Goal: Information Seeking & Learning: Learn about a topic

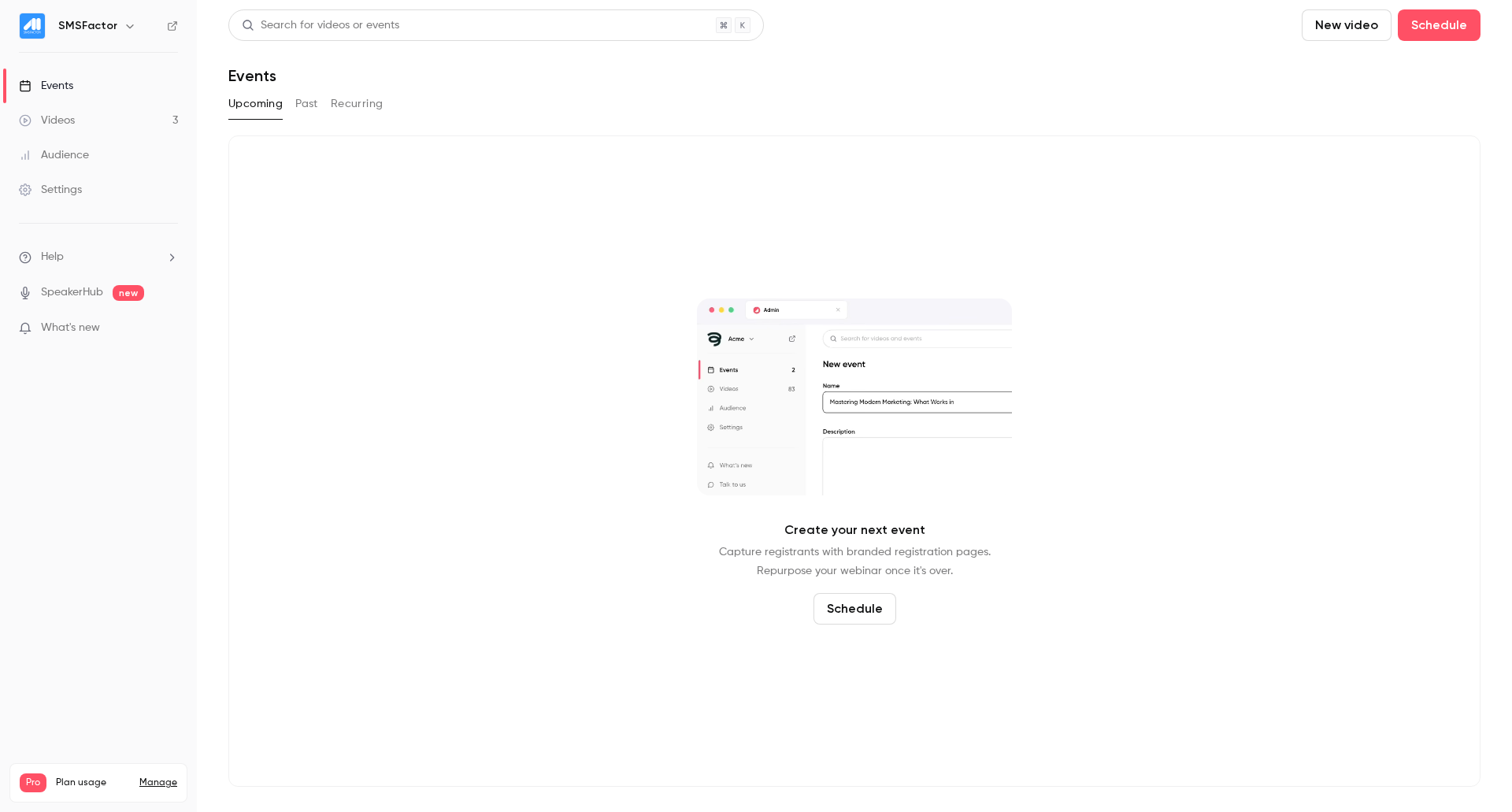
click at [96, 97] on link "Events" at bounding box center [98, 86] width 197 height 34
click at [318, 103] on button "Past" at bounding box center [307, 103] width 23 height 25
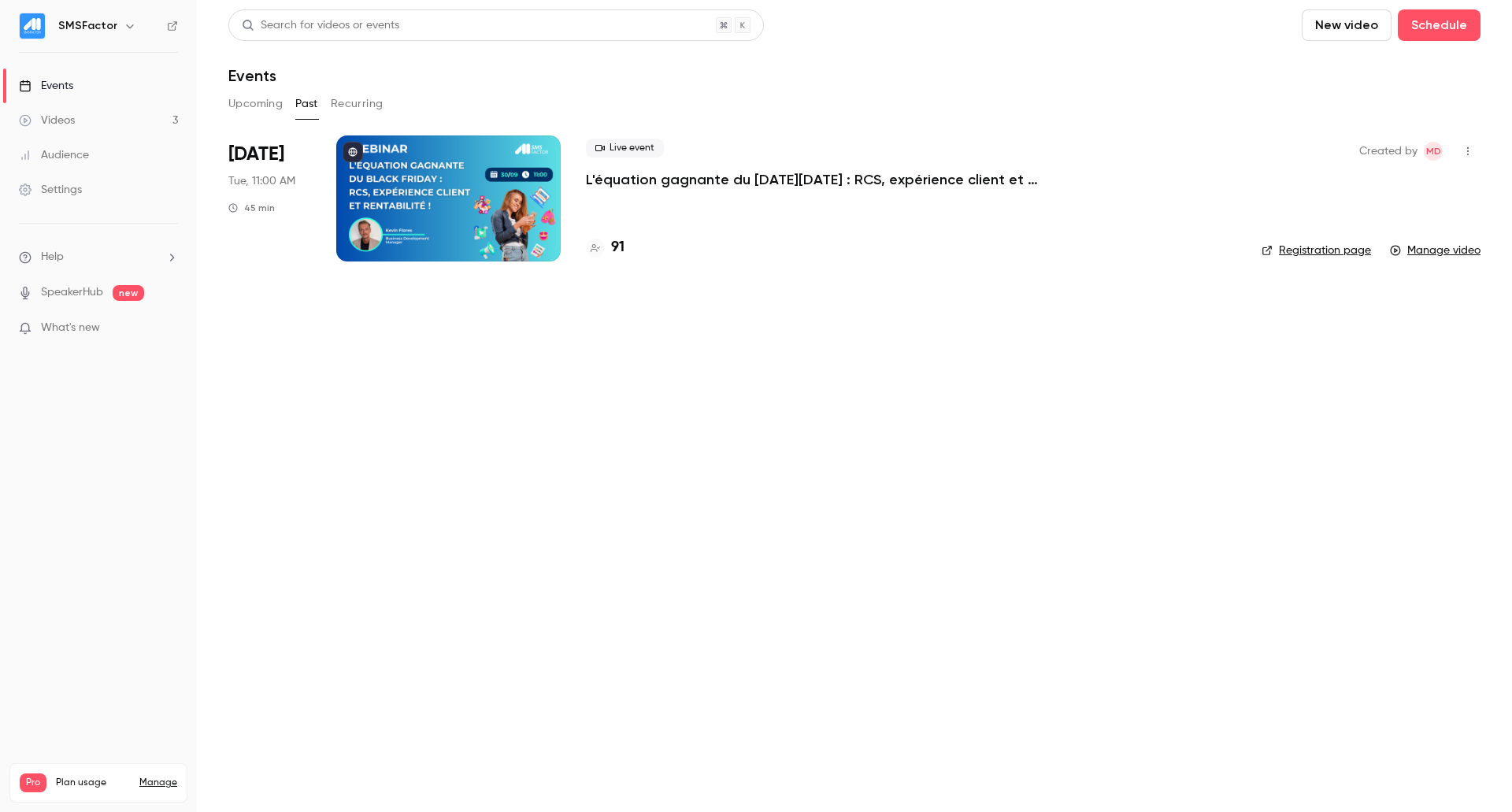
click at [623, 178] on p "L'équation gagnante du [DATE][DATE] : RCS, expérience client et rentabilité !" at bounding box center [822, 179] width 472 height 19
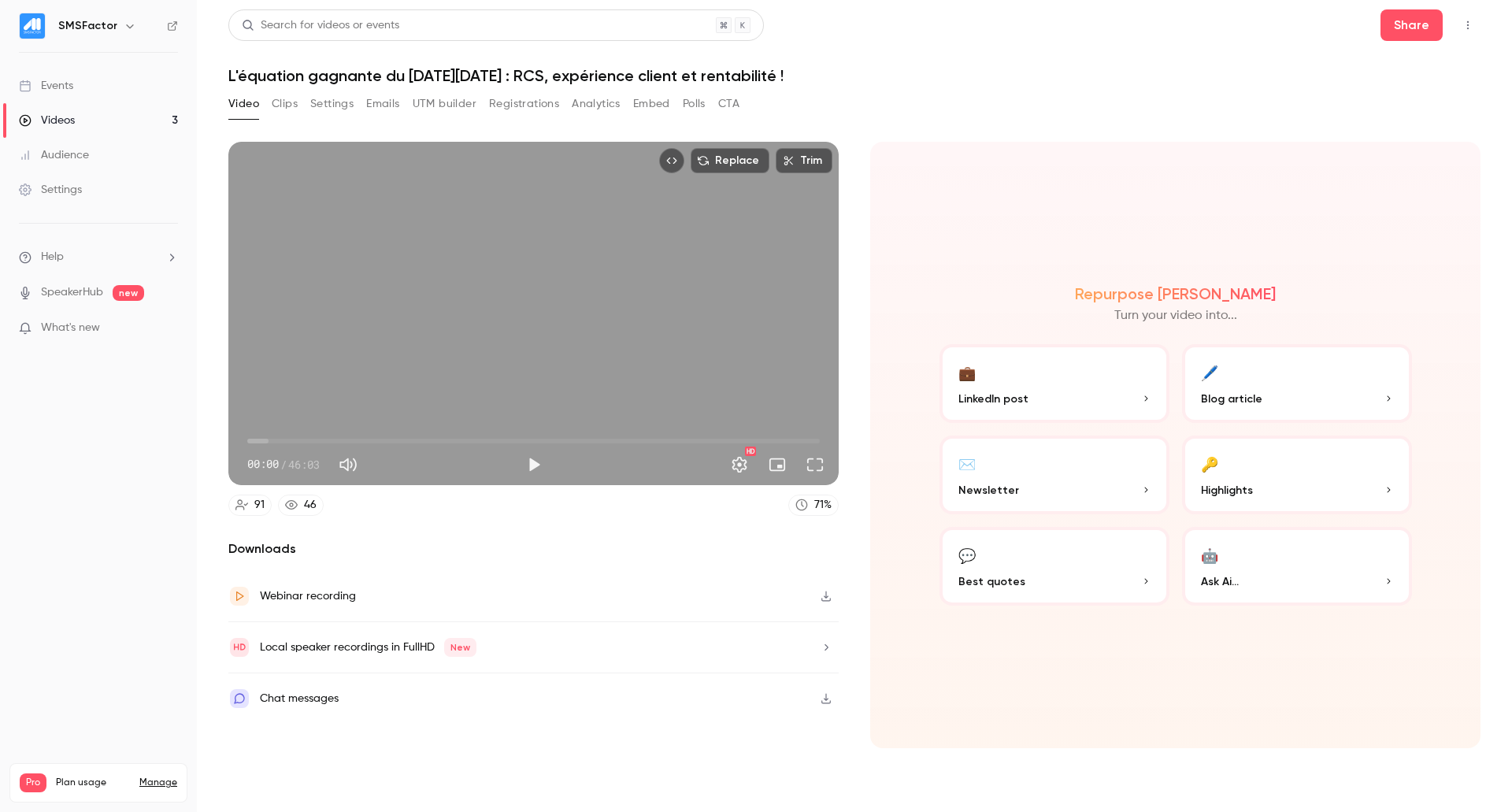
click at [516, 109] on button "Registrations" at bounding box center [524, 103] width 70 height 25
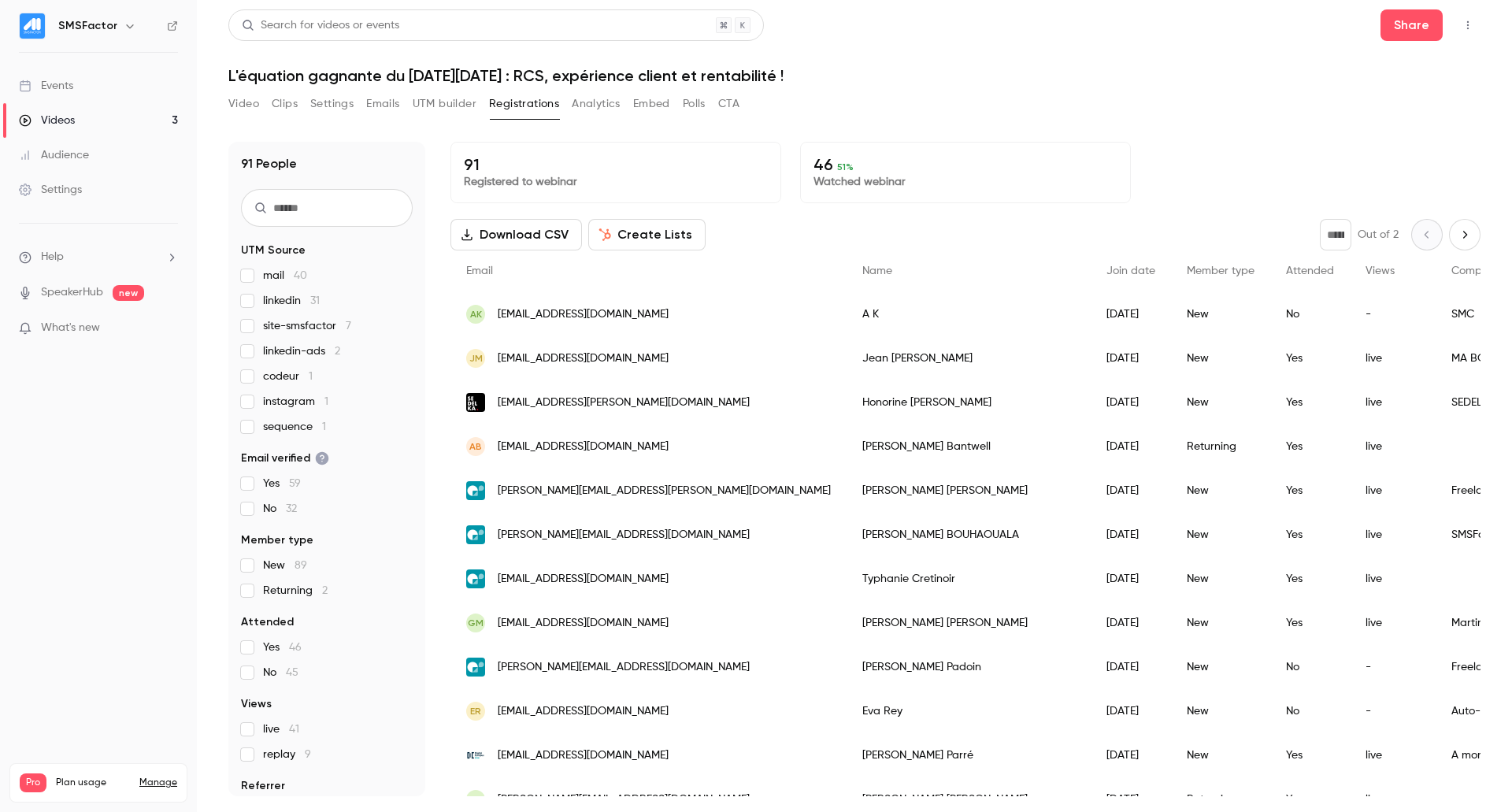
scroll to position [35, 0]
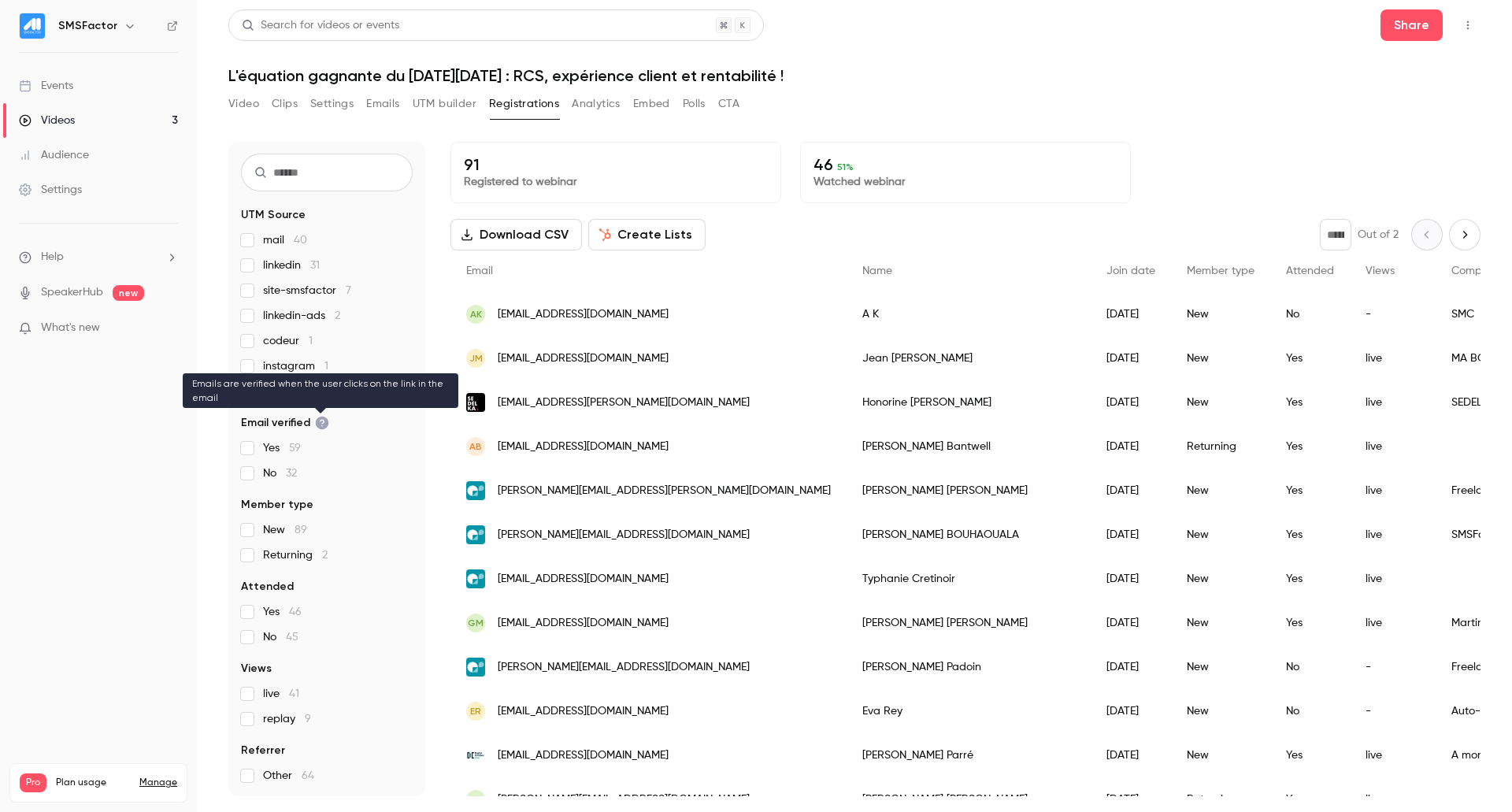
click at [317, 422] on icon "facet-groups" at bounding box center [323, 424] width 14 height 14
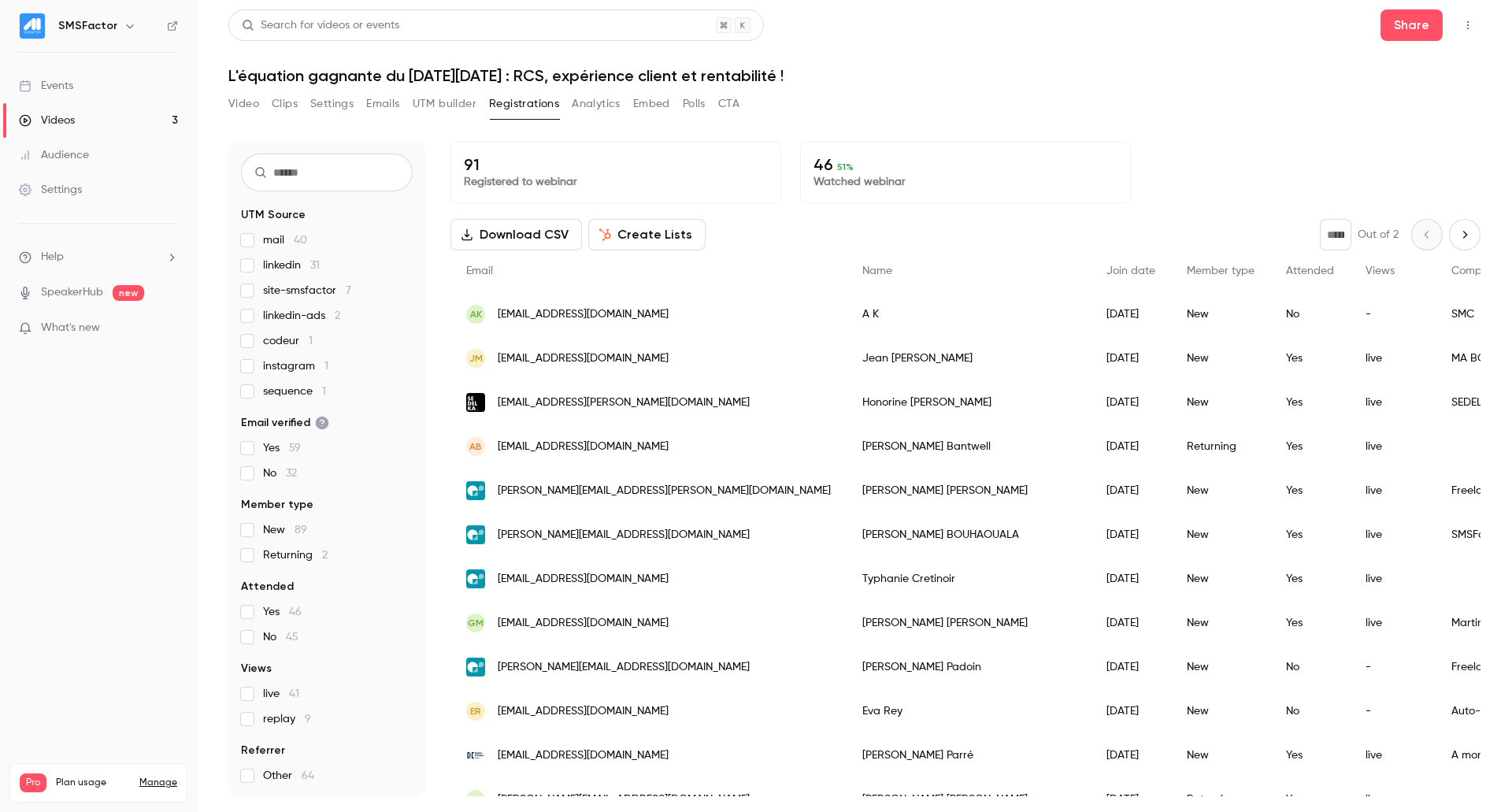
click at [286, 557] on span "Returning 2" at bounding box center [295, 555] width 65 height 16
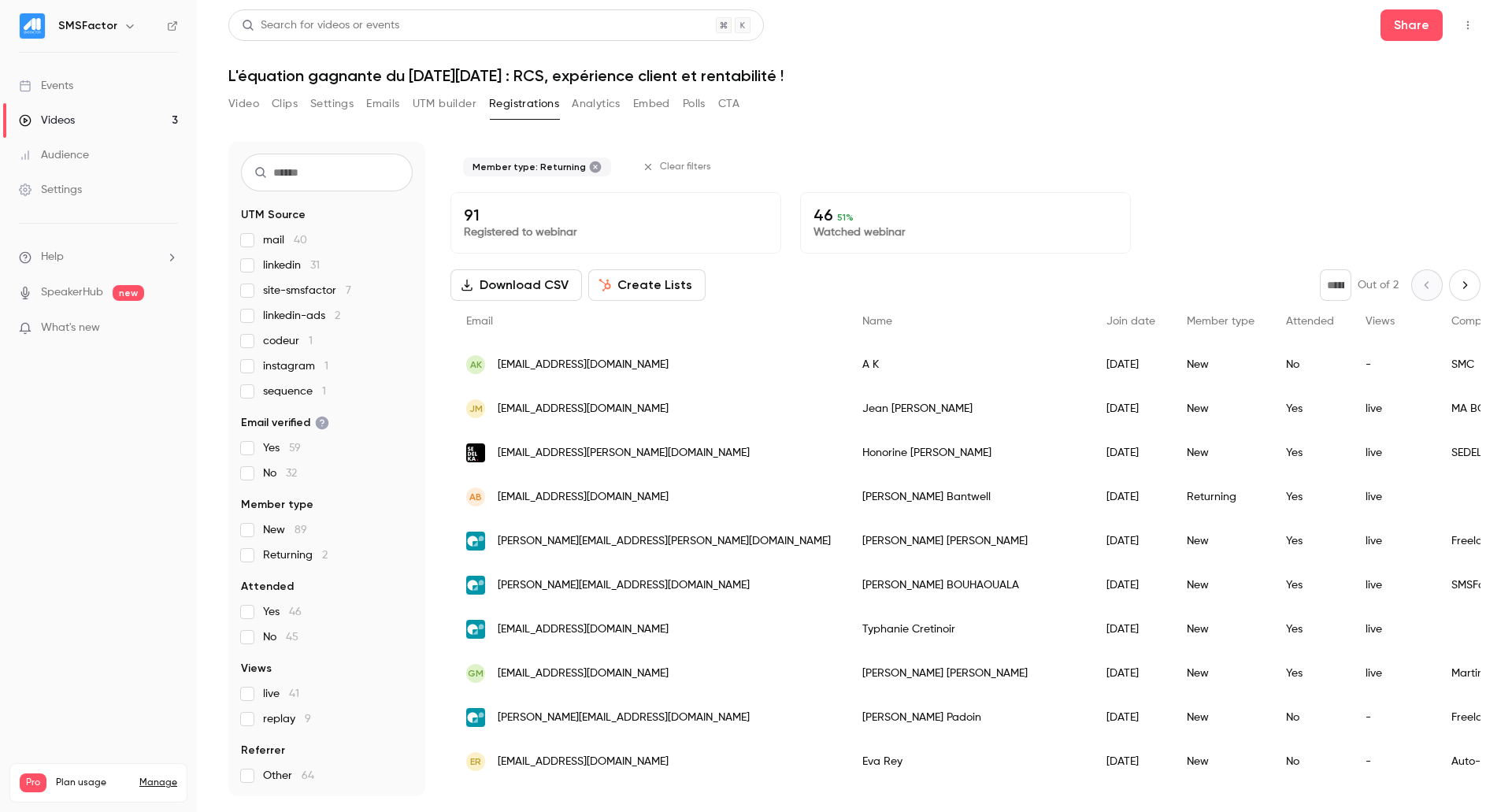
scroll to position [0, 0]
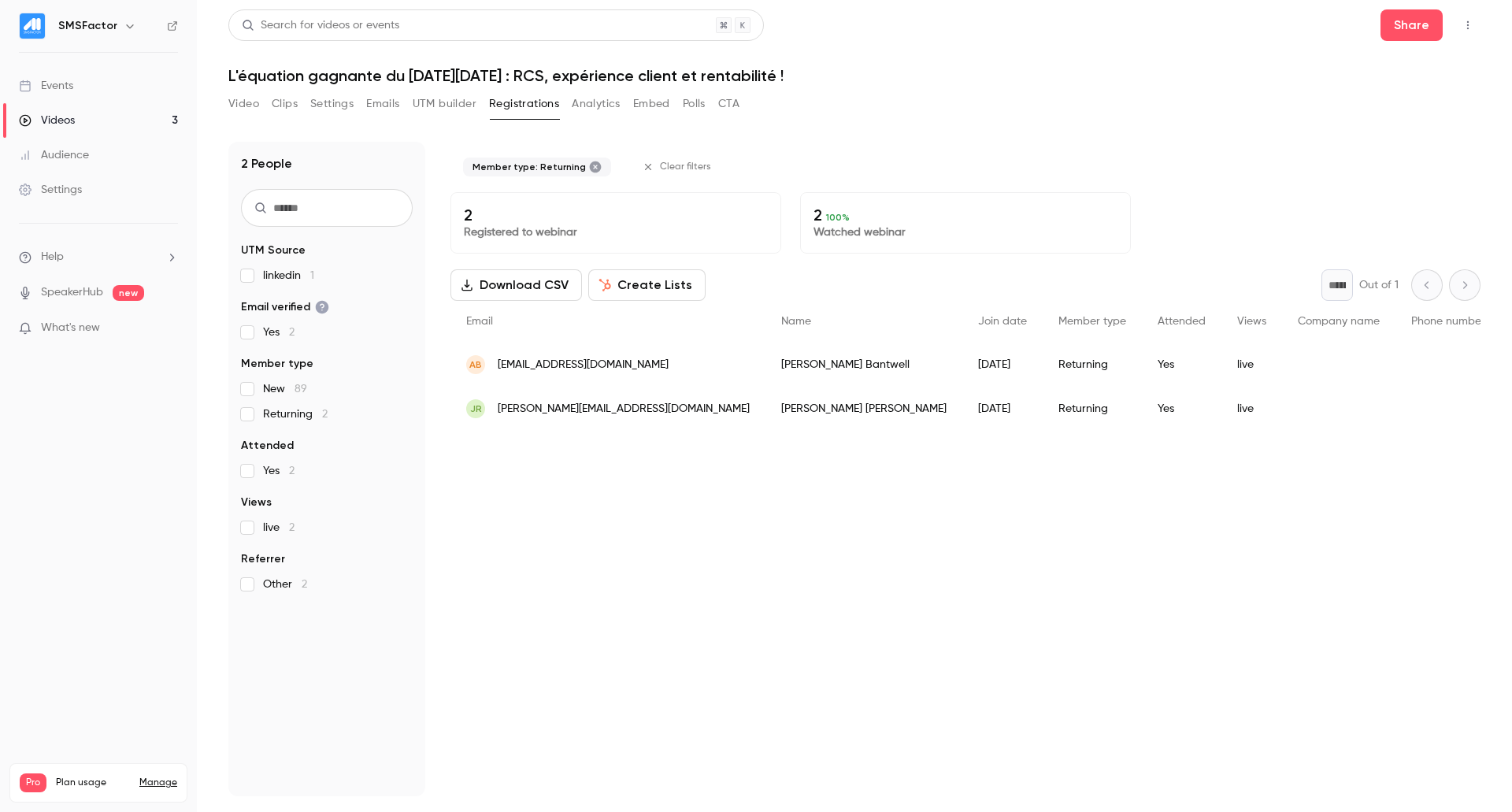
click at [274, 422] on section "UTM Source linkedin 1 Email verified Yes 2 Member type New 89 Returning 2 Atten…" at bounding box center [327, 418] width 171 height 350
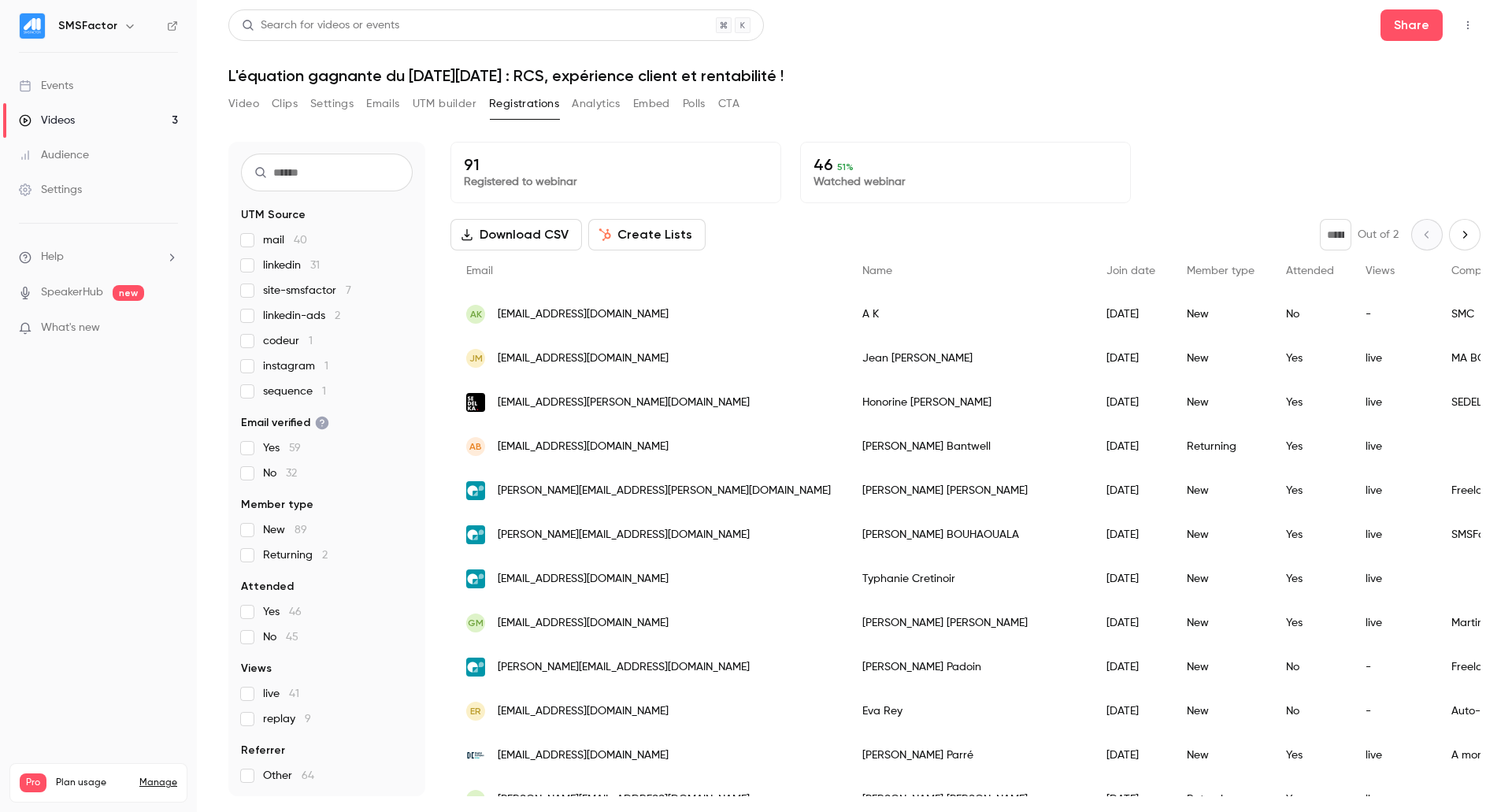
click at [1453, 228] on button "Next page" at bounding box center [1465, 234] width 32 height 32
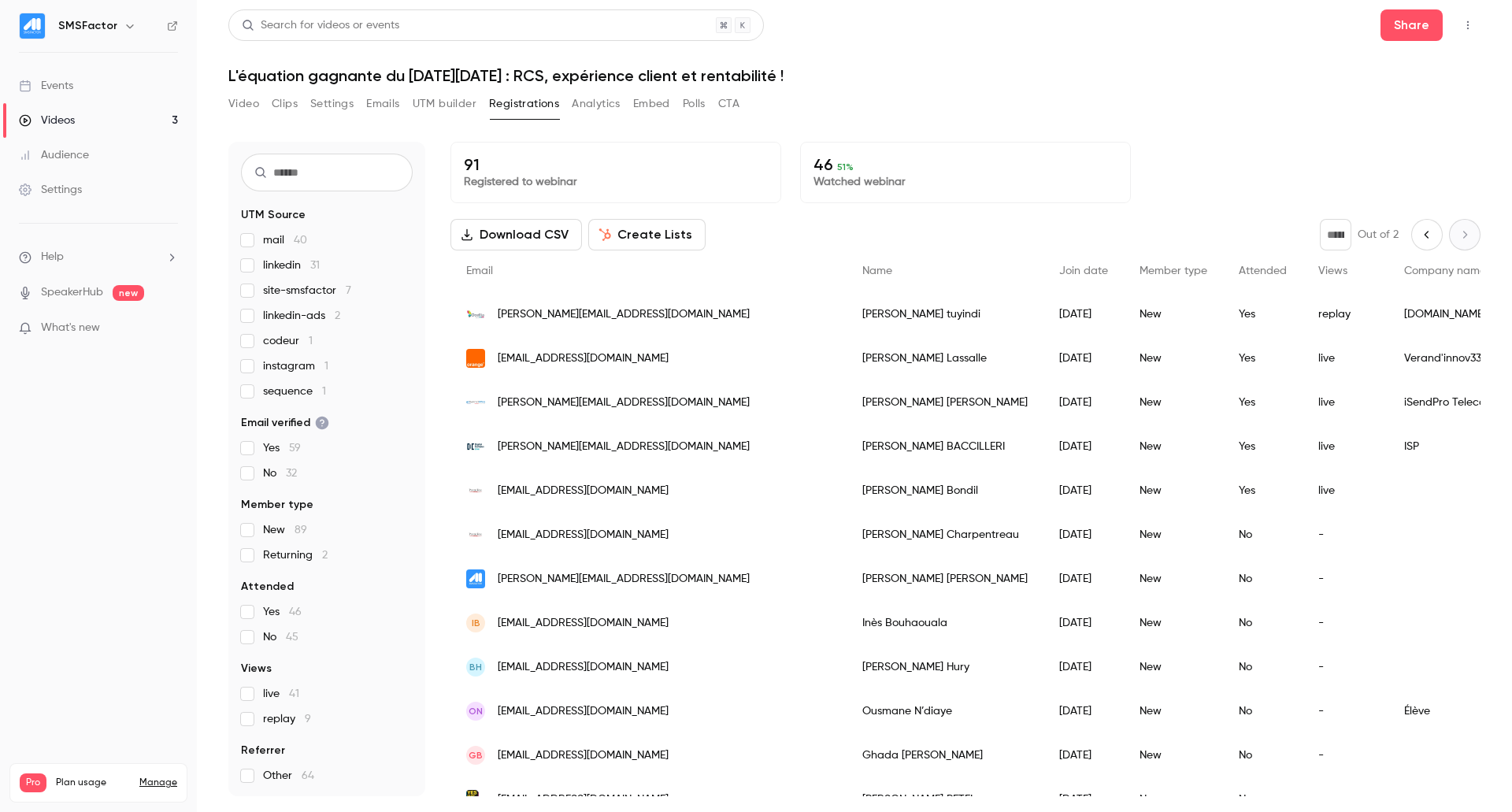
click at [1419, 249] on button "Previous page" at bounding box center [1427, 234] width 32 height 32
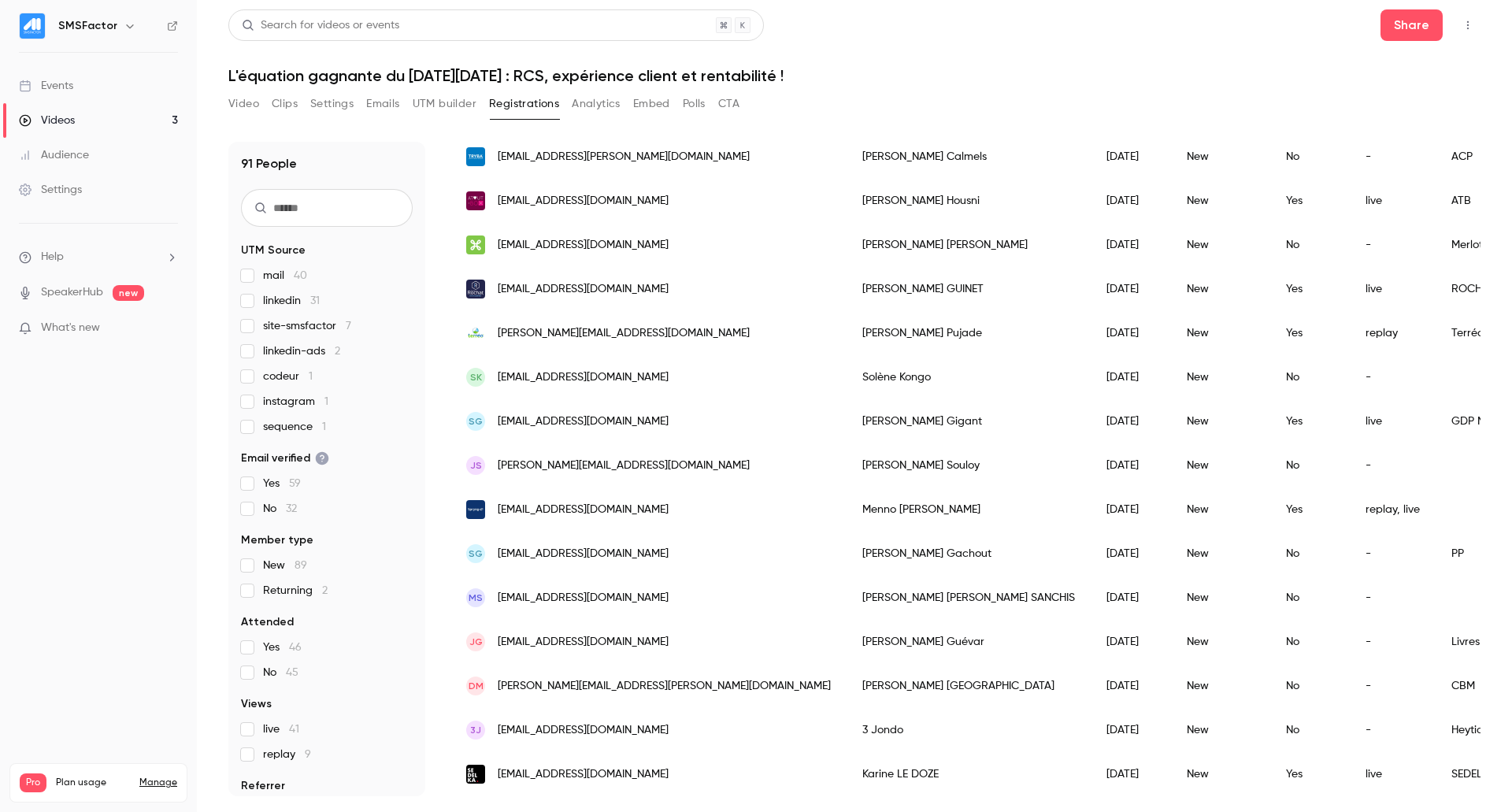
click at [289, 407] on span "instagram 1" at bounding box center [296, 402] width 65 height 16
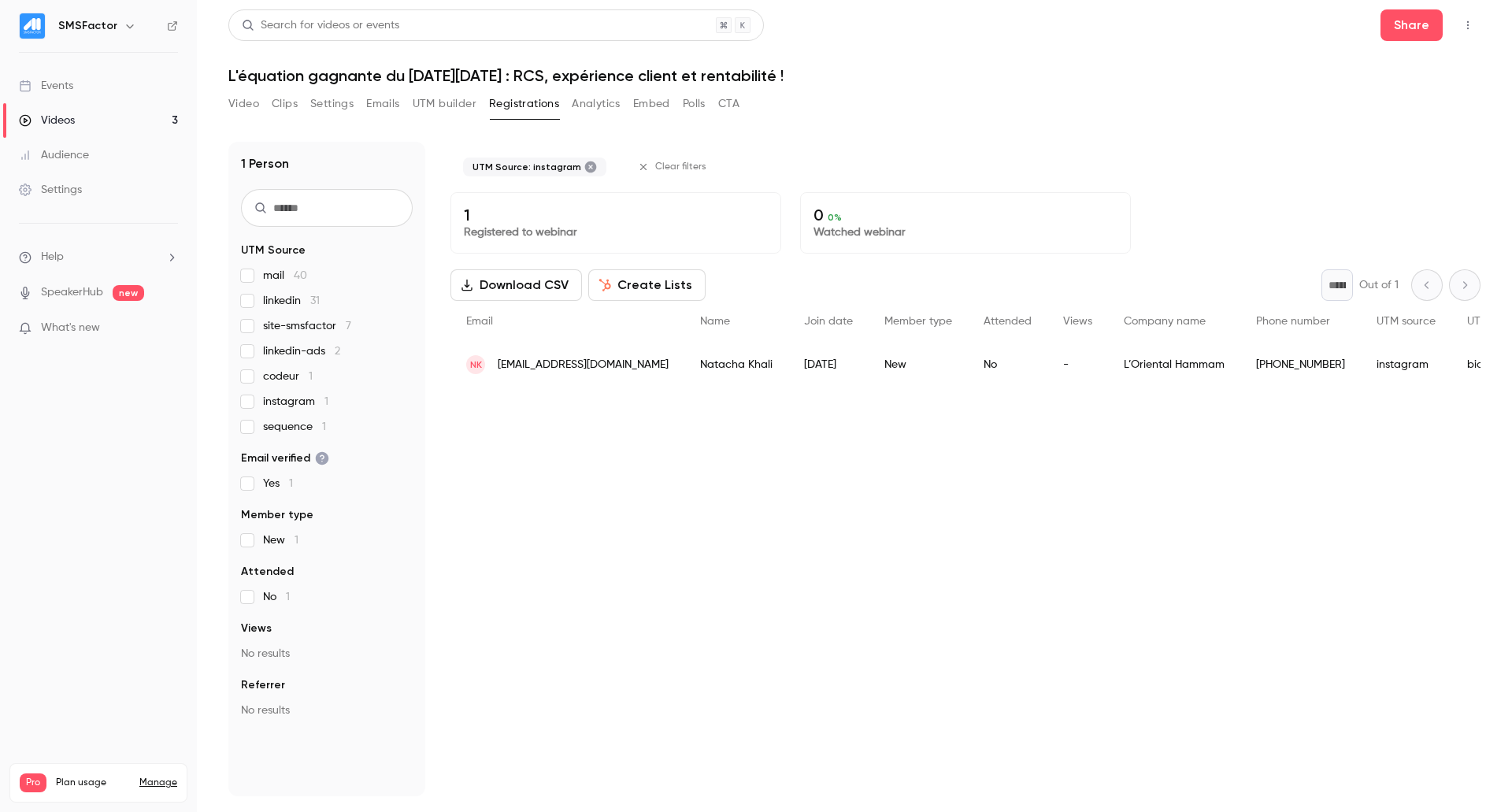
click at [271, 404] on span "instagram 1" at bounding box center [296, 402] width 65 height 16
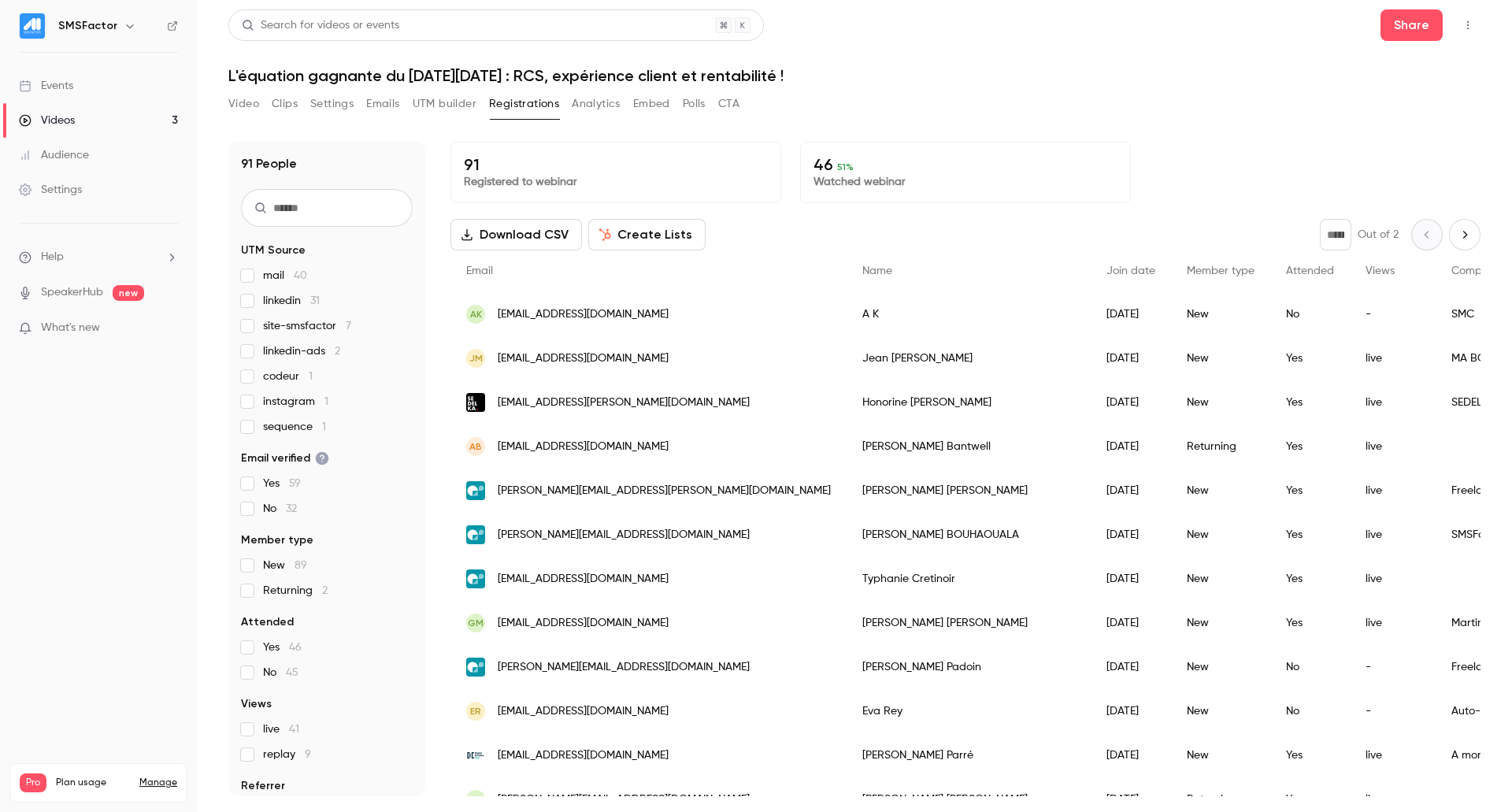
click at [271, 371] on span "codeur 1" at bounding box center [288, 377] width 50 height 16
click at [255, 327] on label "site-smsfactor 7" at bounding box center [327, 326] width 171 height 16
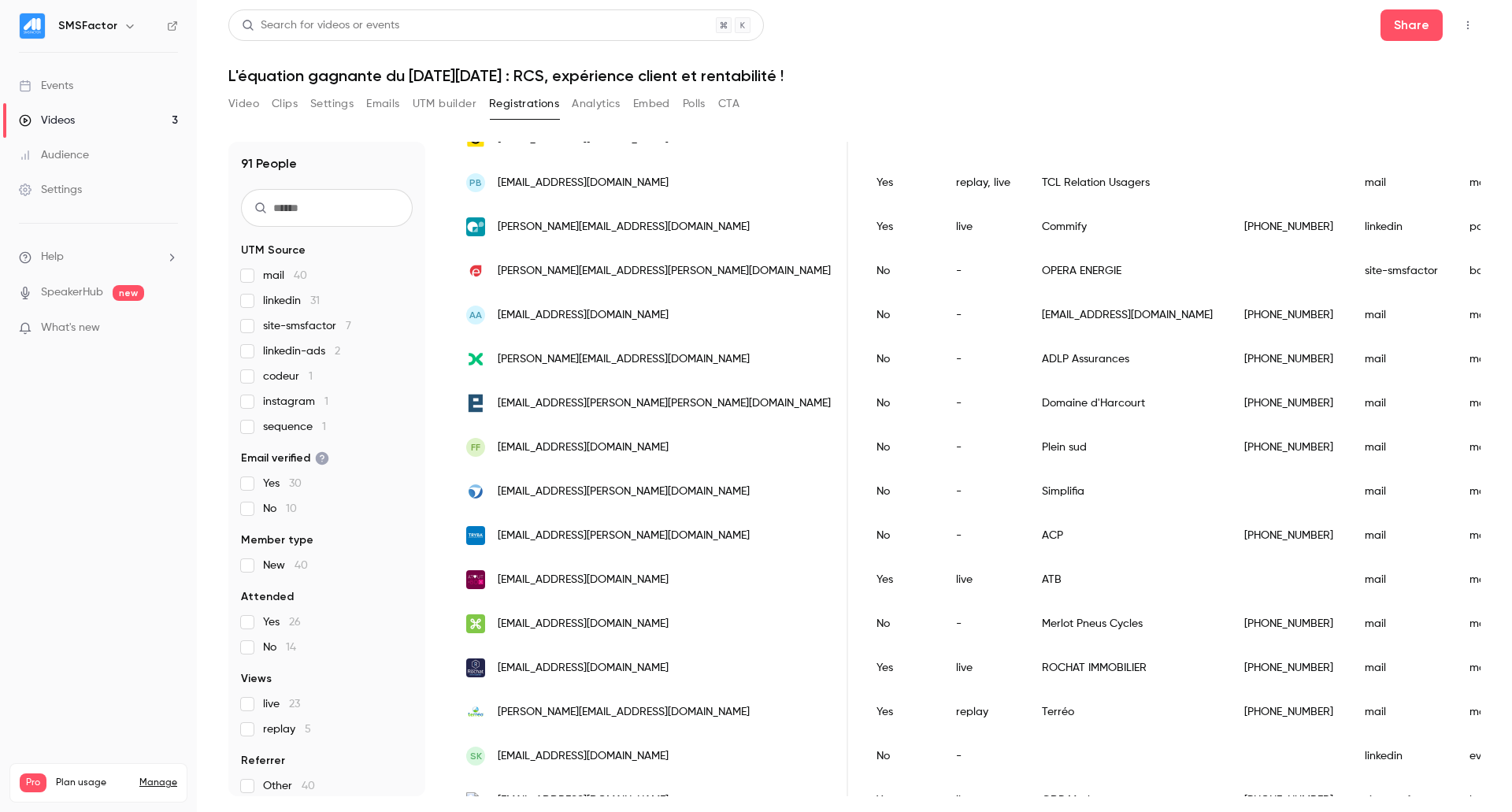
scroll to position [1272, 0]
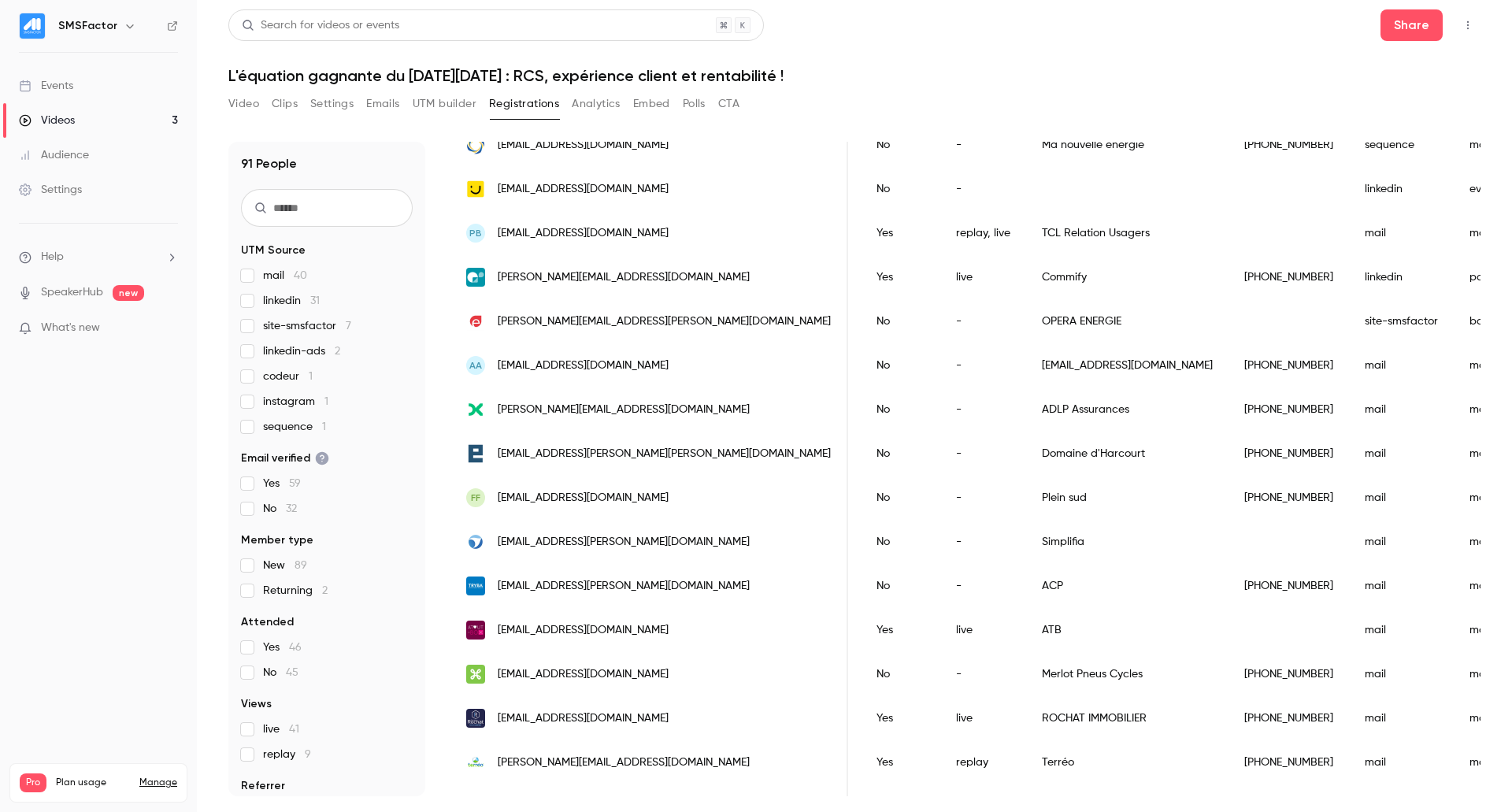
click at [278, 300] on span "linkedin 31" at bounding box center [291, 301] width 57 height 16
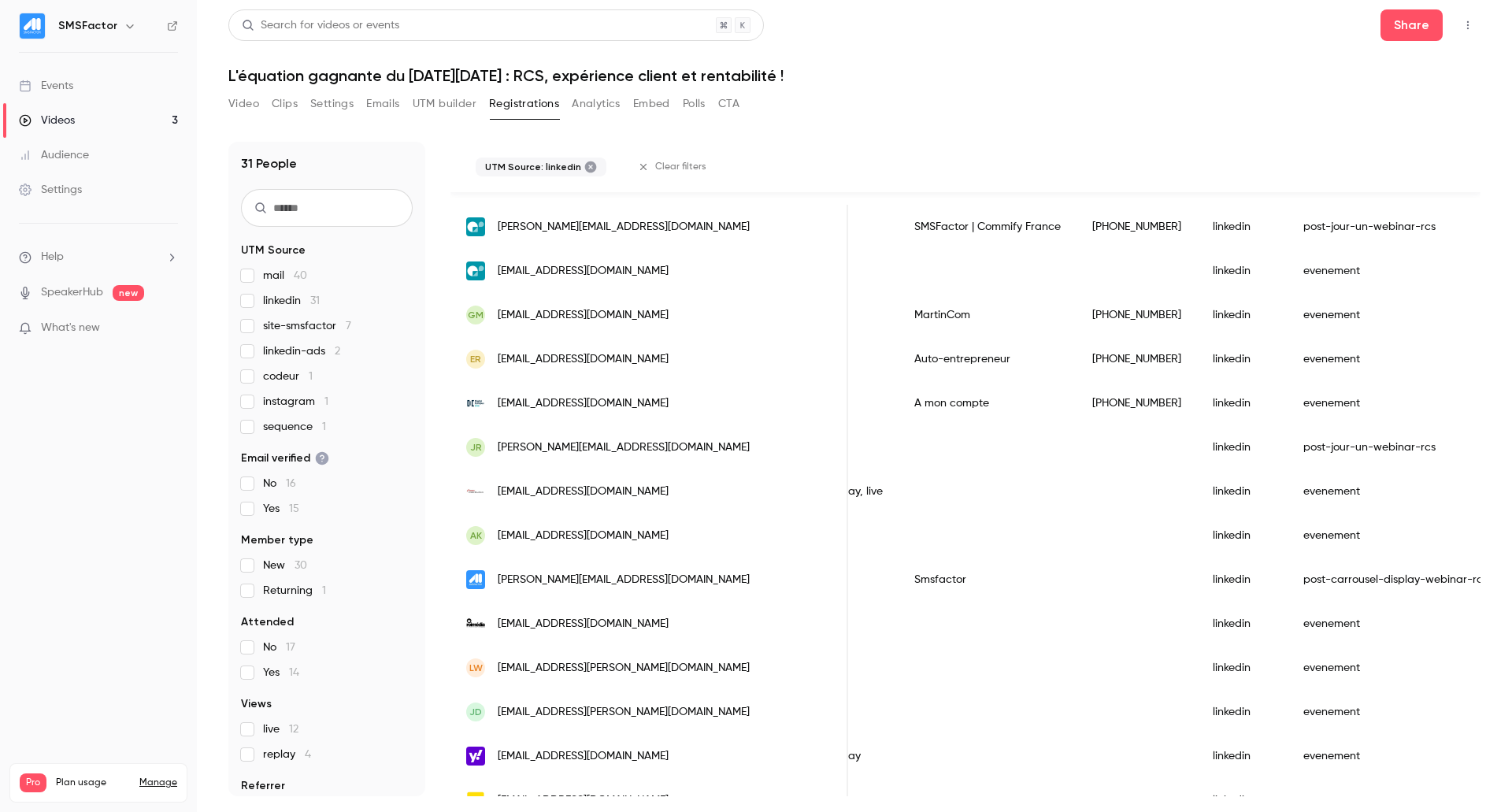
scroll to position [0, 0]
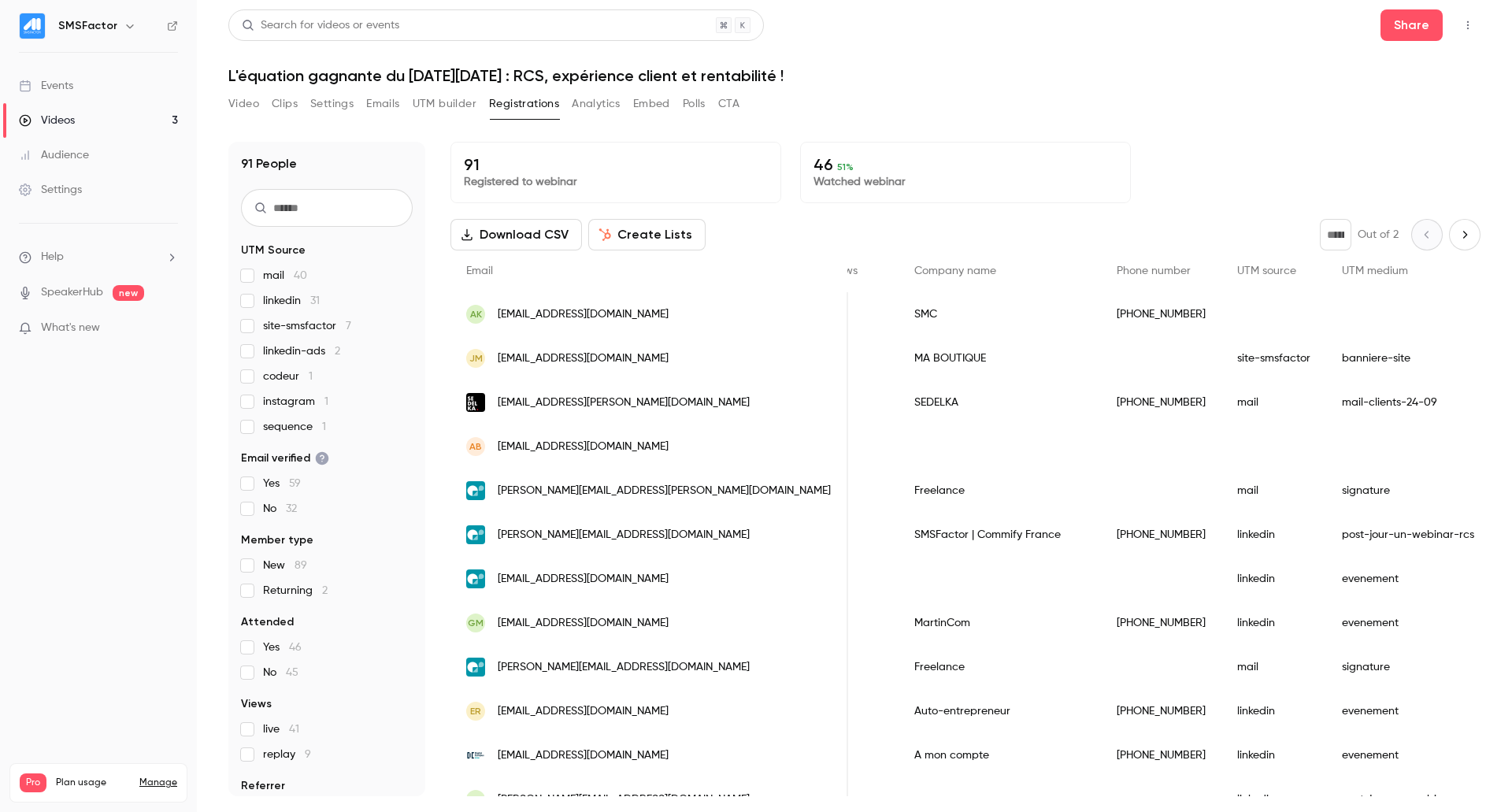
click at [240, 281] on div "91 People UTM Source mail 40 linkedin 31 site-smsfactor 7 linkedin-ads 2 codeur…" at bounding box center [327, 470] width 197 height 655
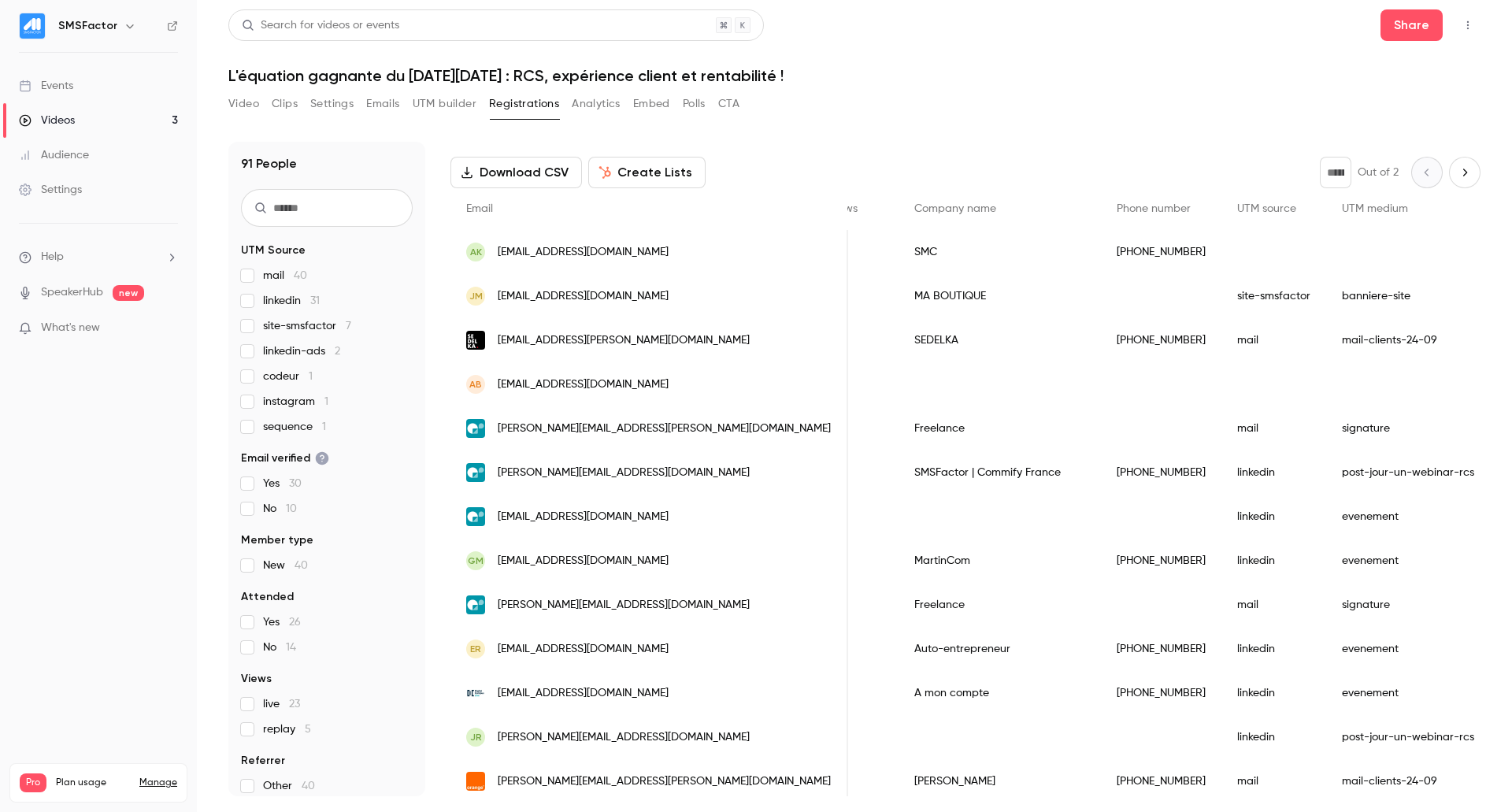
scroll to position [12, 0]
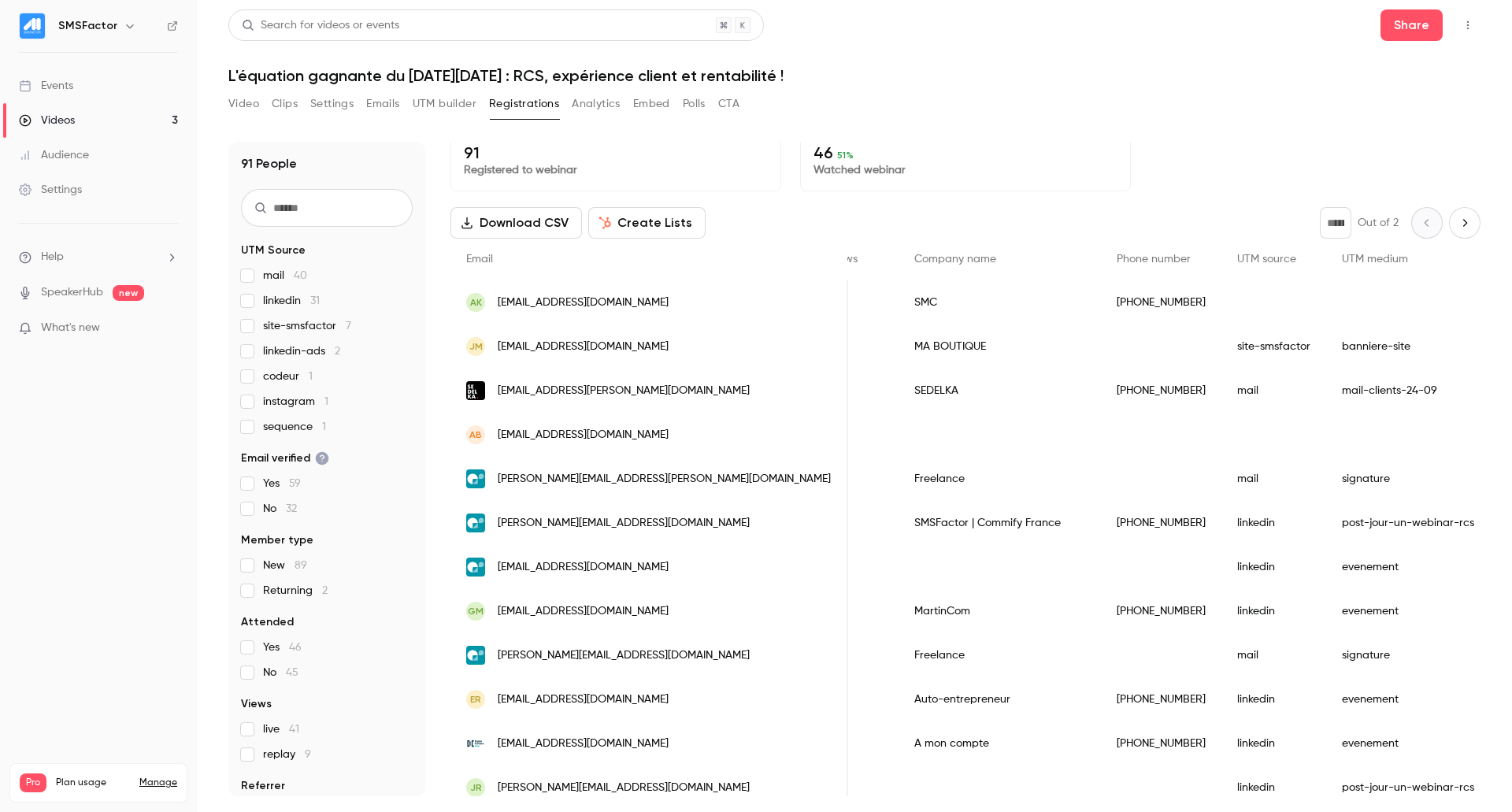
click at [301, 295] on span "linkedin 31" at bounding box center [291, 301] width 57 height 16
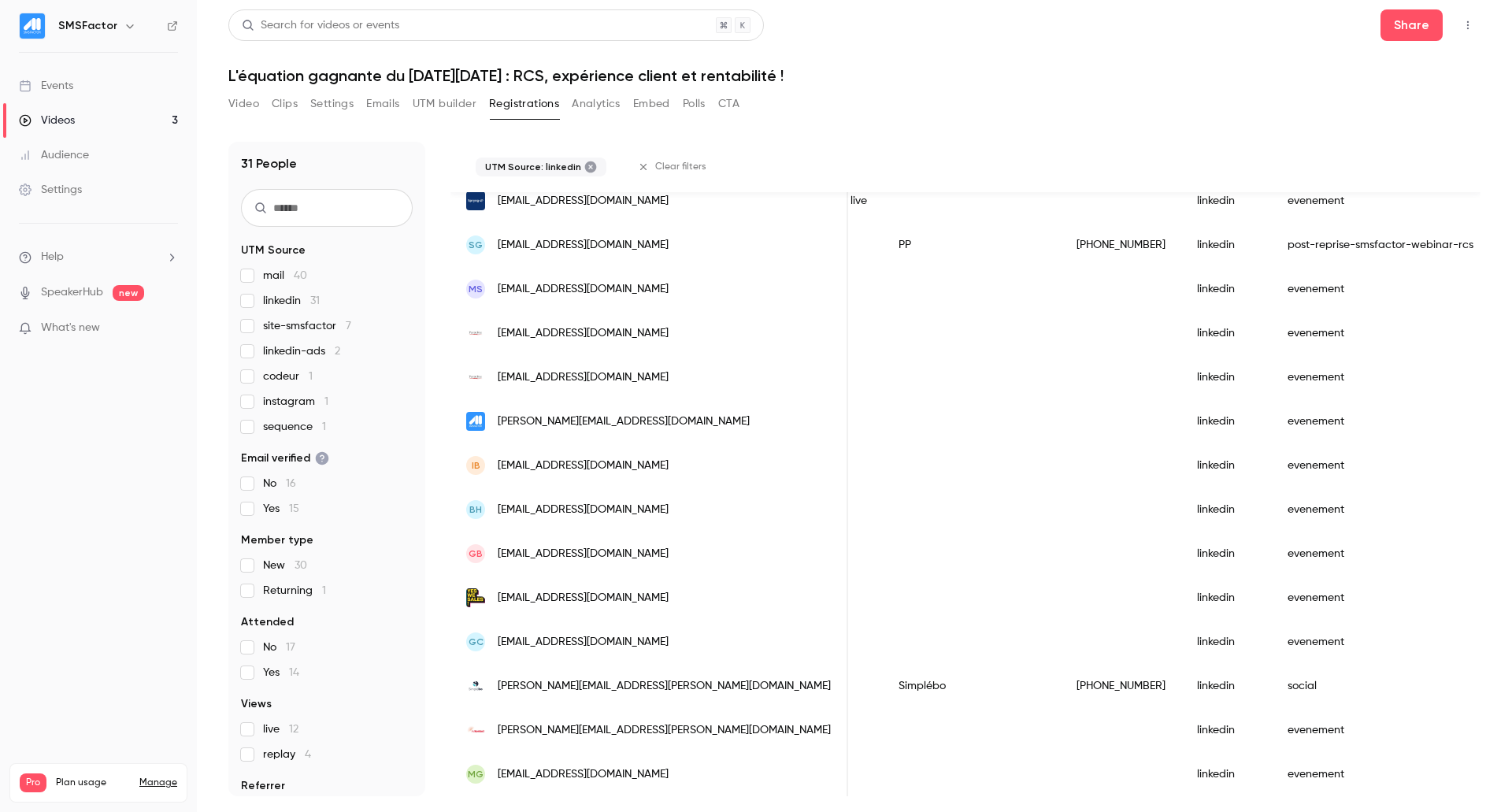
scroll to position [0, 500]
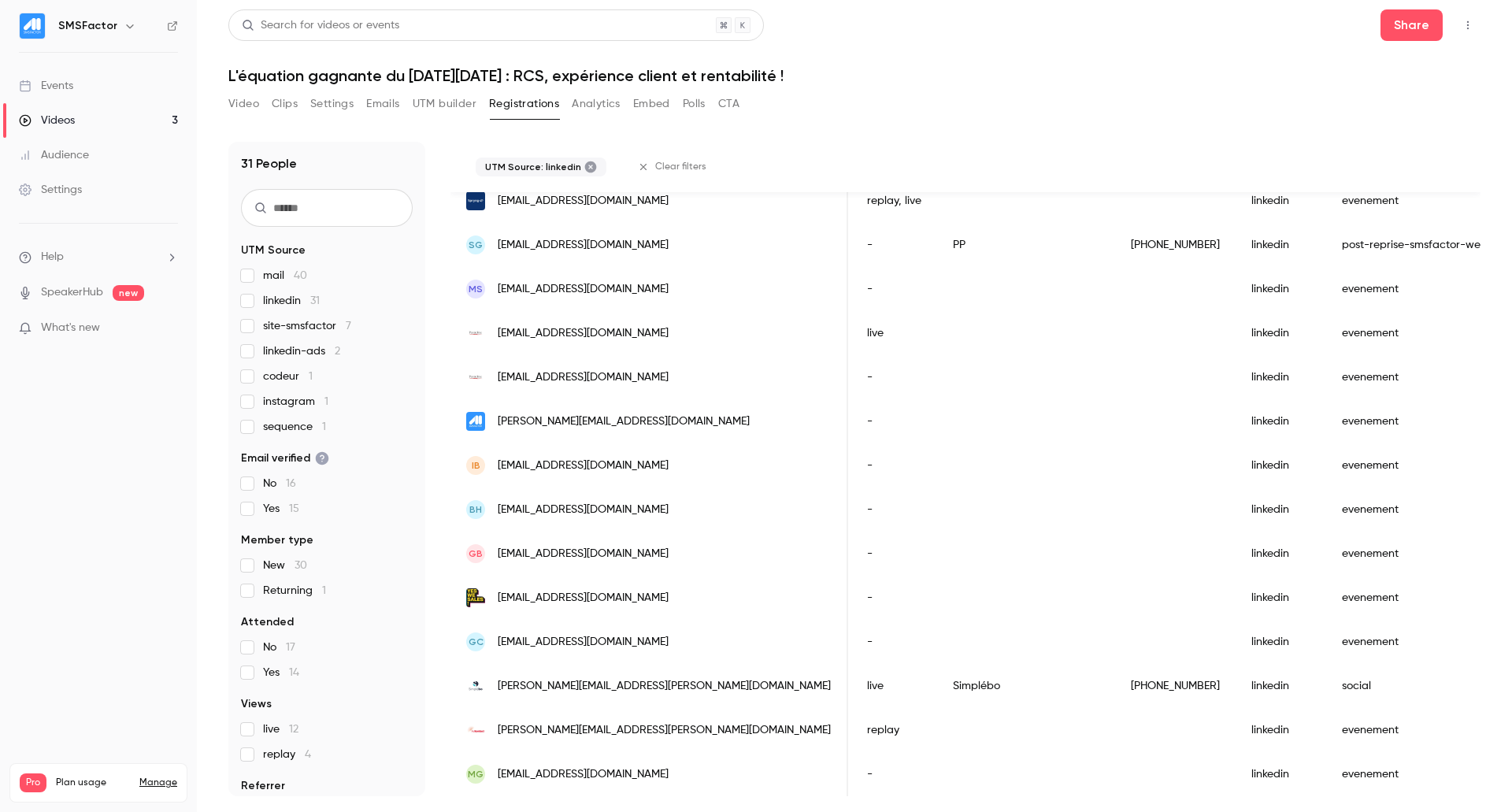
click at [497, 629] on div "GC [EMAIL_ADDRESS][DOMAIN_NAME]" at bounding box center [650, 641] width 398 height 44
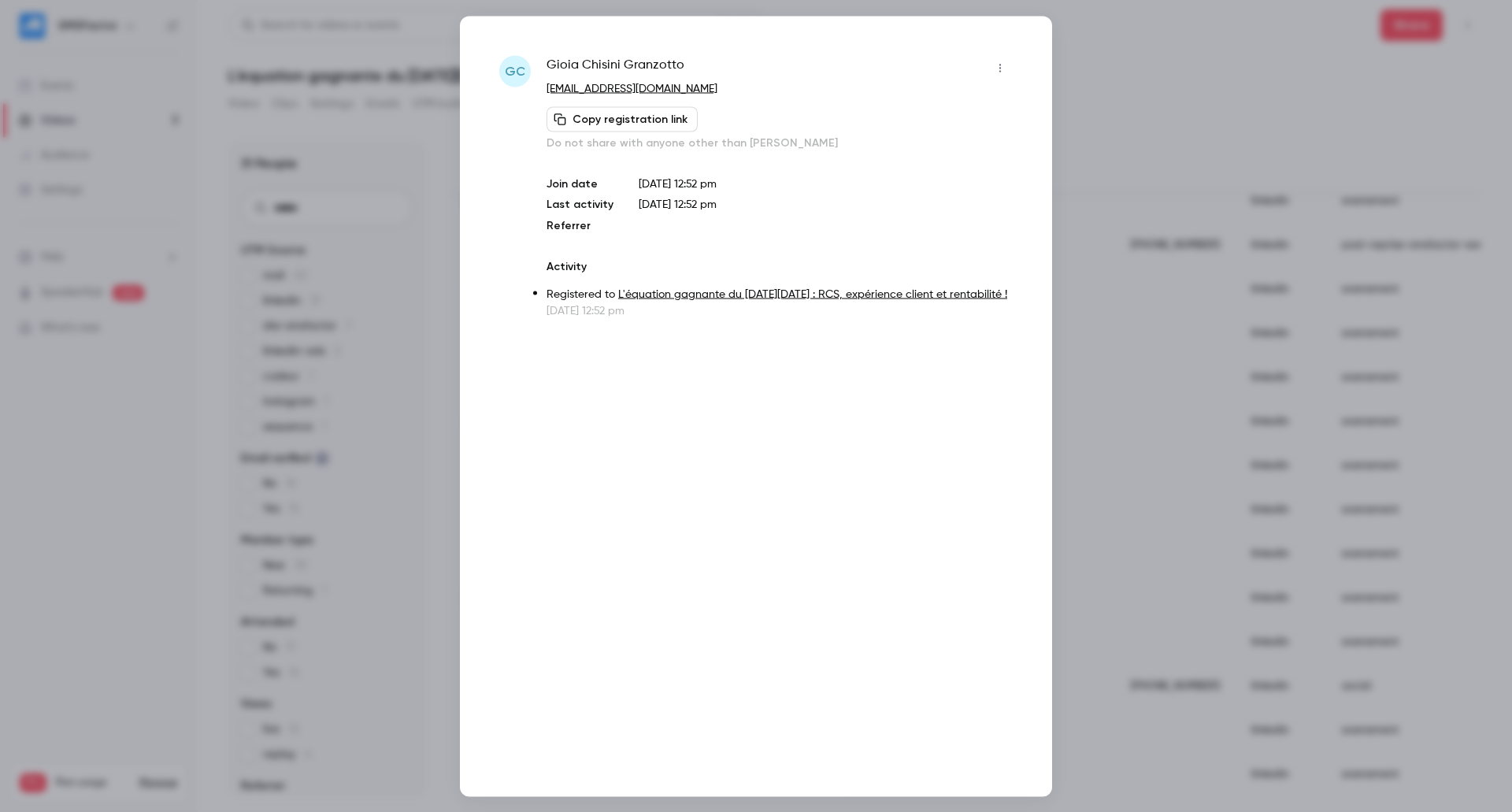
click at [1179, 184] on div at bounding box center [756, 406] width 1512 height 812
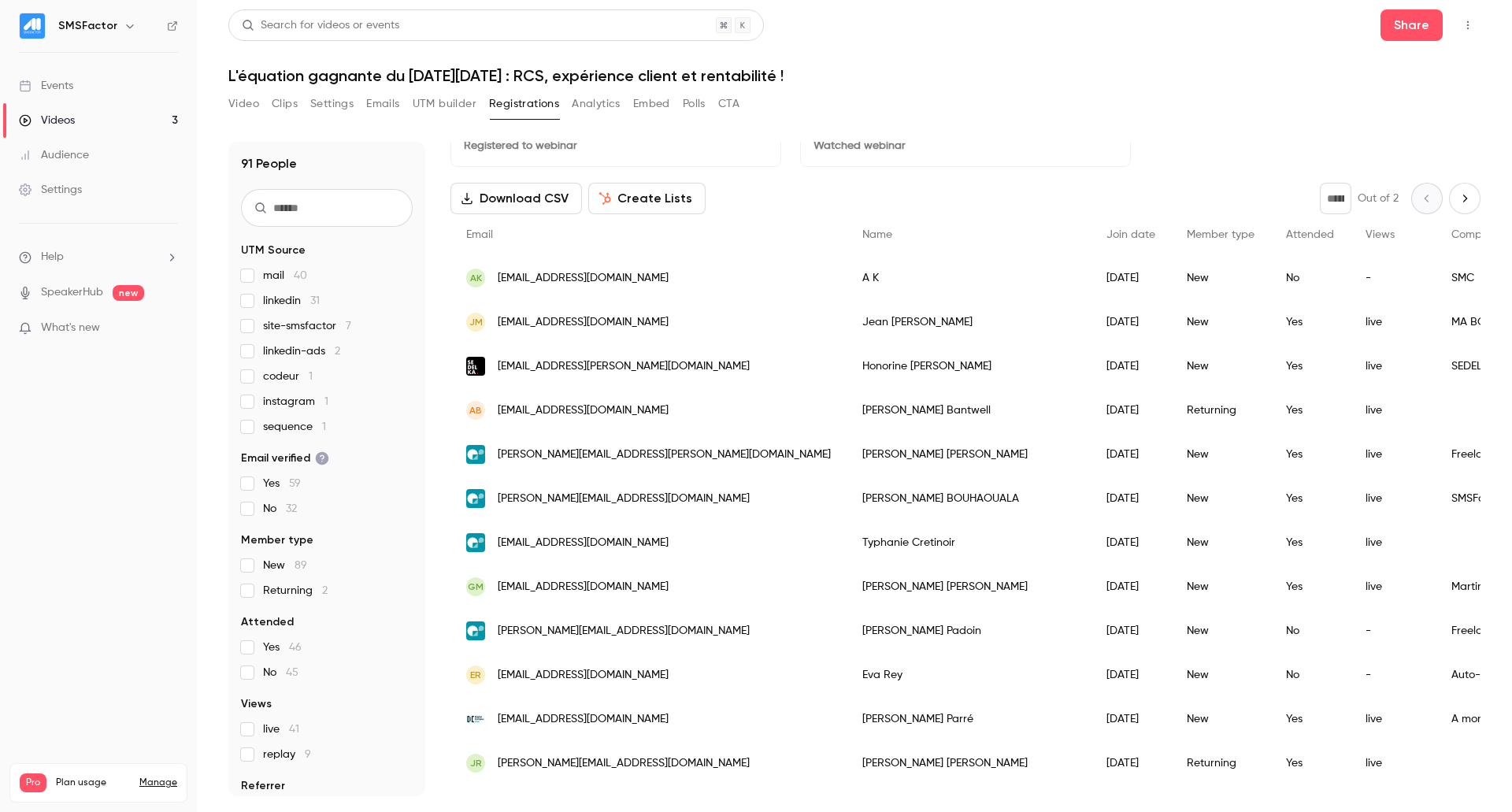
scroll to position [0, 0]
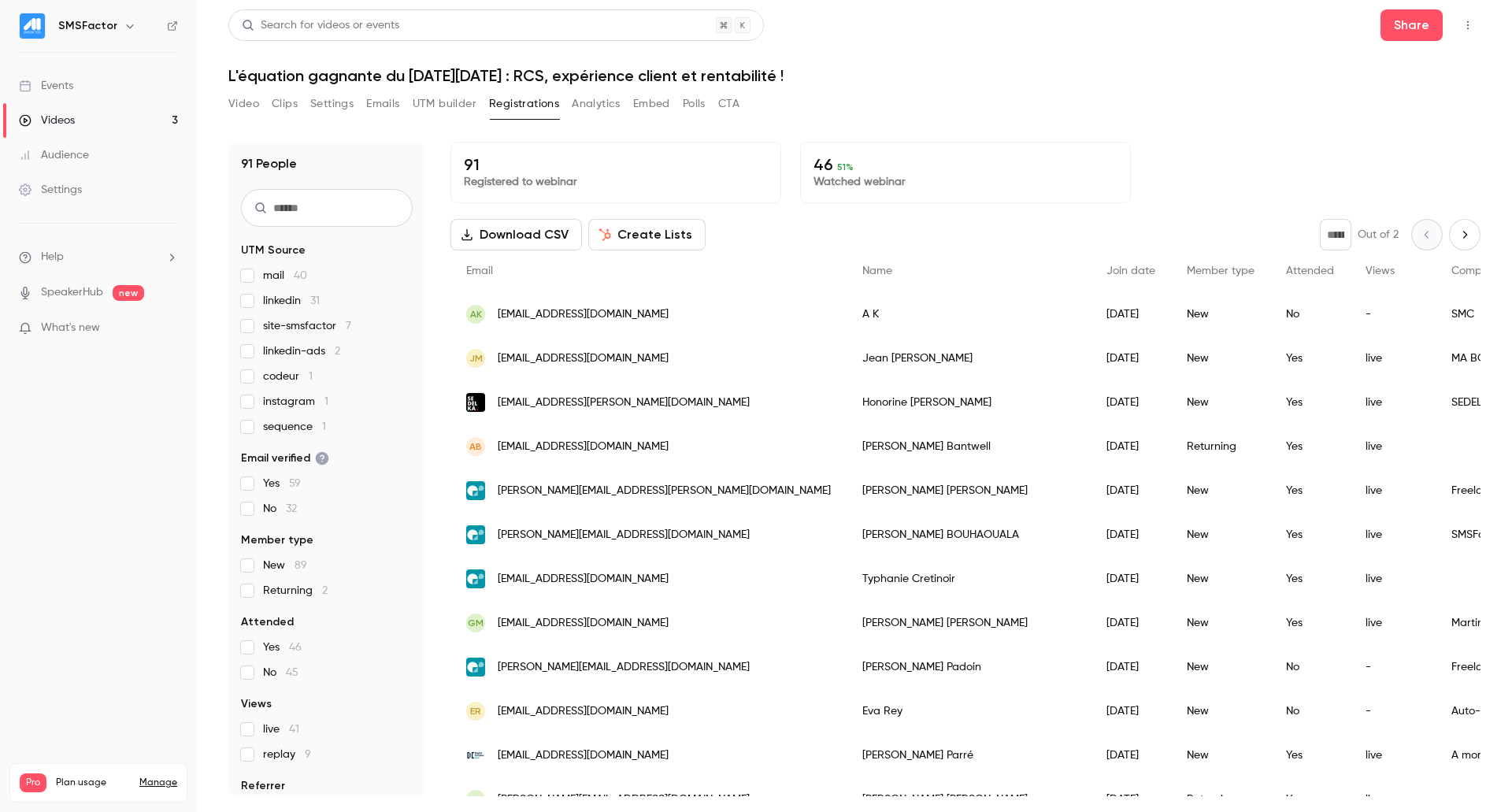
click at [1459, 234] on icon "Next page" at bounding box center [1465, 234] width 17 height 13
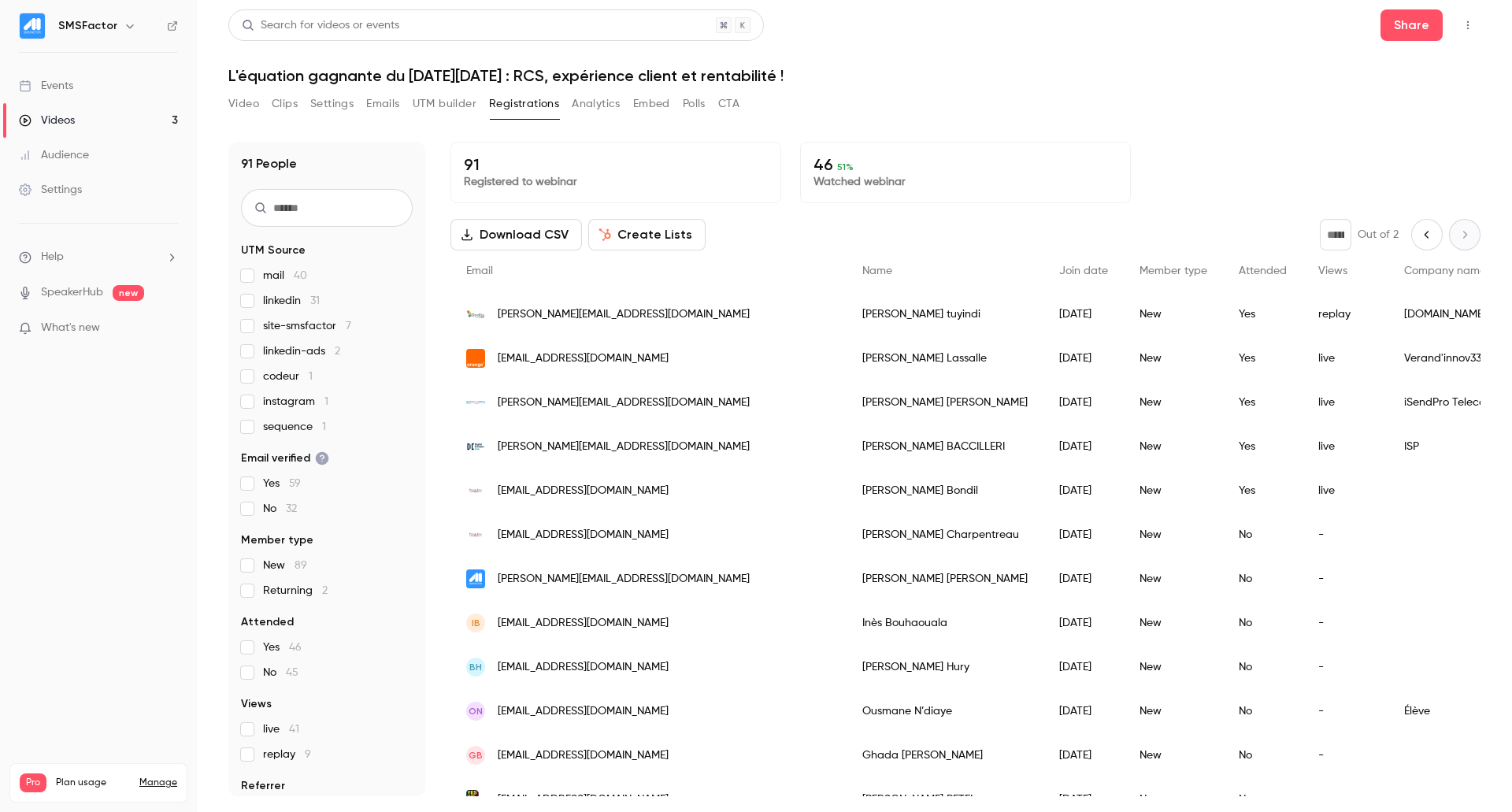
click at [1419, 233] on icon "Previous page" at bounding box center [1427, 234] width 17 height 13
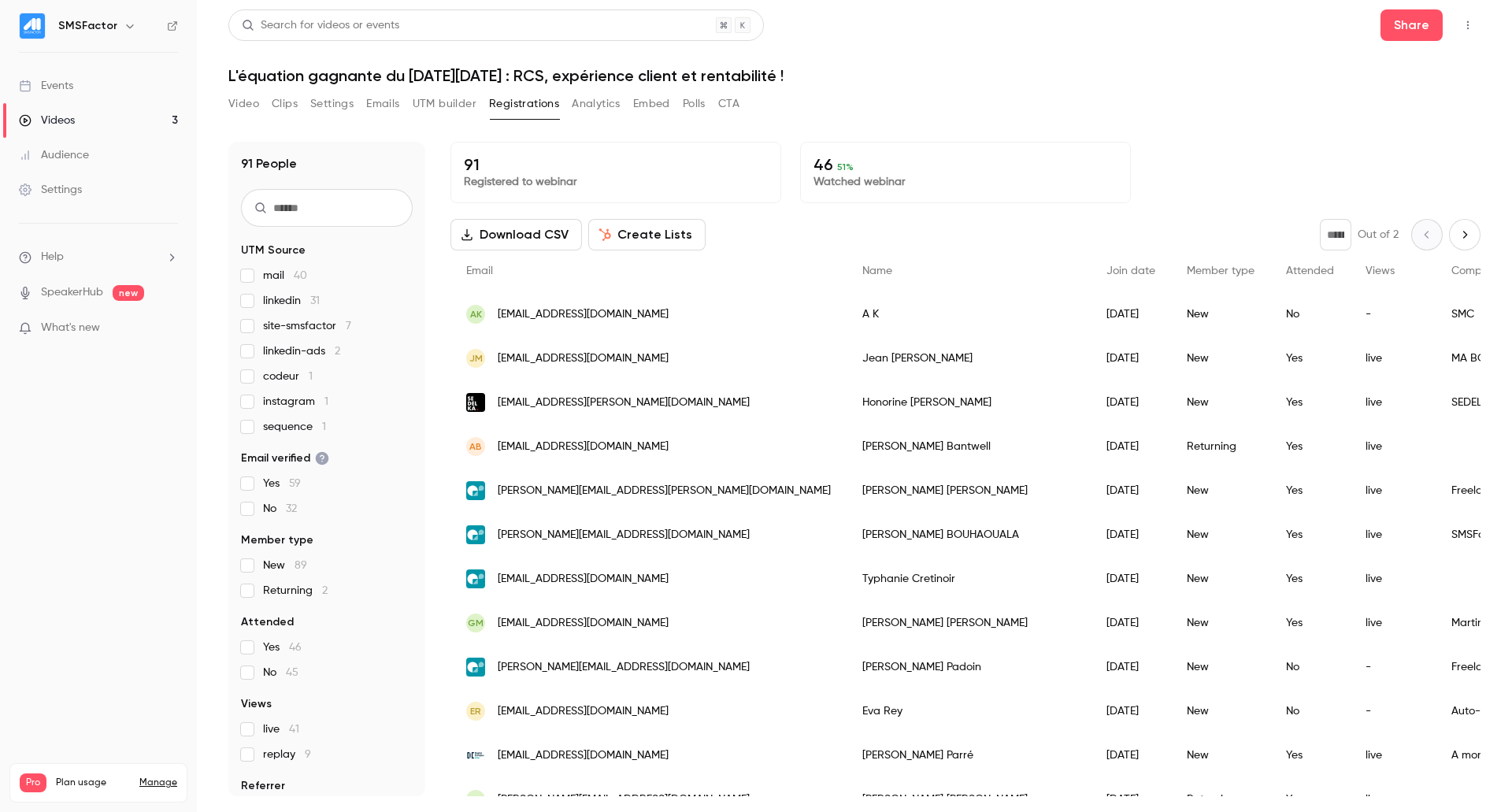
click at [1449, 228] on button "Next page" at bounding box center [1465, 234] width 32 height 32
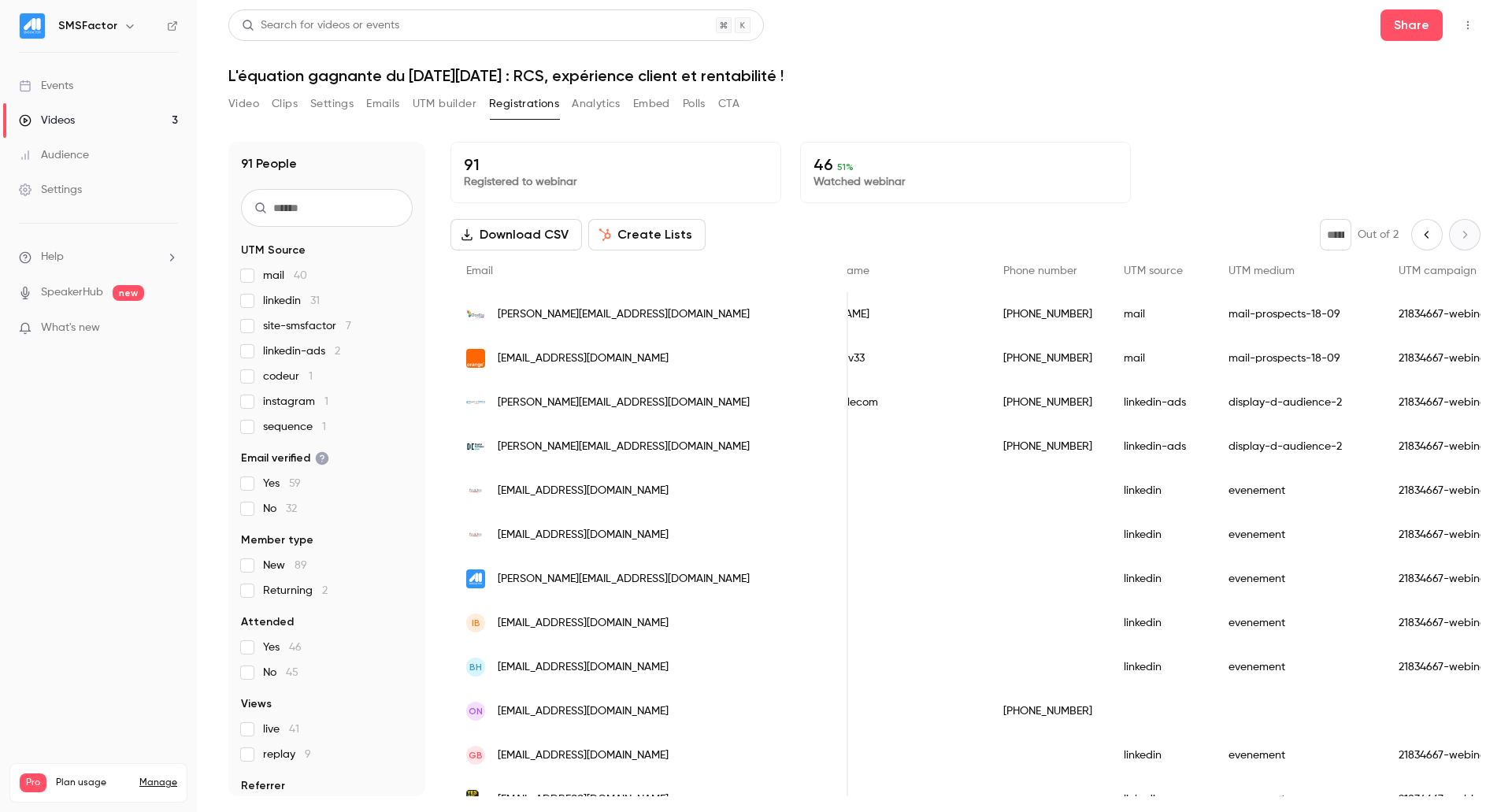
click at [993, 184] on p "Watched webinar" at bounding box center [965, 182] width 304 height 16
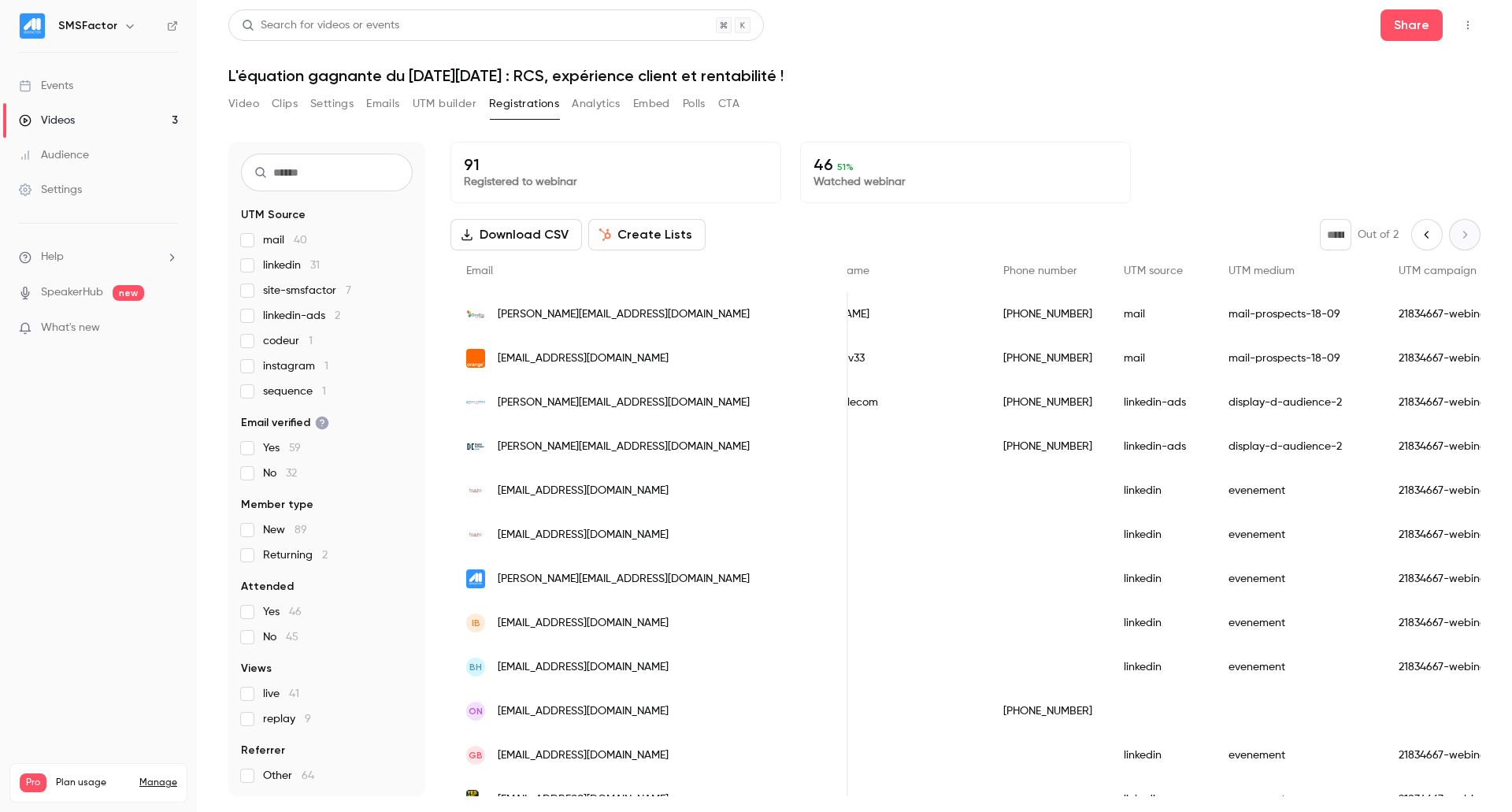
click at [280, 702] on div "live 41 replay 9" at bounding box center [327, 707] width 171 height 41
click at [269, 696] on span "live 41" at bounding box center [281, 694] width 36 height 16
type input "*"
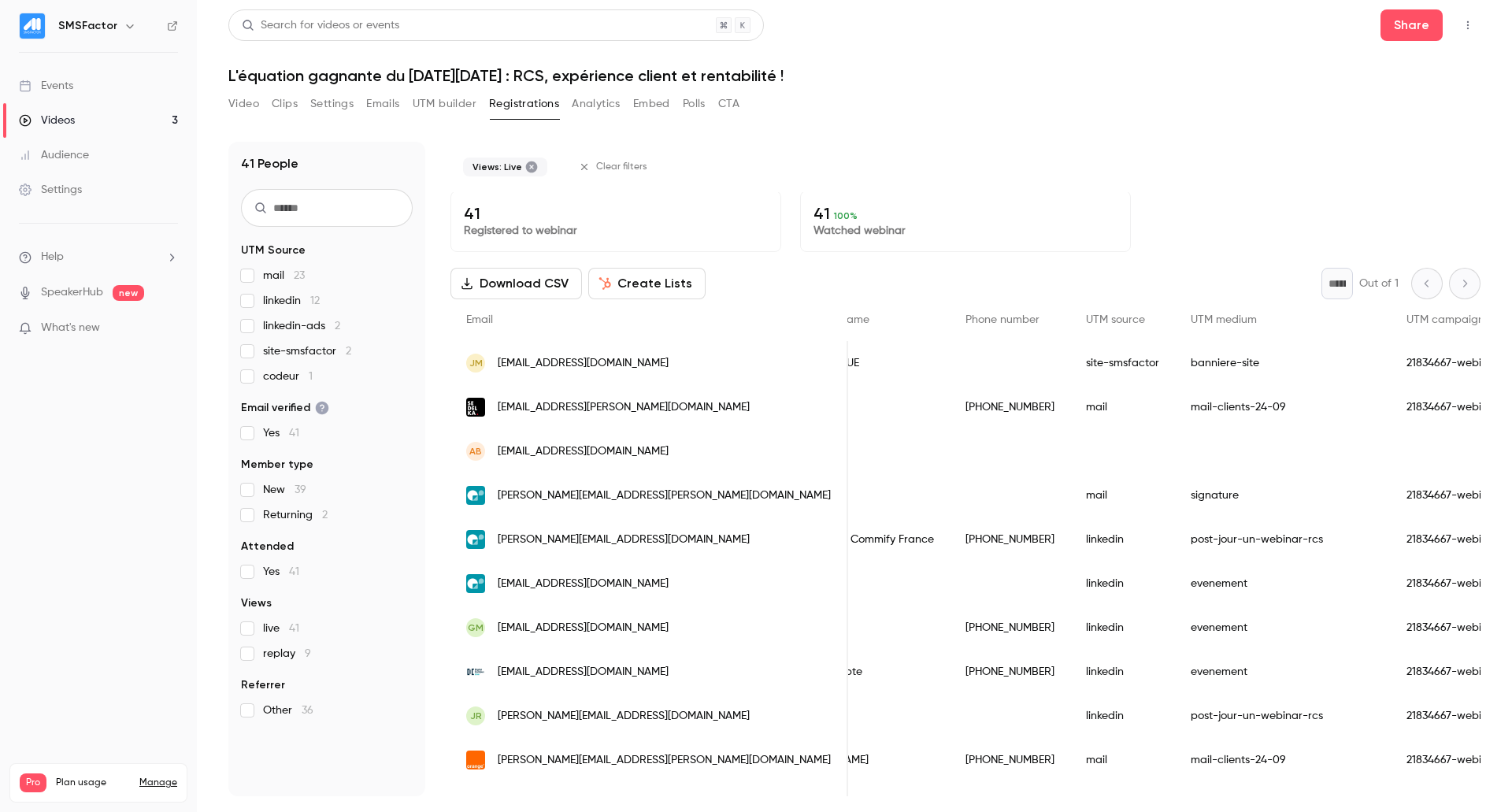
scroll to position [0, 0]
click at [264, 715] on span "Other 36" at bounding box center [288, 710] width 50 height 16
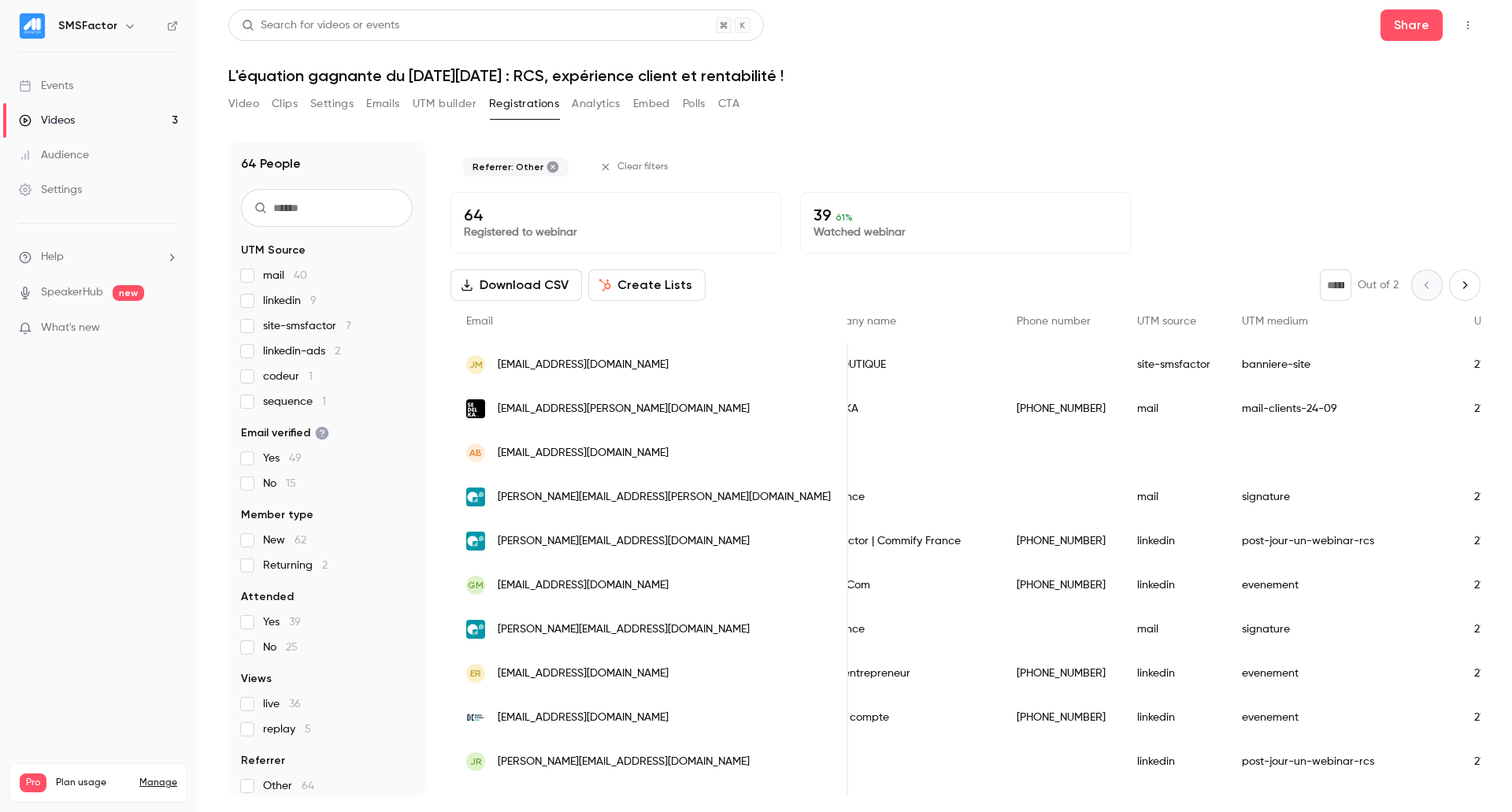
click at [257, 730] on label "replay 5" at bounding box center [327, 729] width 171 height 16
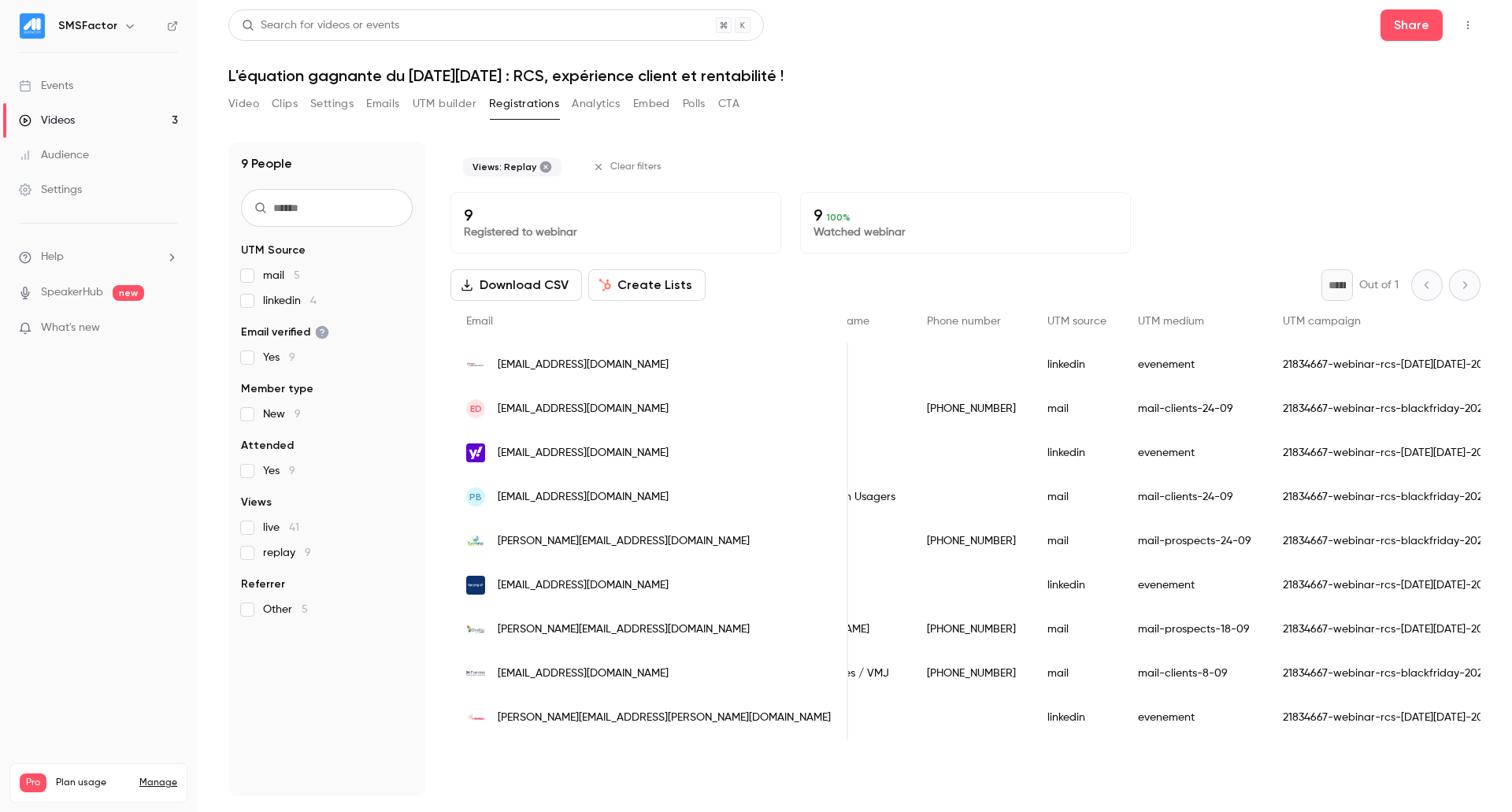
click at [243, 561] on section "UTM Source mail 5 linkedin 4 Email verified Yes 9 Member type New 9 Attended Ye…" at bounding box center [327, 430] width 171 height 375
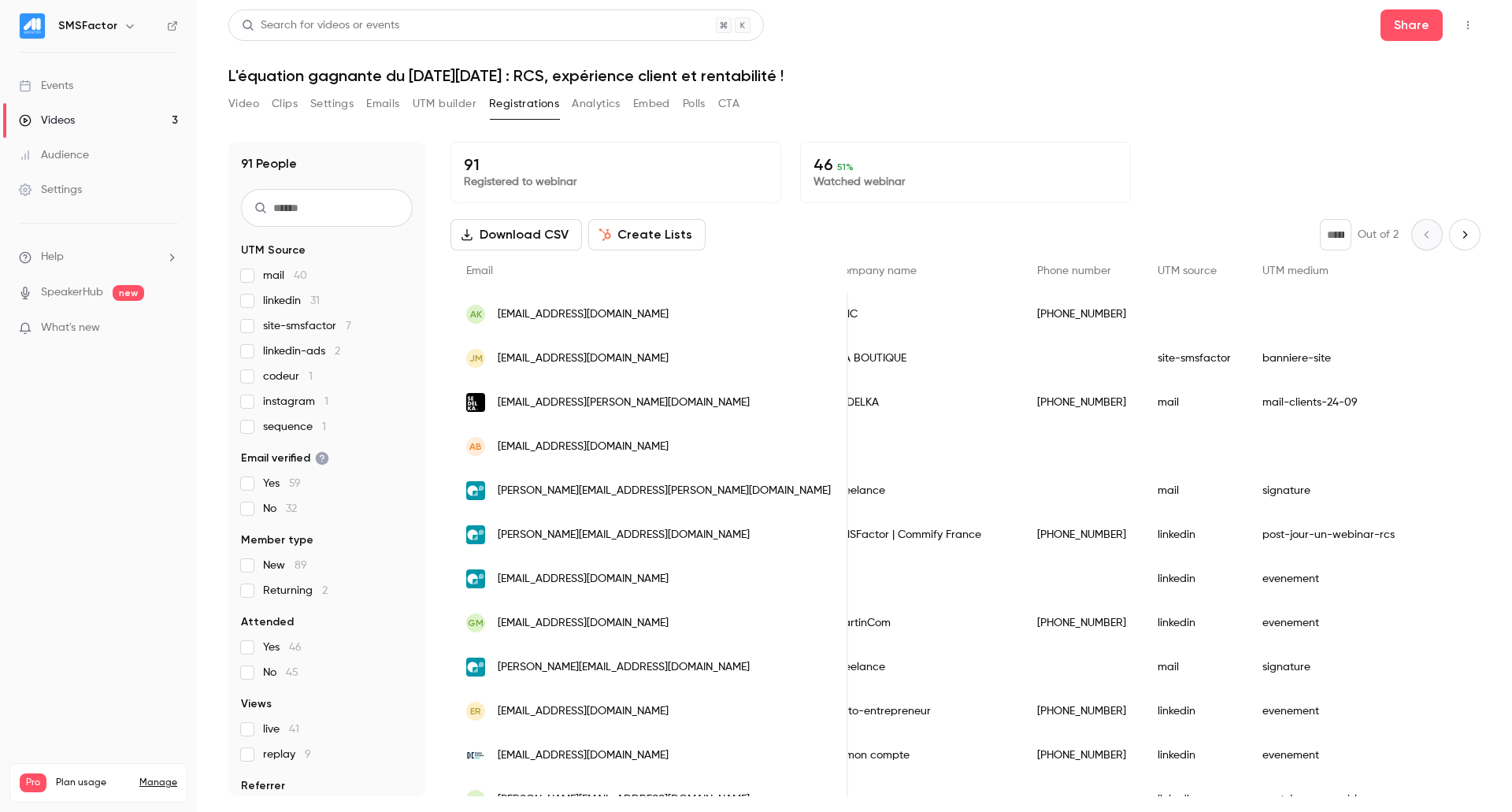
click at [282, 754] on span "replay 9" at bounding box center [287, 755] width 48 height 16
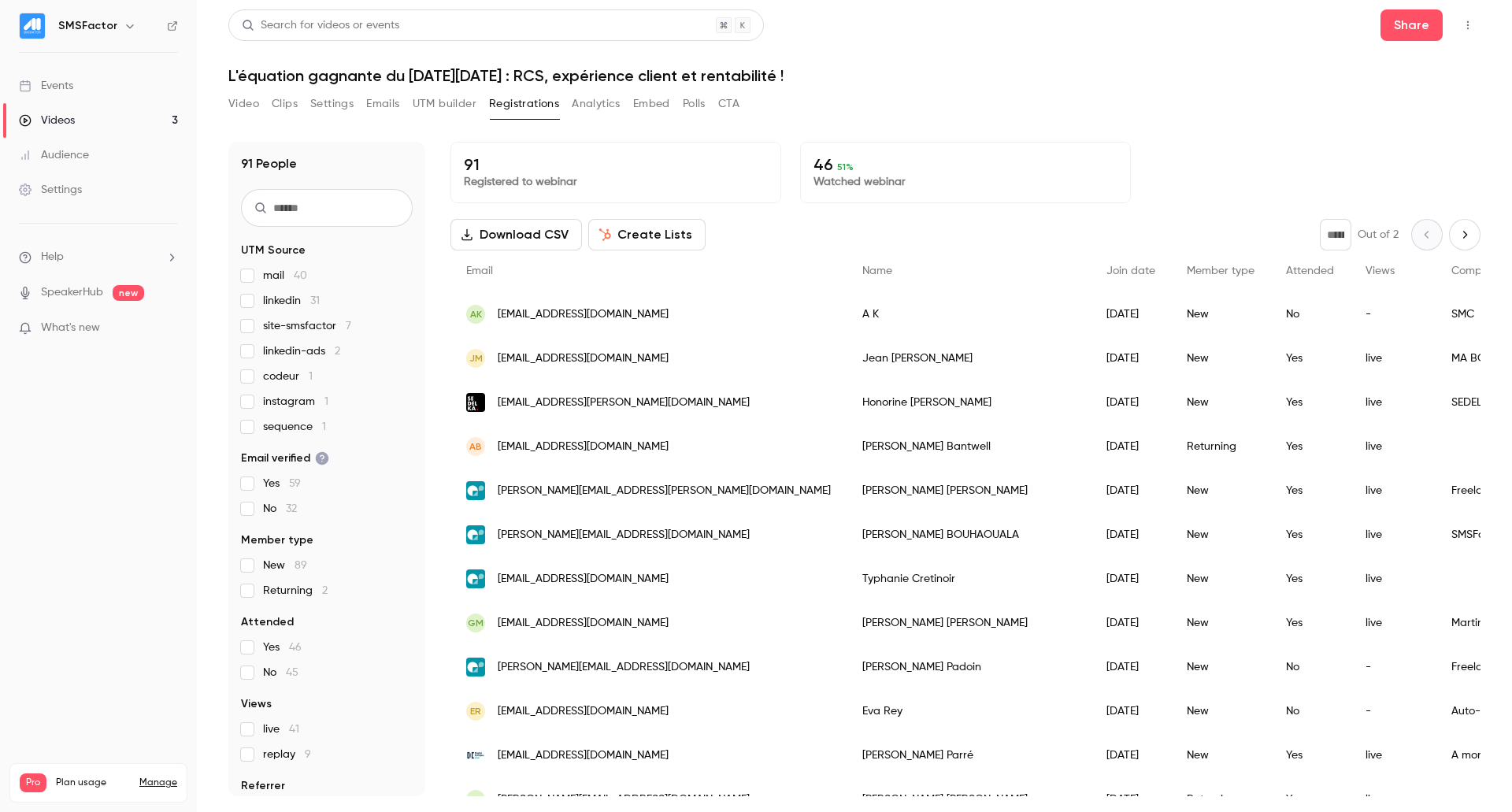
click at [248, 551] on fieldset "Member type New 89 Returning 2" at bounding box center [327, 565] width 171 height 66
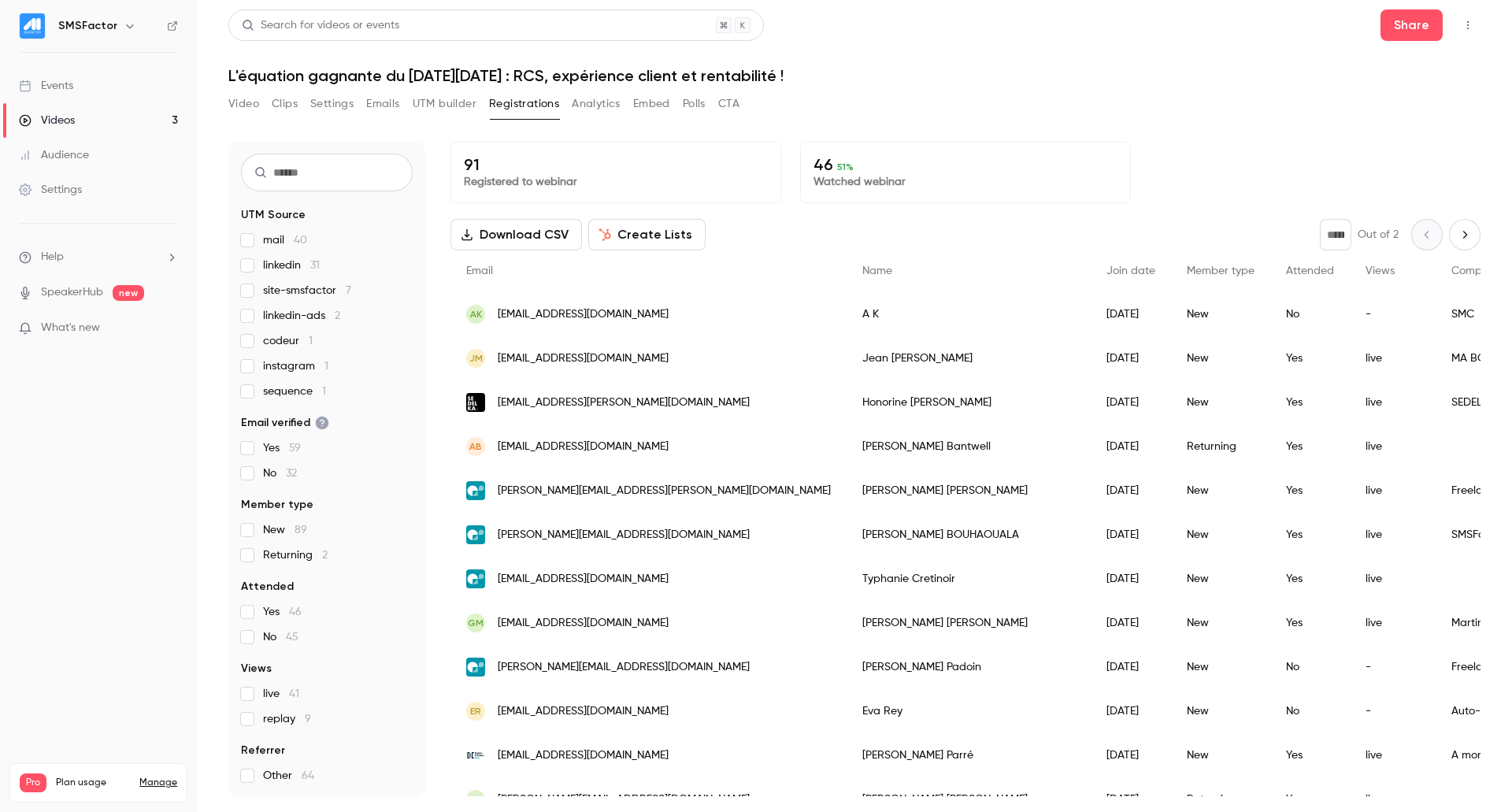
click at [246, 726] on label "replay 9" at bounding box center [327, 719] width 171 height 16
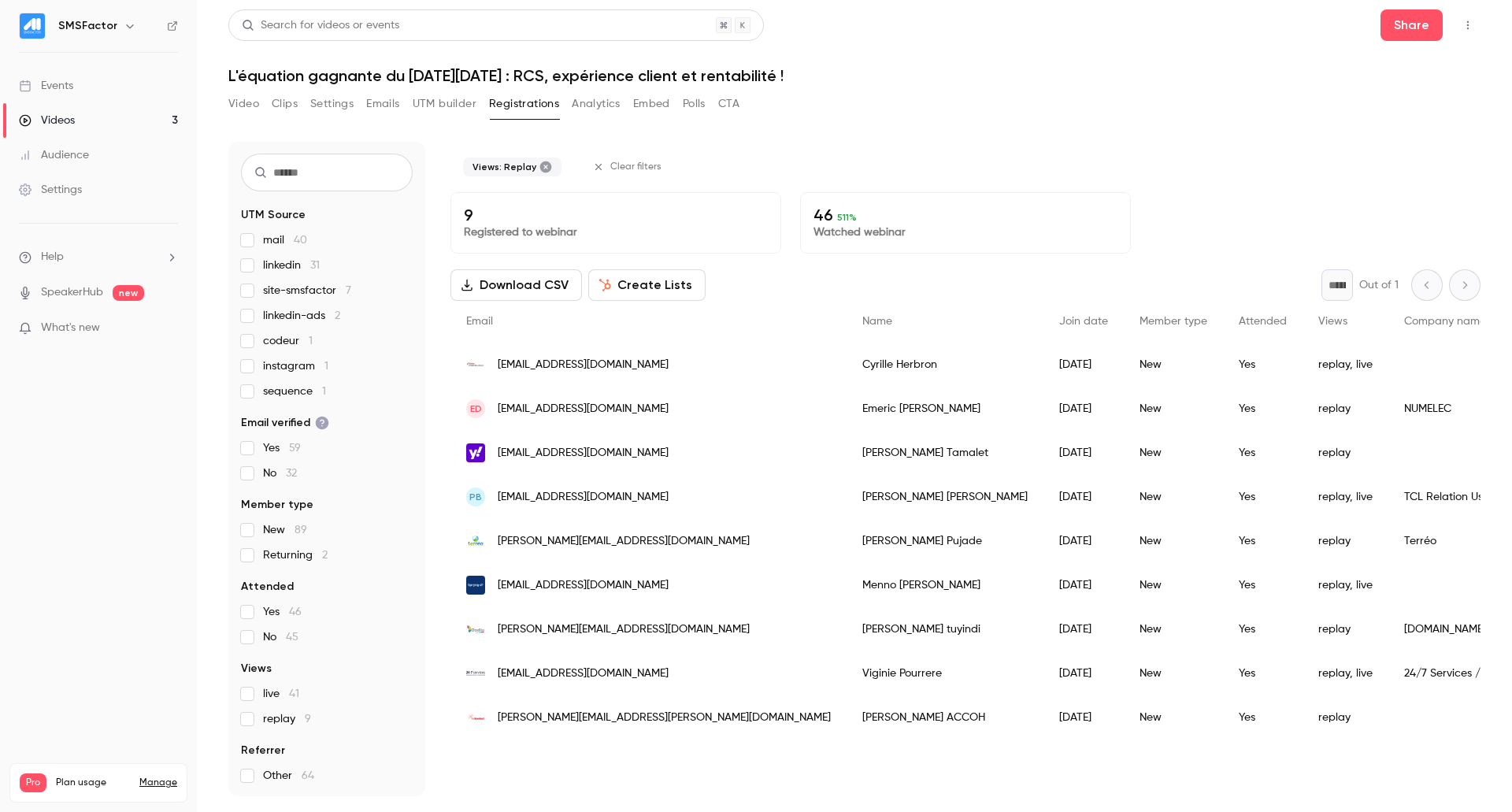
scroll to position [0, 0]
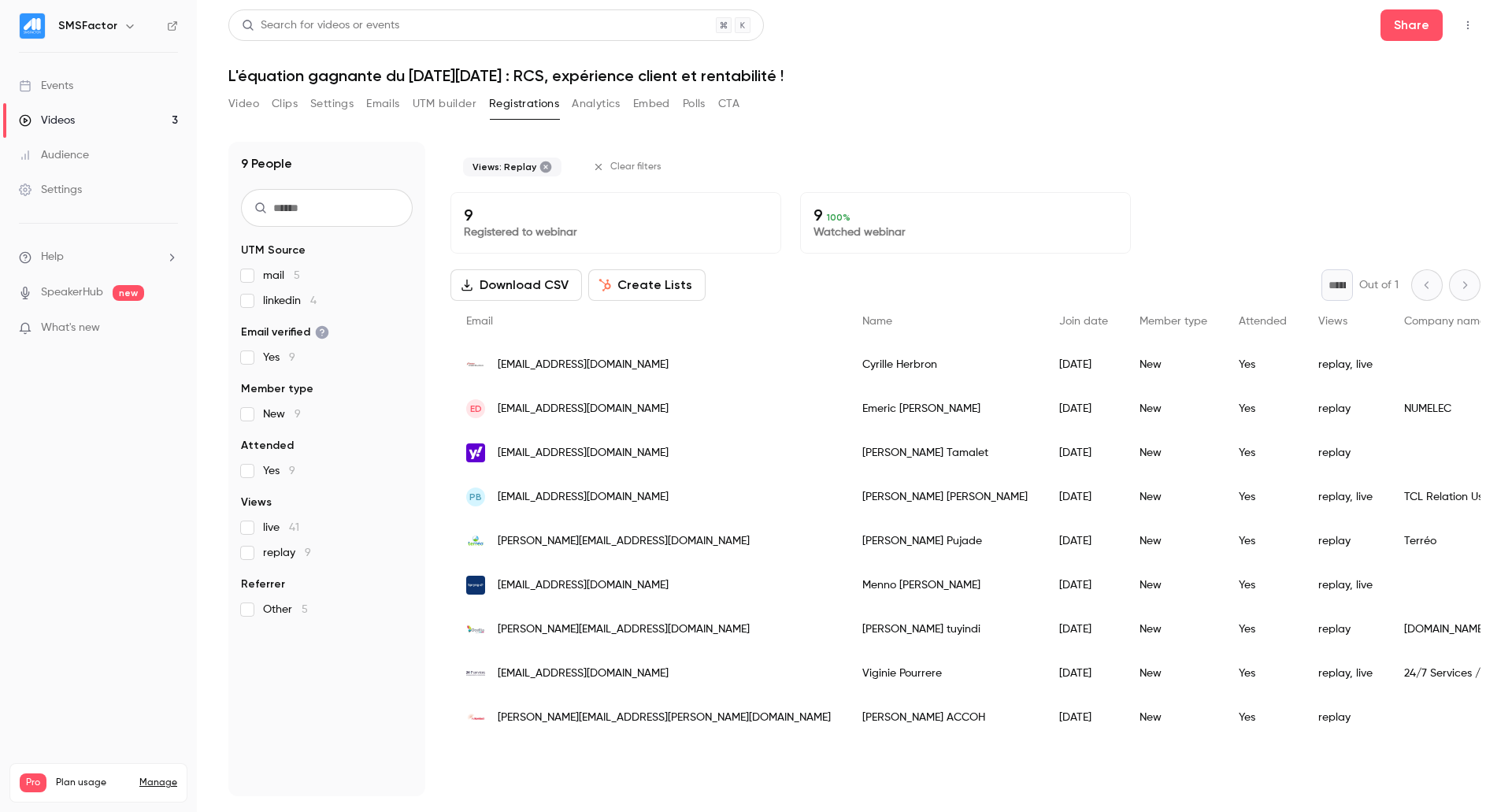
click at [528, 222] on p "9" at bounding box center [615, 215] width 304 height 19
click at [544, 160] on icon at bounding box center [545, 166] width 13 height 13
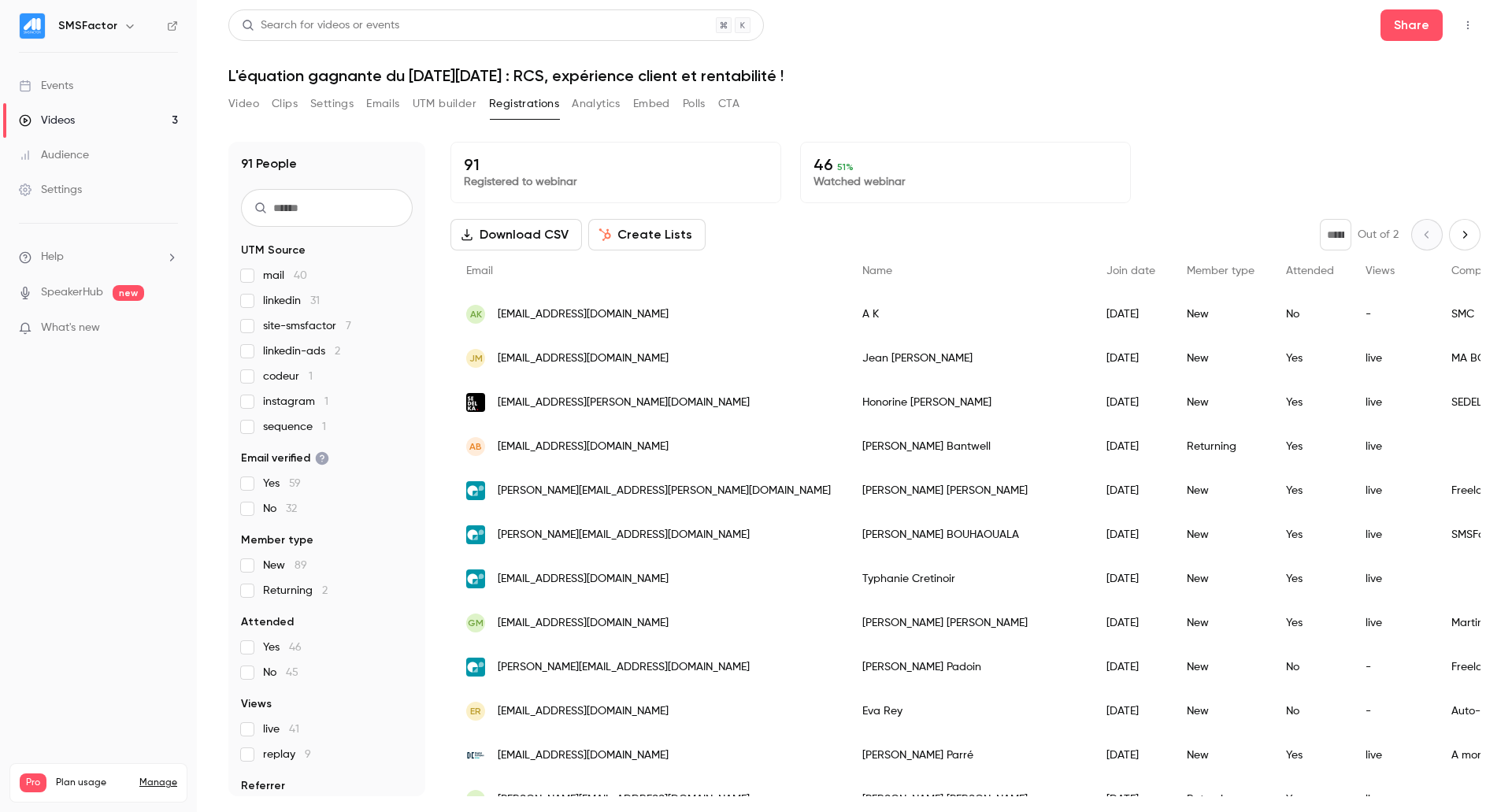
scroll to position [35, 0]
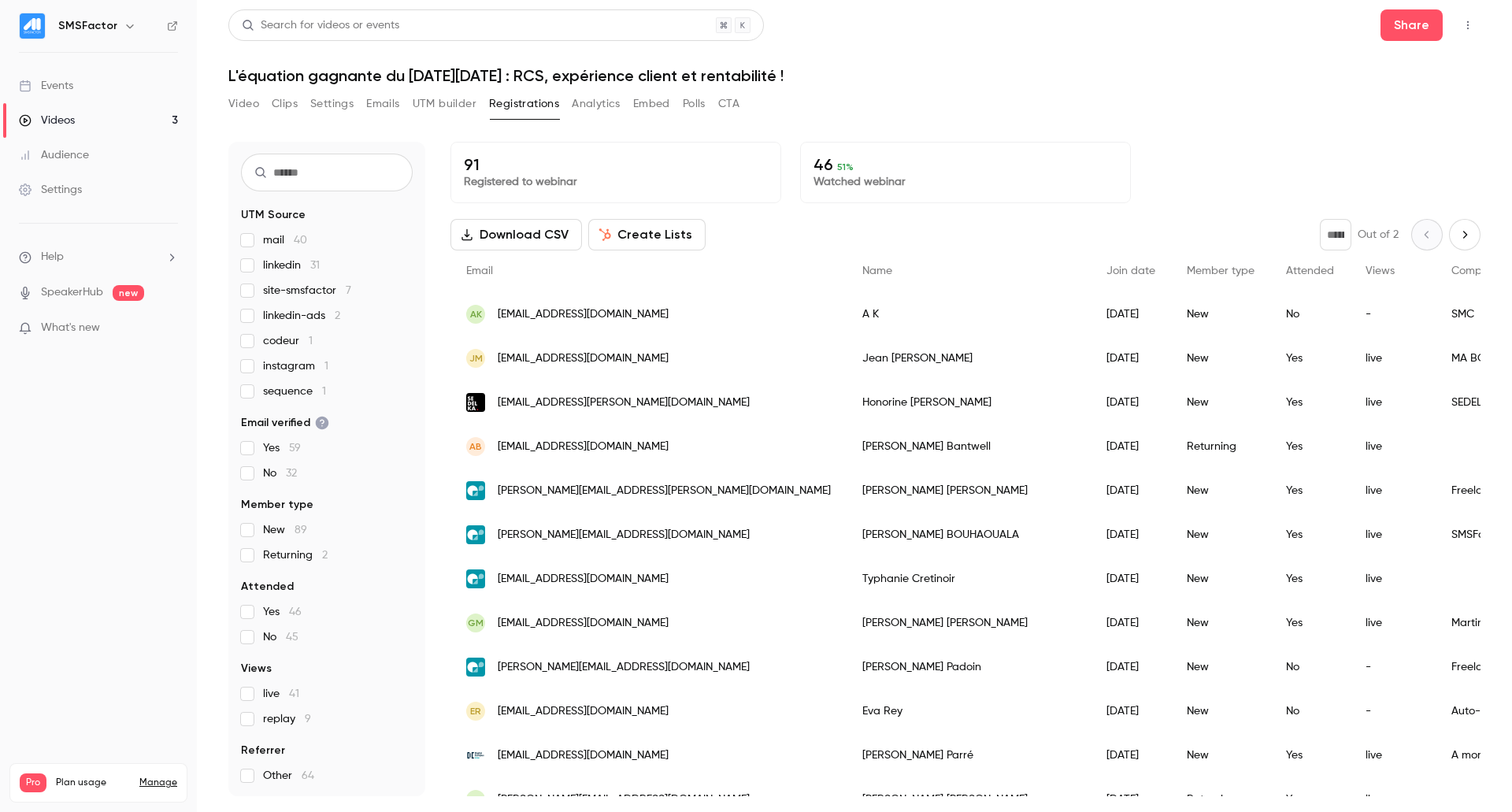
click at [271, 689] on span "live 41" at bounding box center [281, 694] width 36 height 16
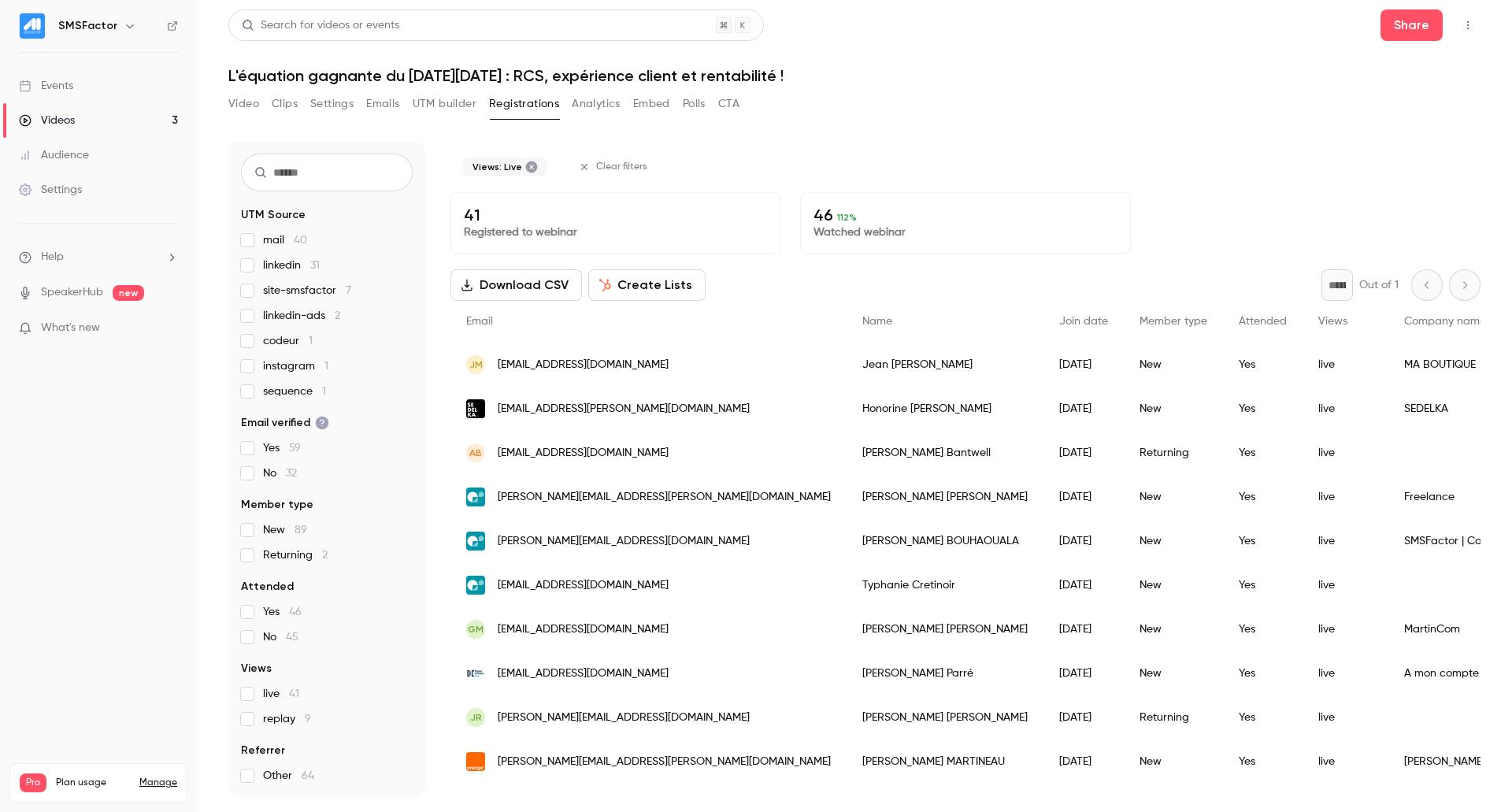
scroll to position [0, 0]
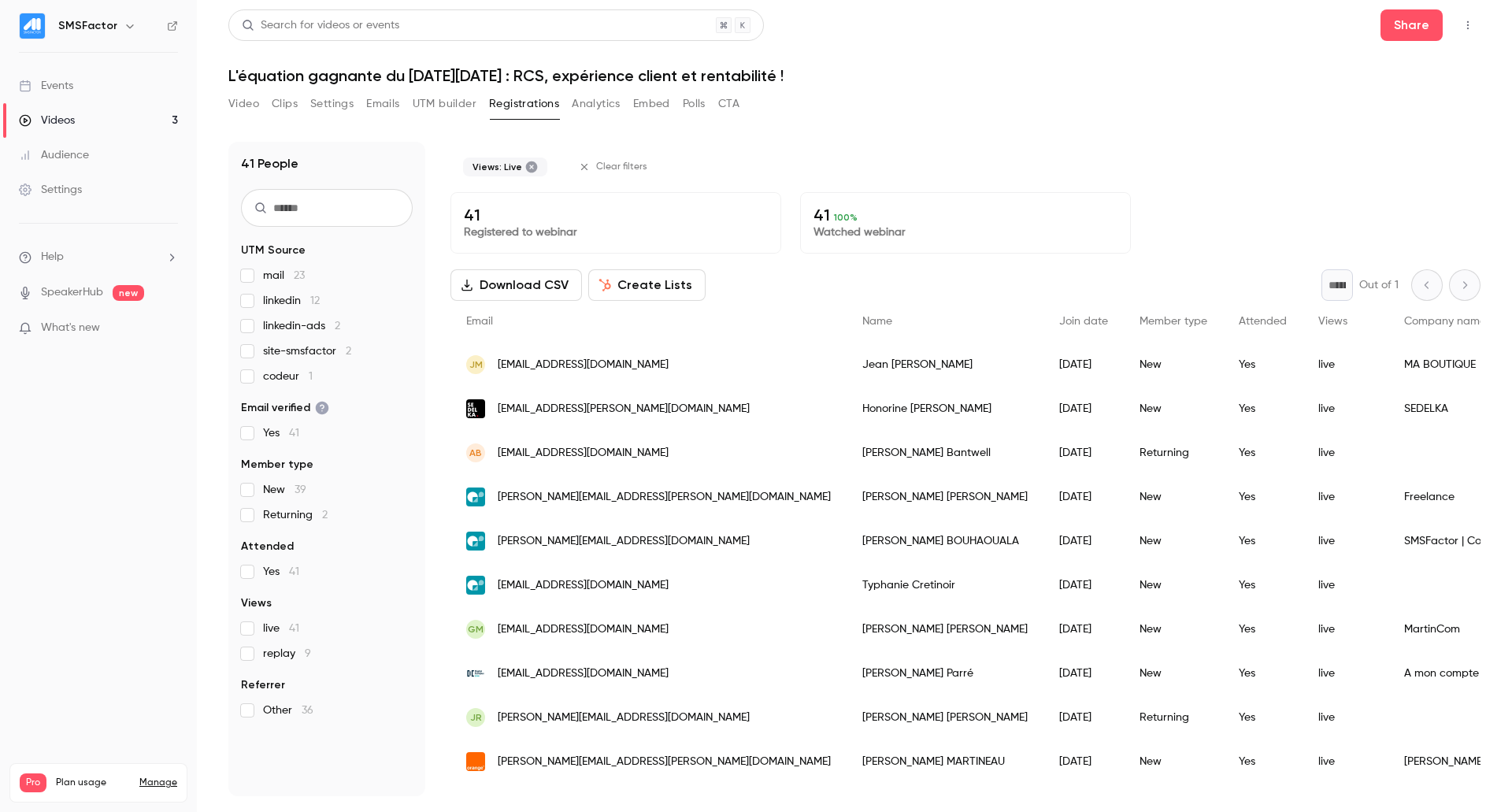
click at [850, 231] on p "Watched webinar" at bounding box center [965, 233] width 304 height 16
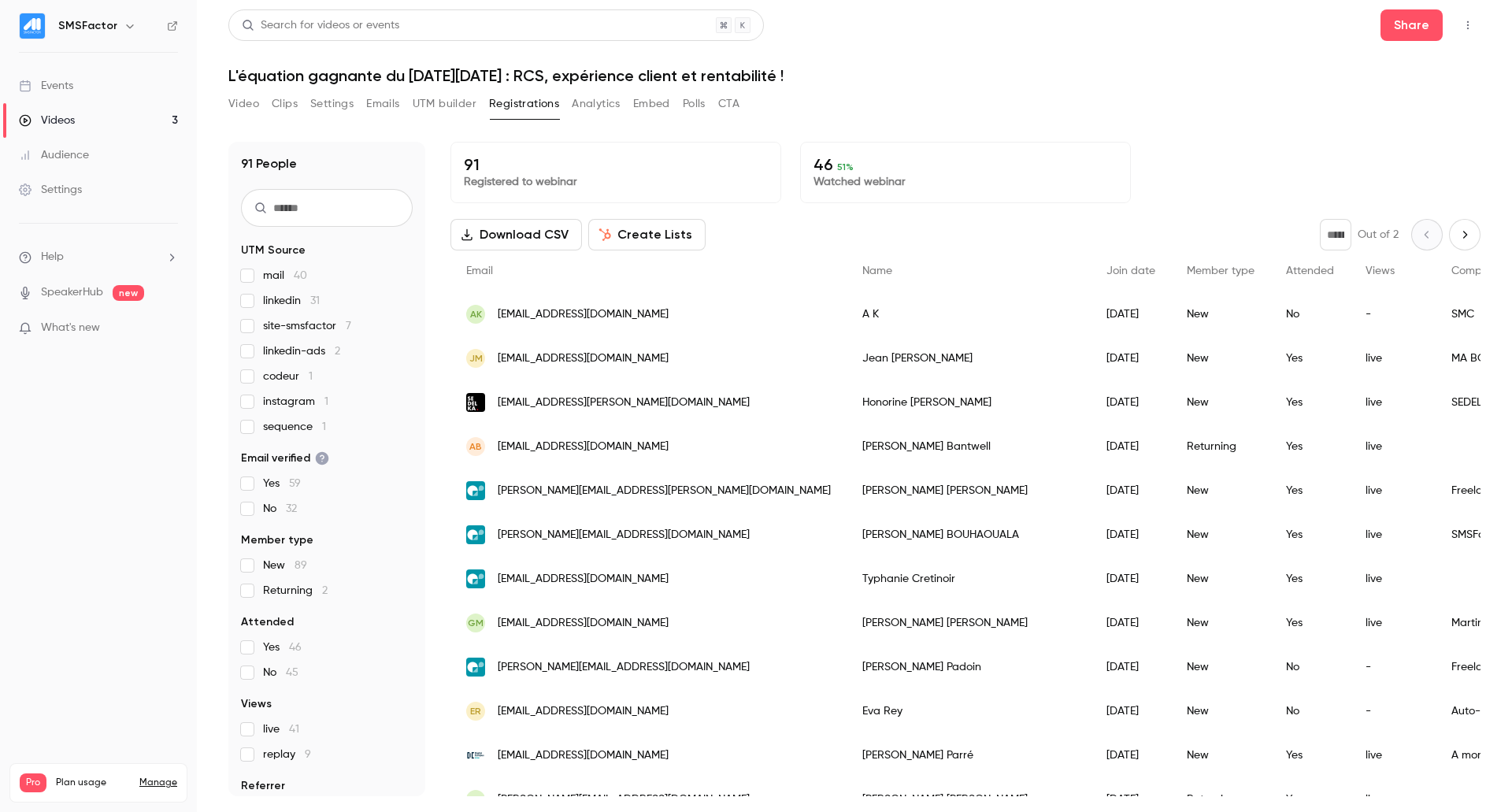
click at [258, 649] on label "Yes 46" at bounding box center [327, 647] width 171 height 16
drag, startPoint x: 272, startPoint y: 753, endPoint x: 287, endPoint y: 740, distance: 19.8
click at [273, 754] on span "replay 9" at bounding box center [287, 755] width 48 height 16
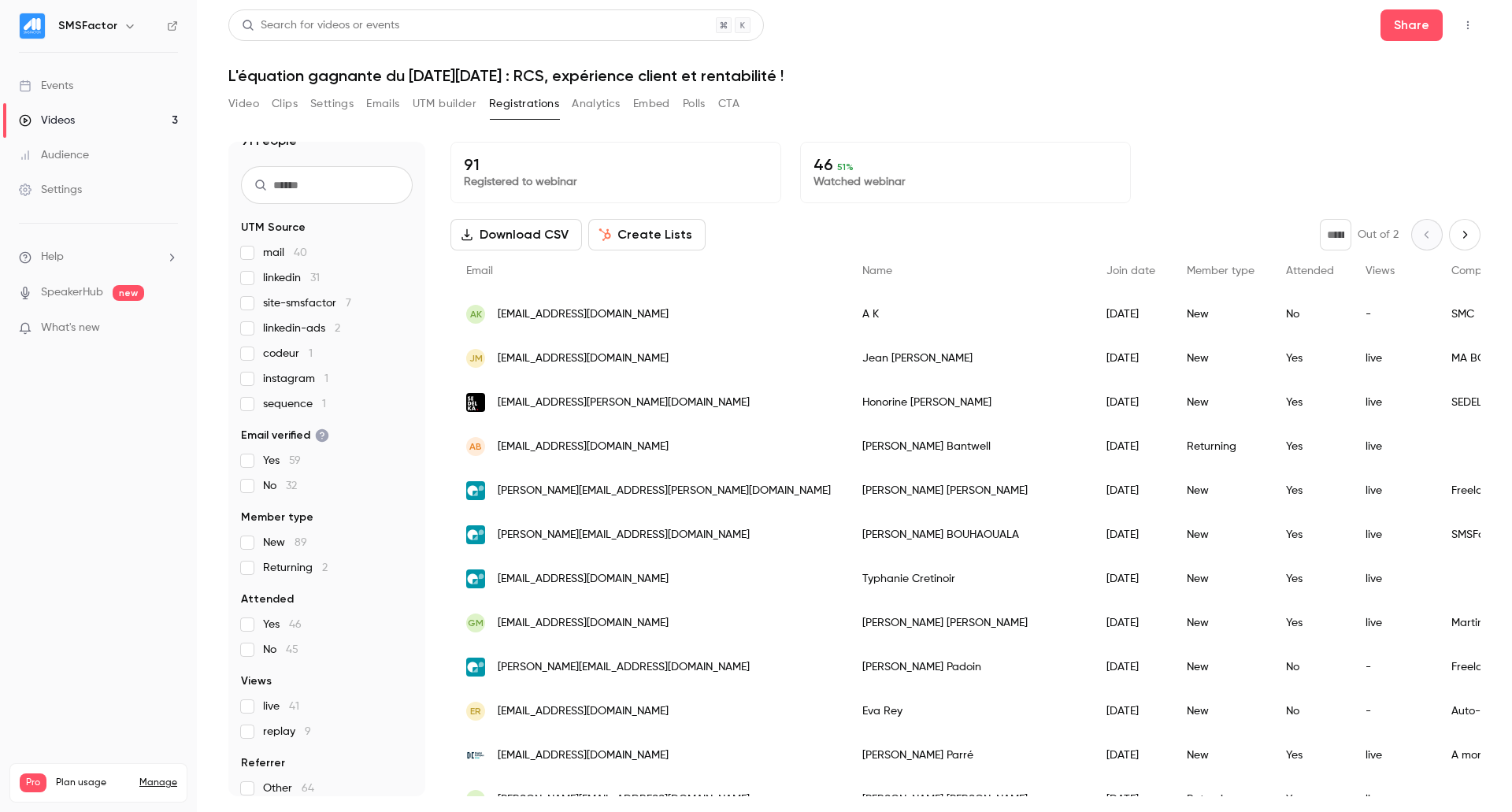
scroll to position [35, 0]
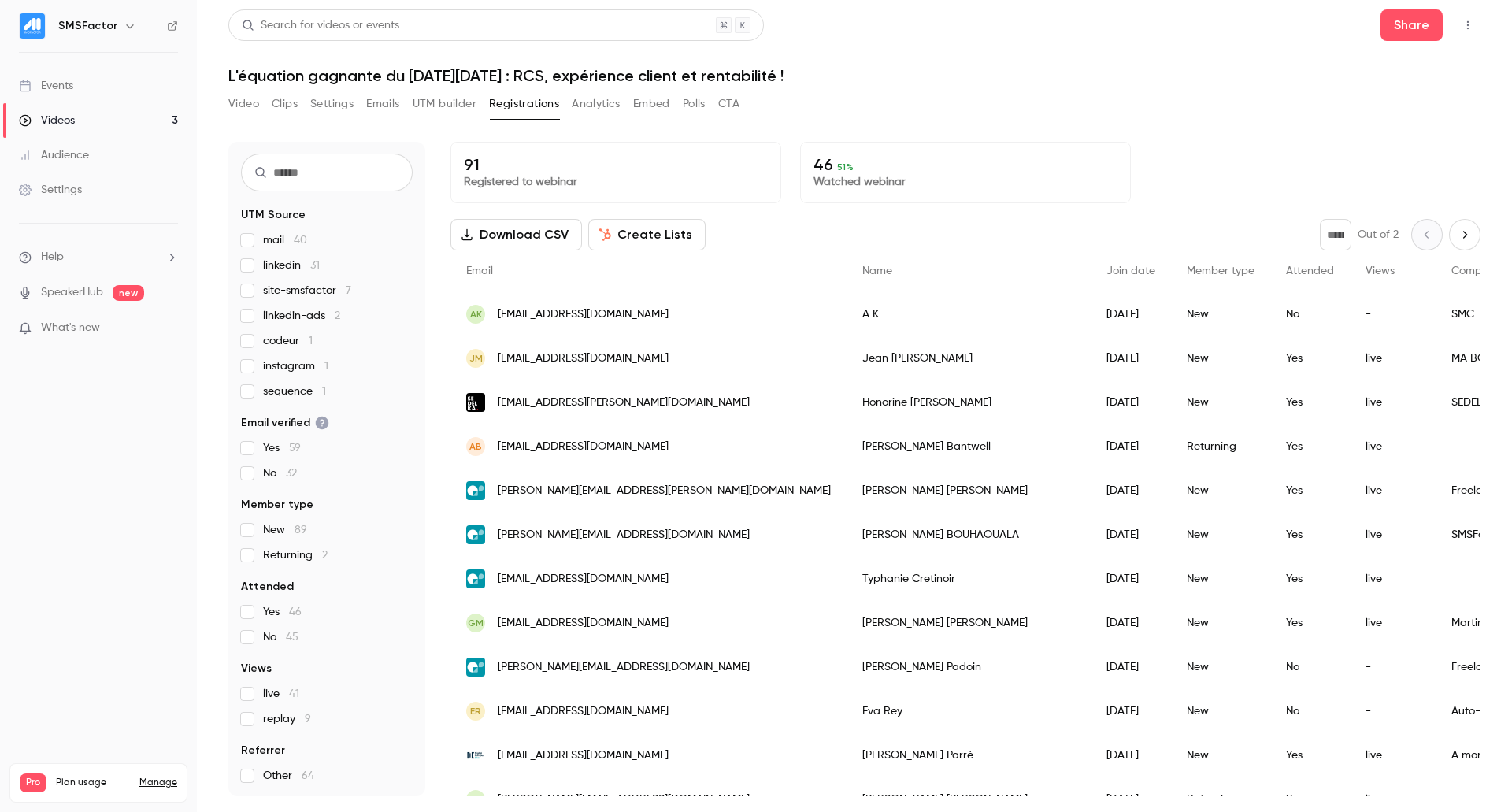
click at [271, 693] on span "live 41" at bounding box center [281, 694] width 36 height 16
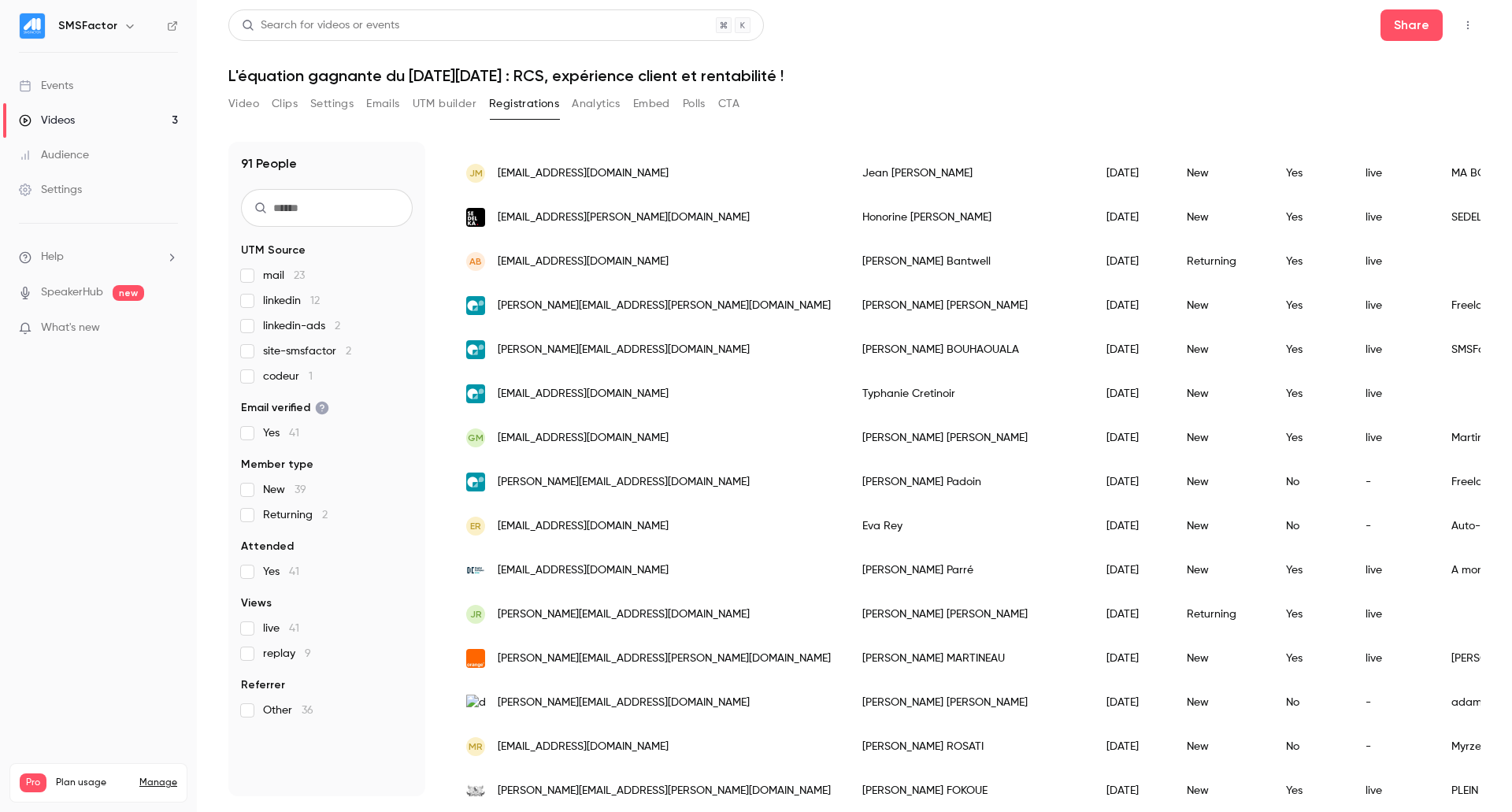
scroll to position [134, 0]
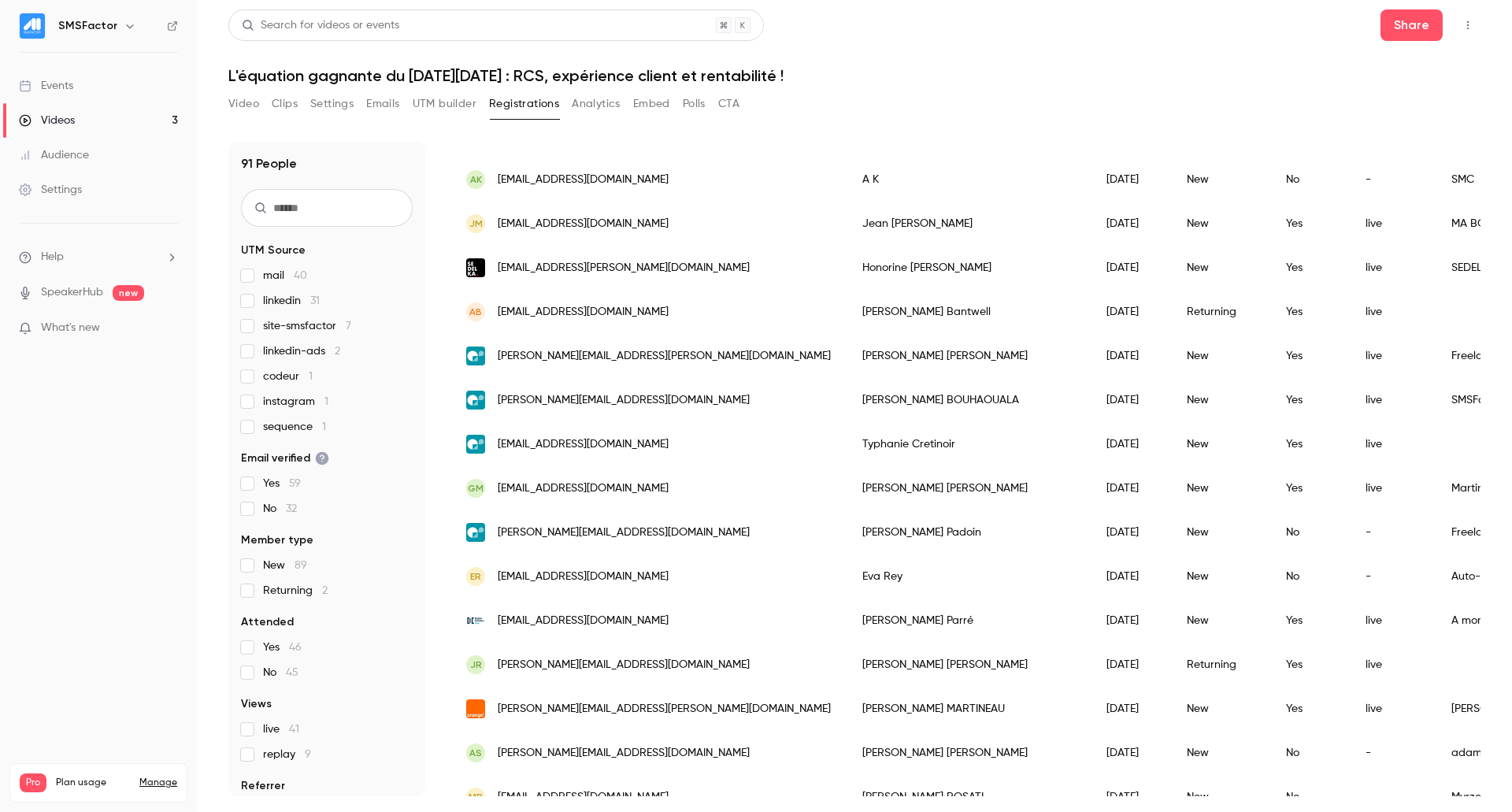
click at [276, 570] on span "New 89" at bounding box center [284, 565] width 44 height 16
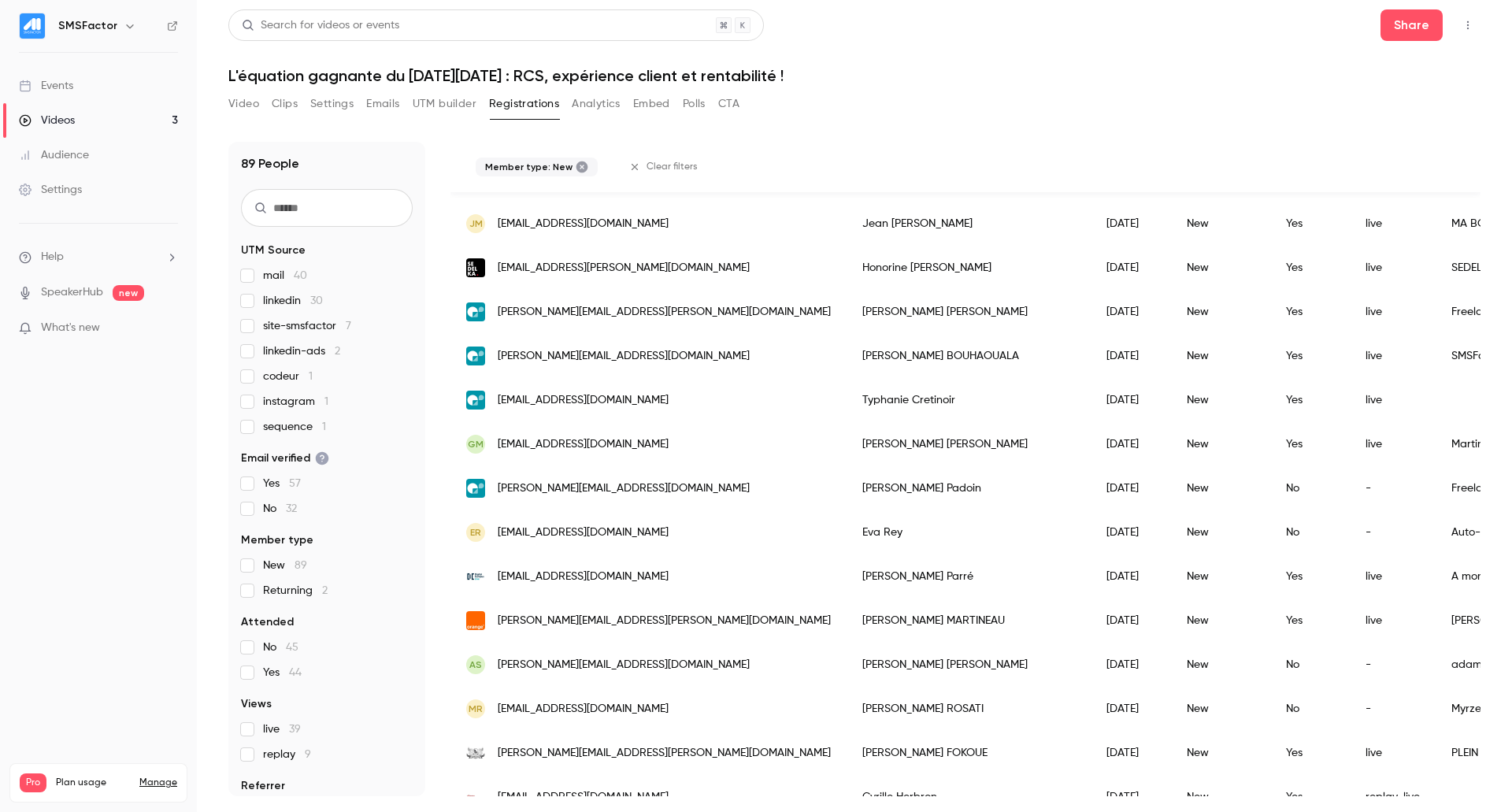
click at [242, 557] on fieldset "Member type New 89 Returning 2" at bounding box center [327, 565] width 171 height 66
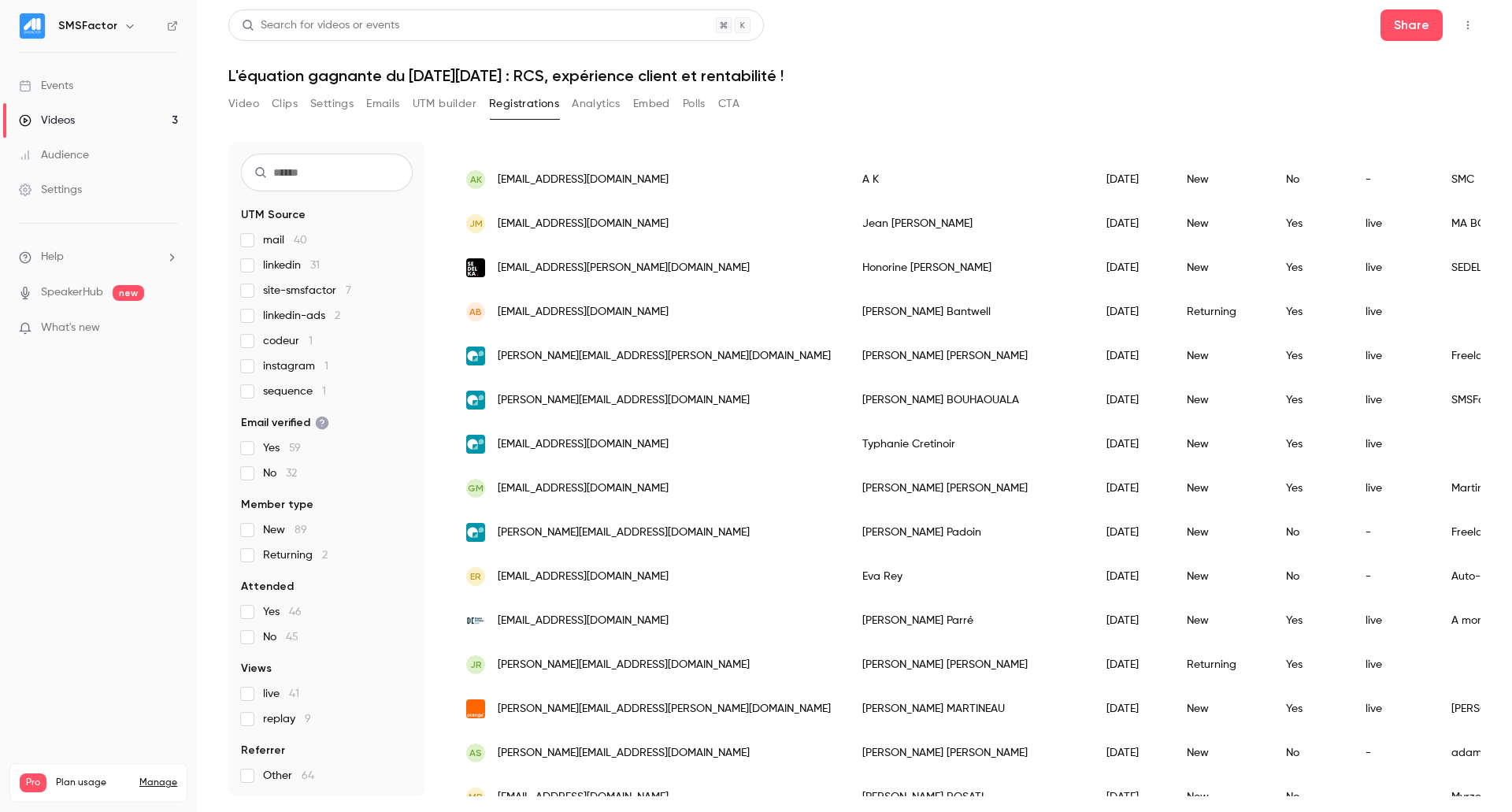
scroll to position [0, 0]
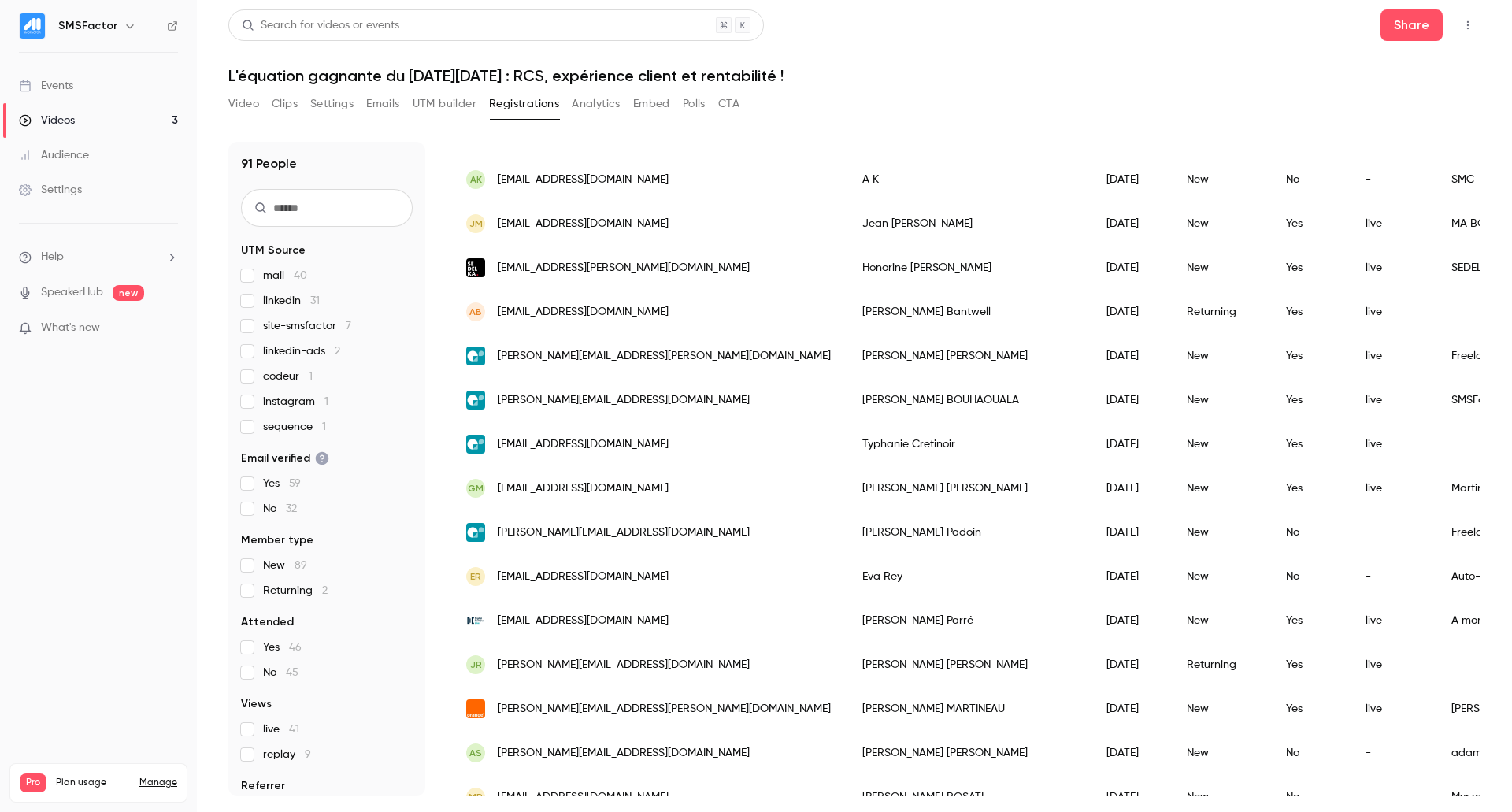
click at [585, 100] on button "Analytics" at bounding box center [596, 103] width 49 height 25
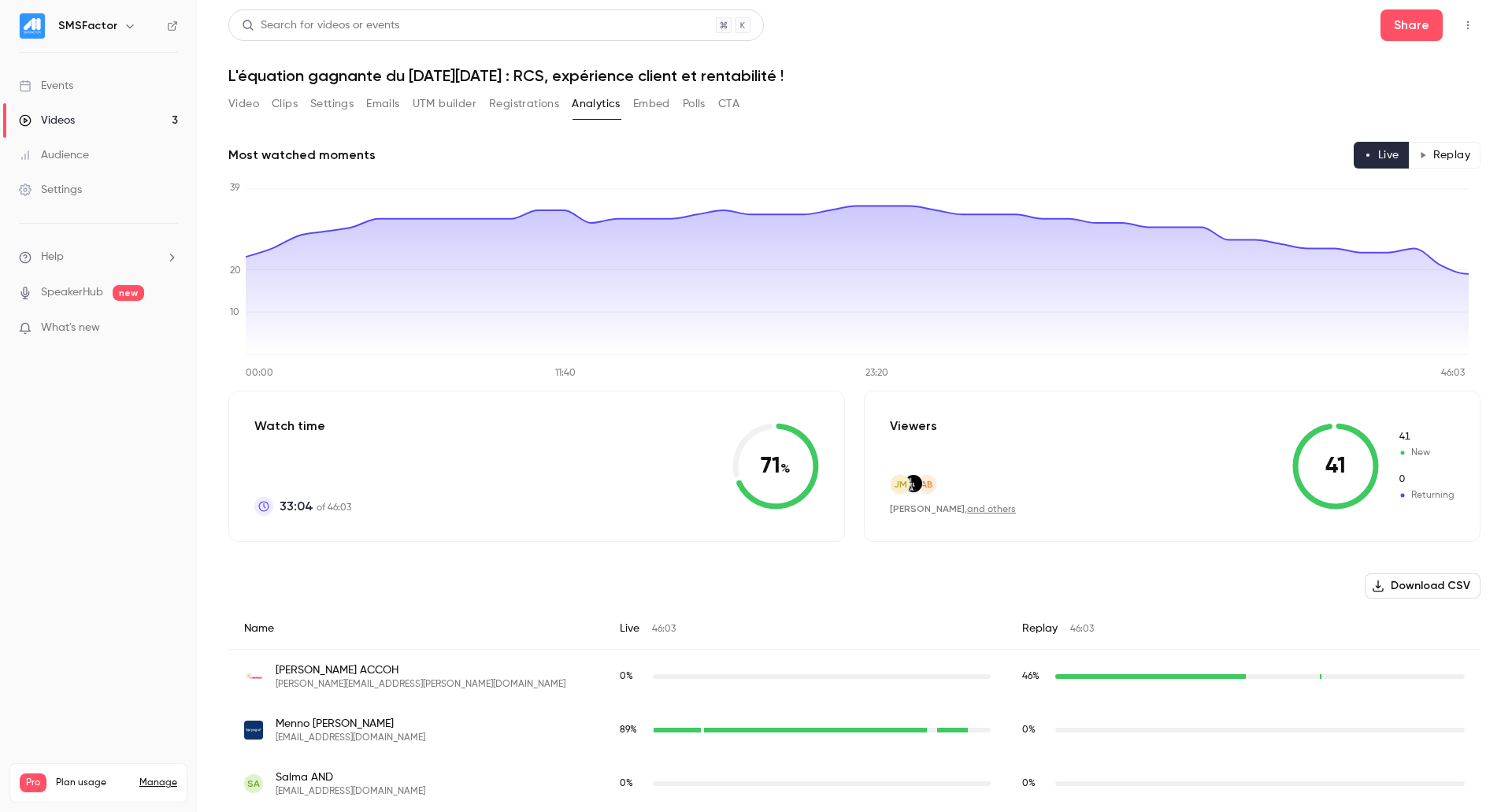
click at [654, 99] on button "Embed" at bounding box center [651, 103] width 37 height 25
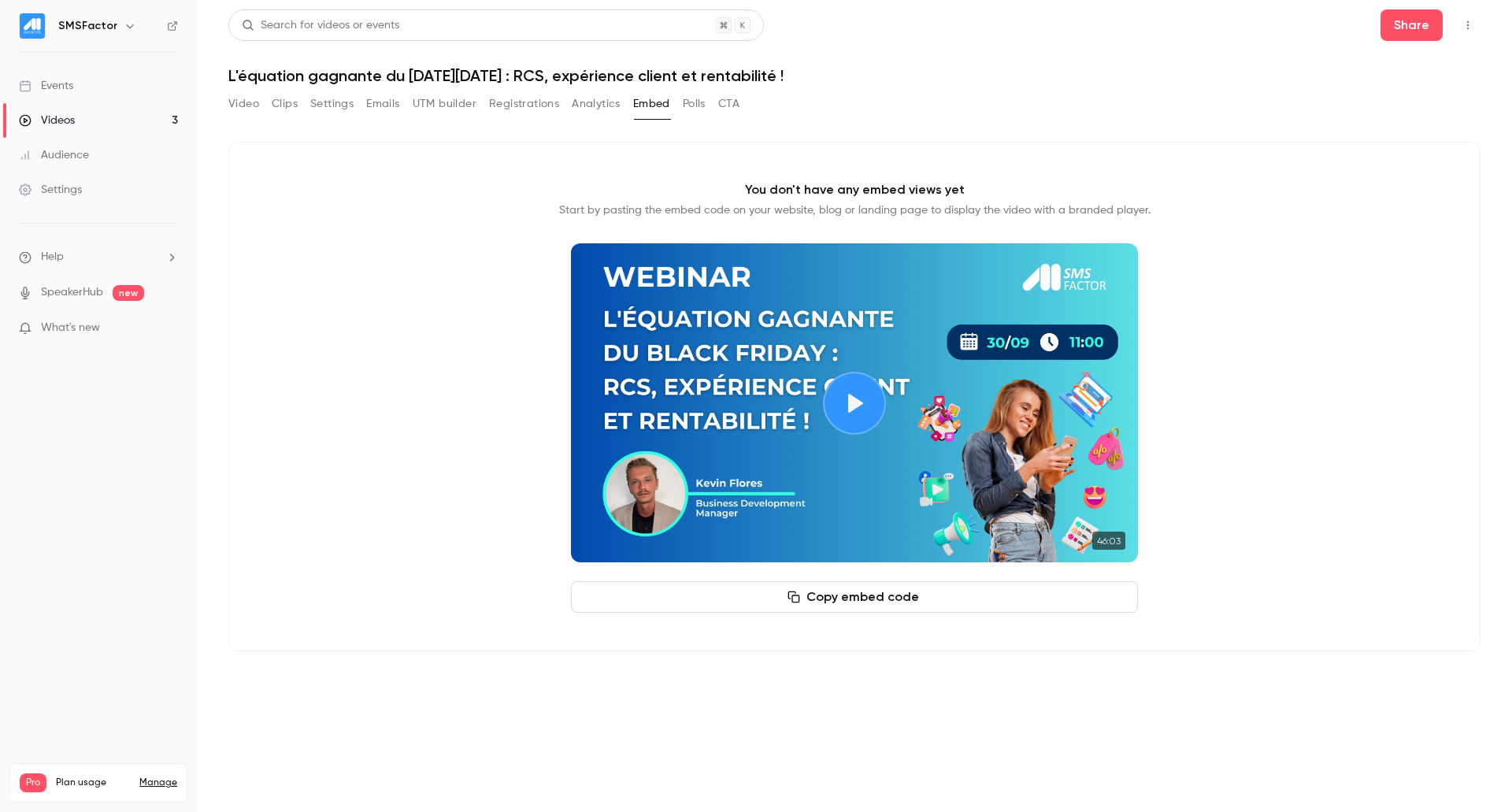
click at [739, 103] on button "CTA" at bounding box center [729, 103] width 22 height 25
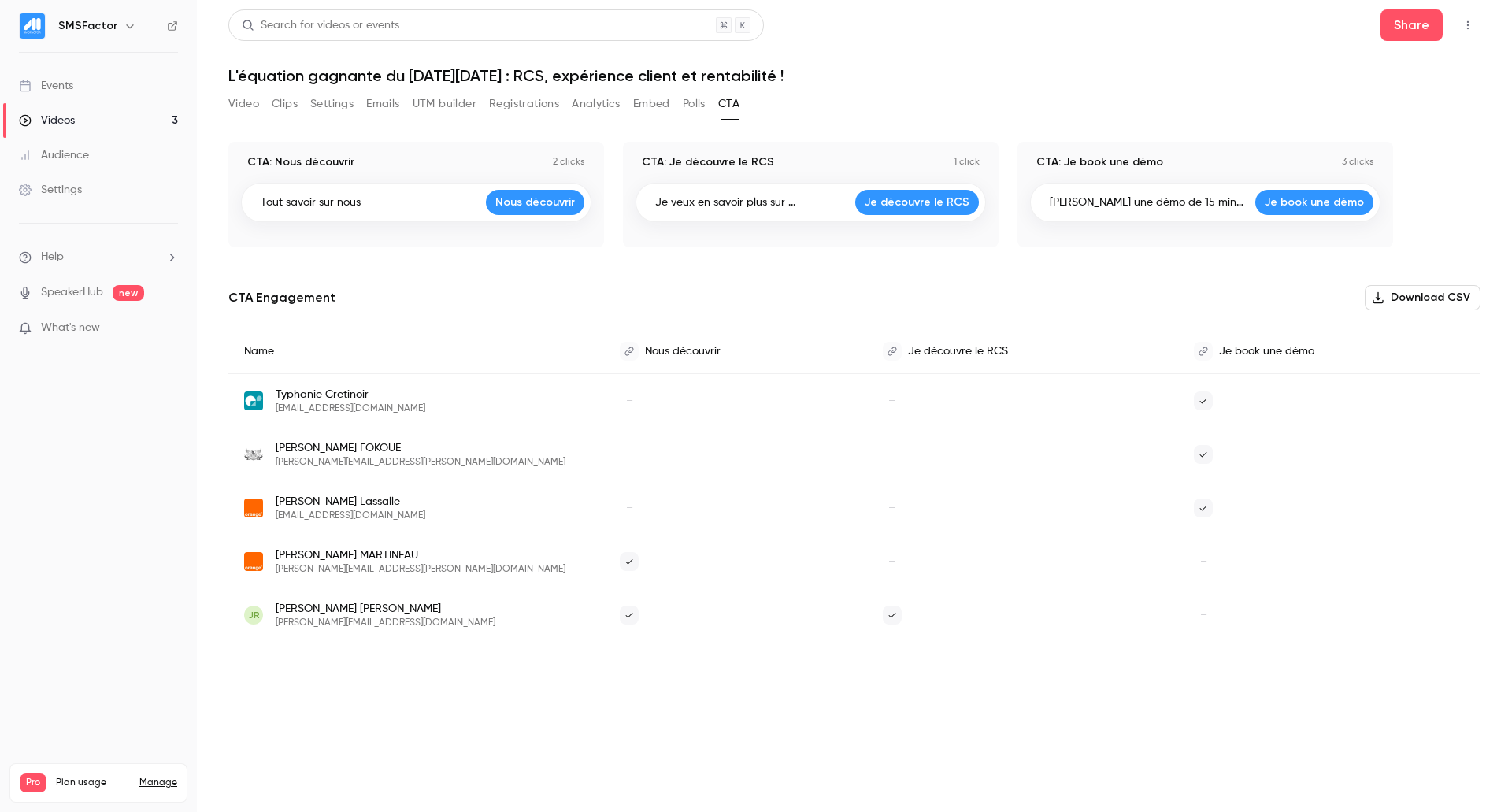
click at [568, 158] on p "2 clicks" at bounding box center [569, 162] width 32 height 13
click at [563, 165] on p "2 clicks" at bounding box center [569, 162] width 32 height 13
click at [696, 101] on button "Polls" at bounding box center [694, 103] width 23 height 25
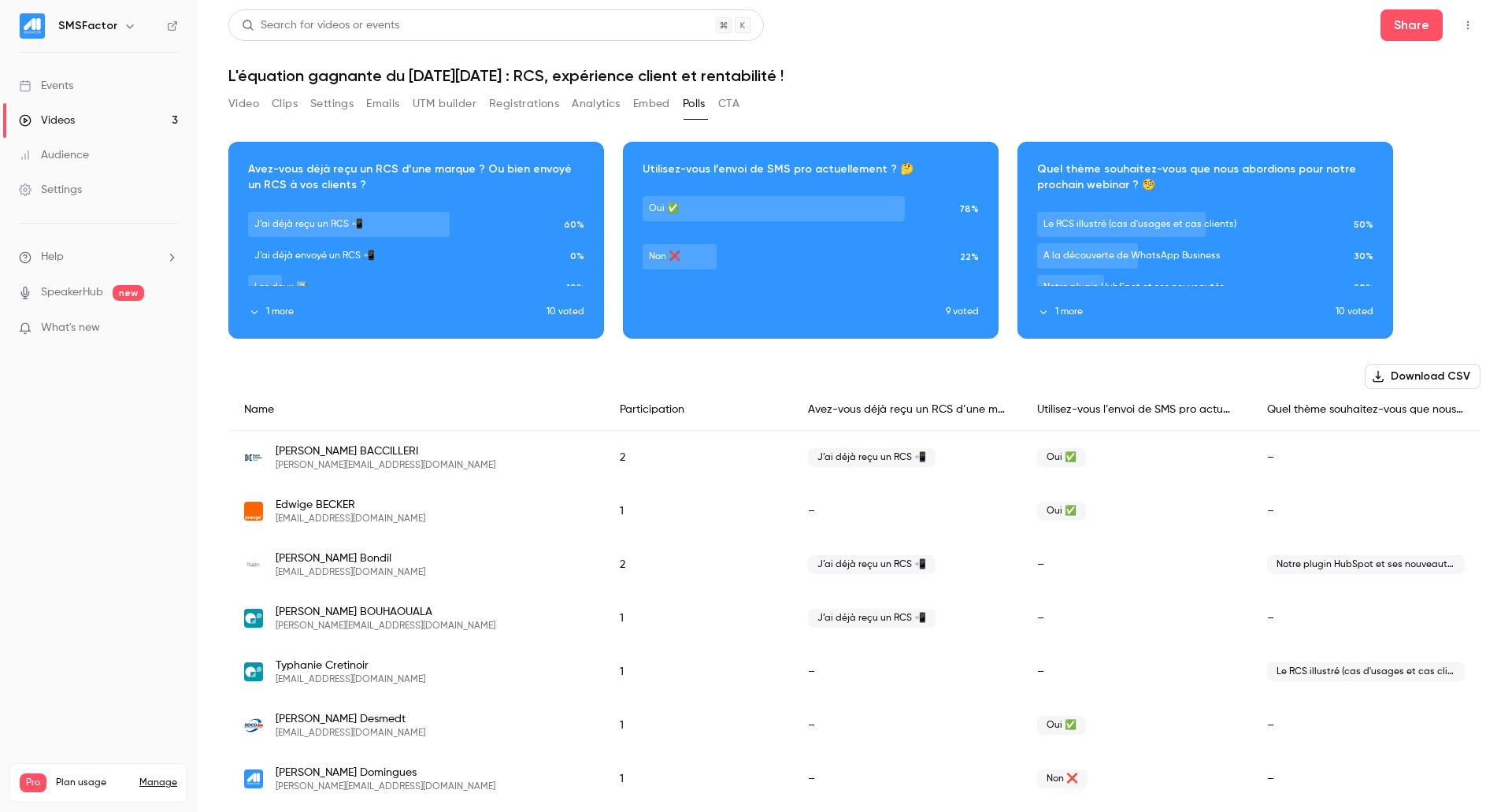
click at [344, 101] on button "Settings" at bounding box center [332, 103] width 43 height 25
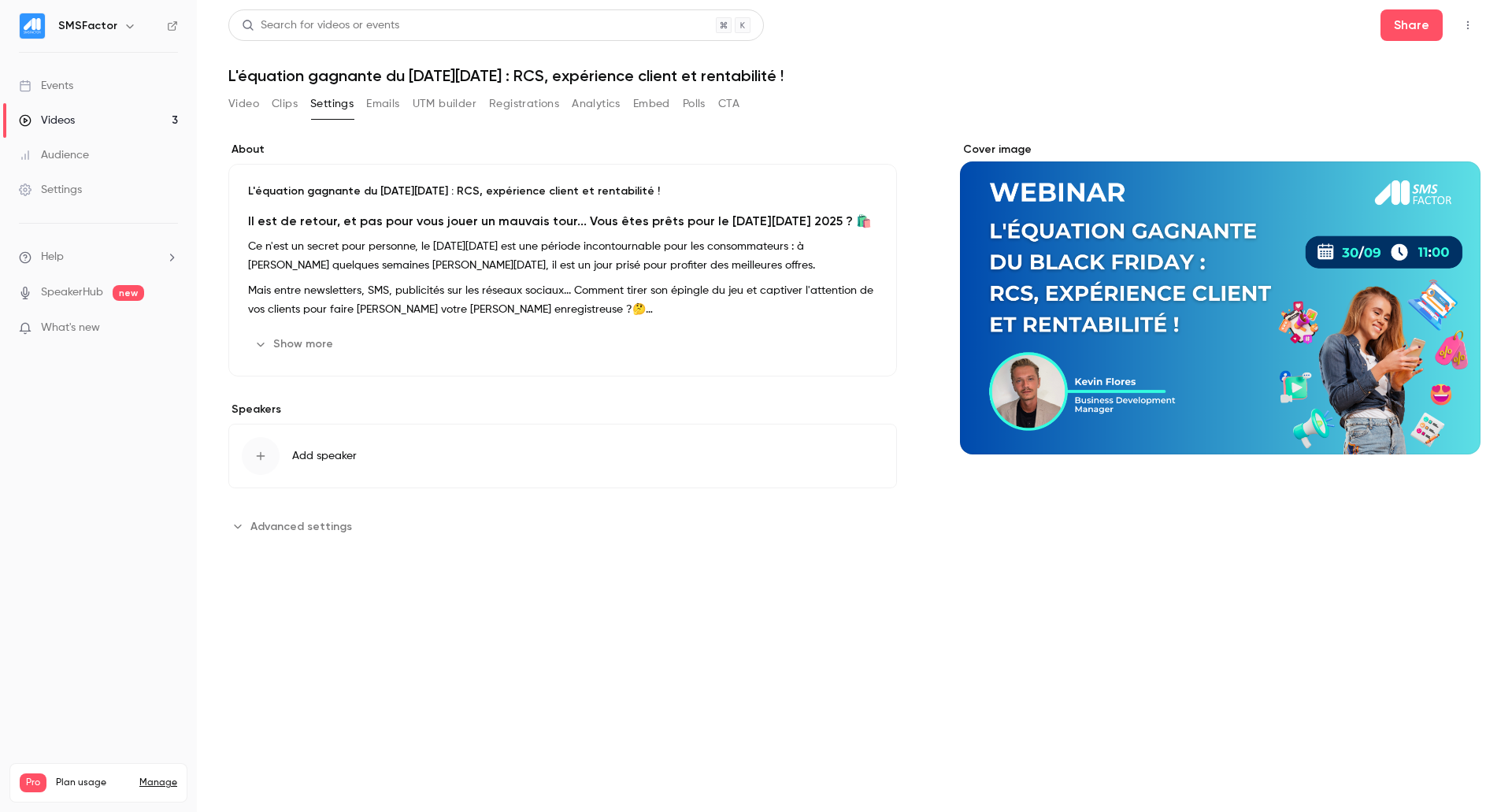
click at [389, 114] on button "Emails" at bounding box center [383, 103] width 33 height 25
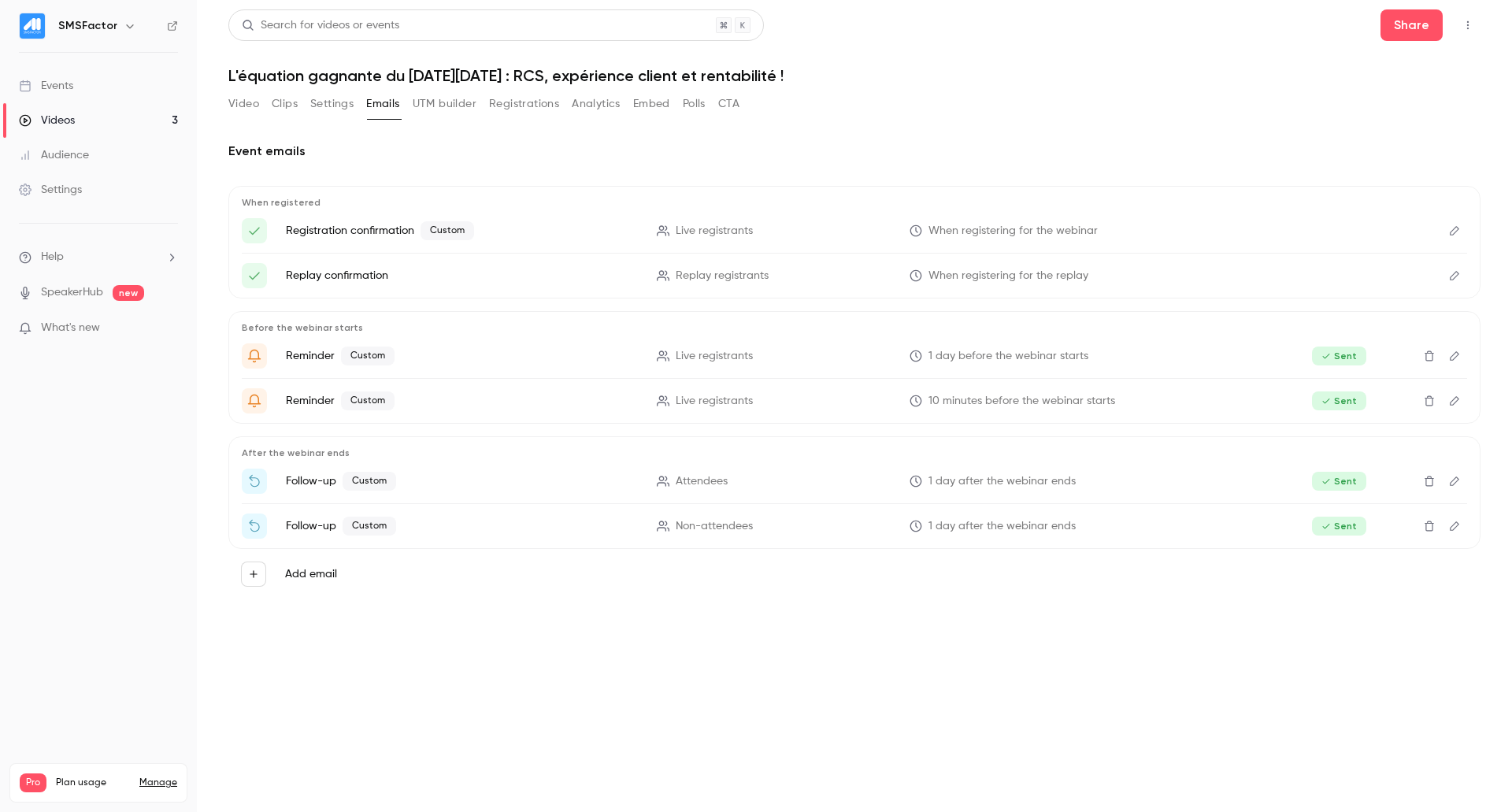
click at [443, 103] on button "UTM builder" at bounding box center [445, 103] width 64 height 25
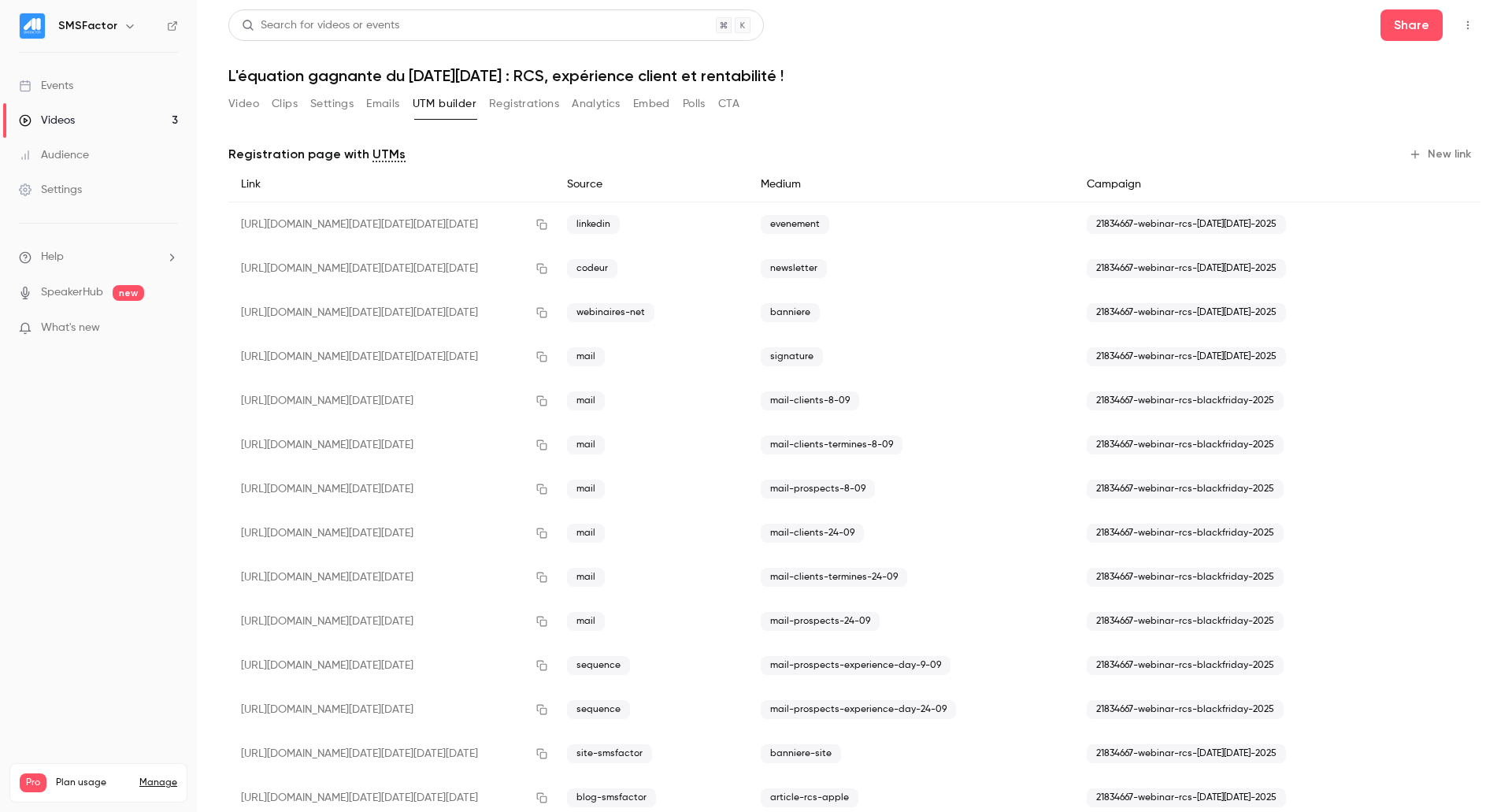
click at [394, 100] on button "Emails" at bounding box center [383, 103] width 33 height 25
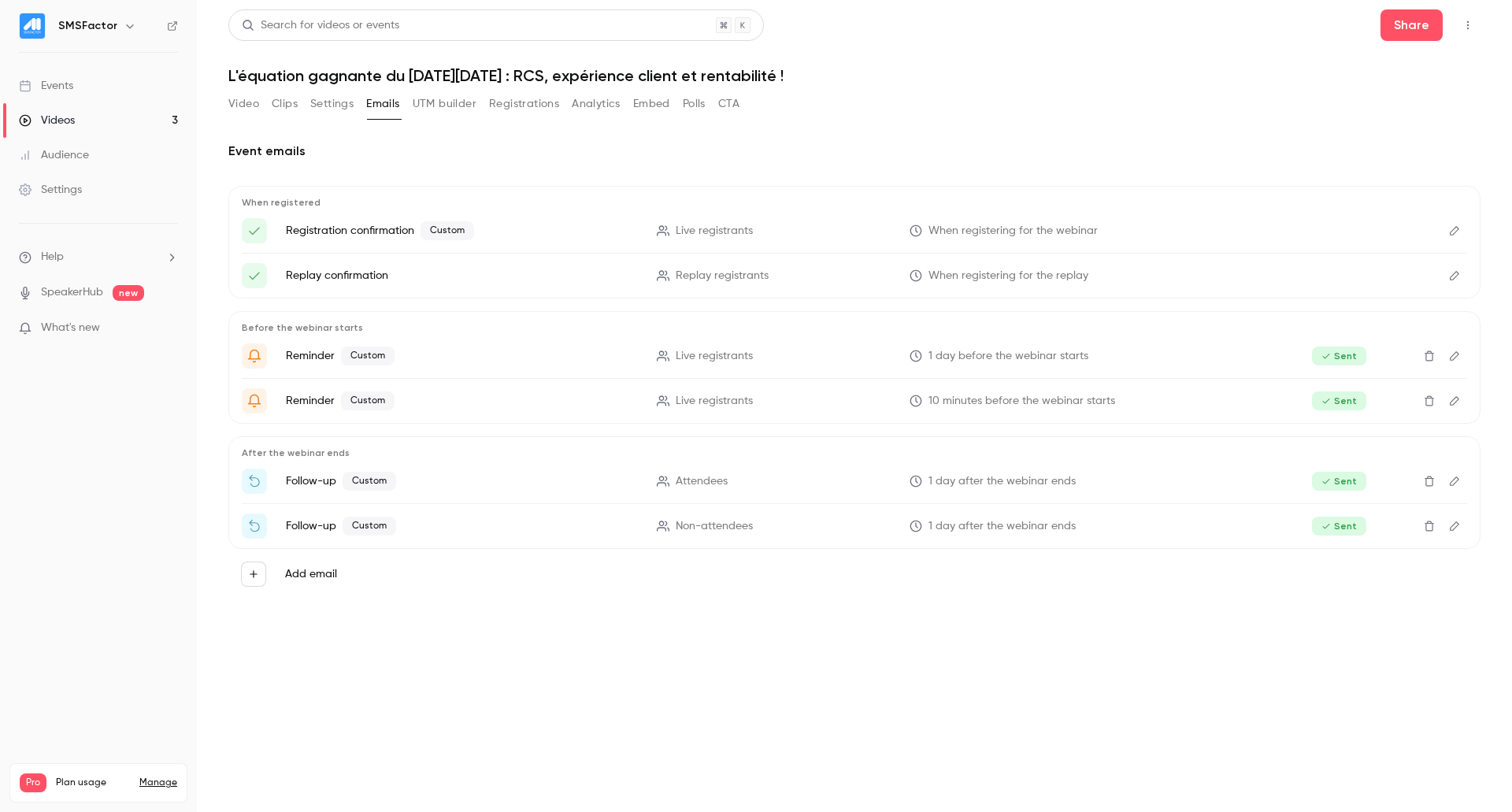
click at [476, 97] on button "UTM builder" at bounding box center [445, 103] width 64 height 25
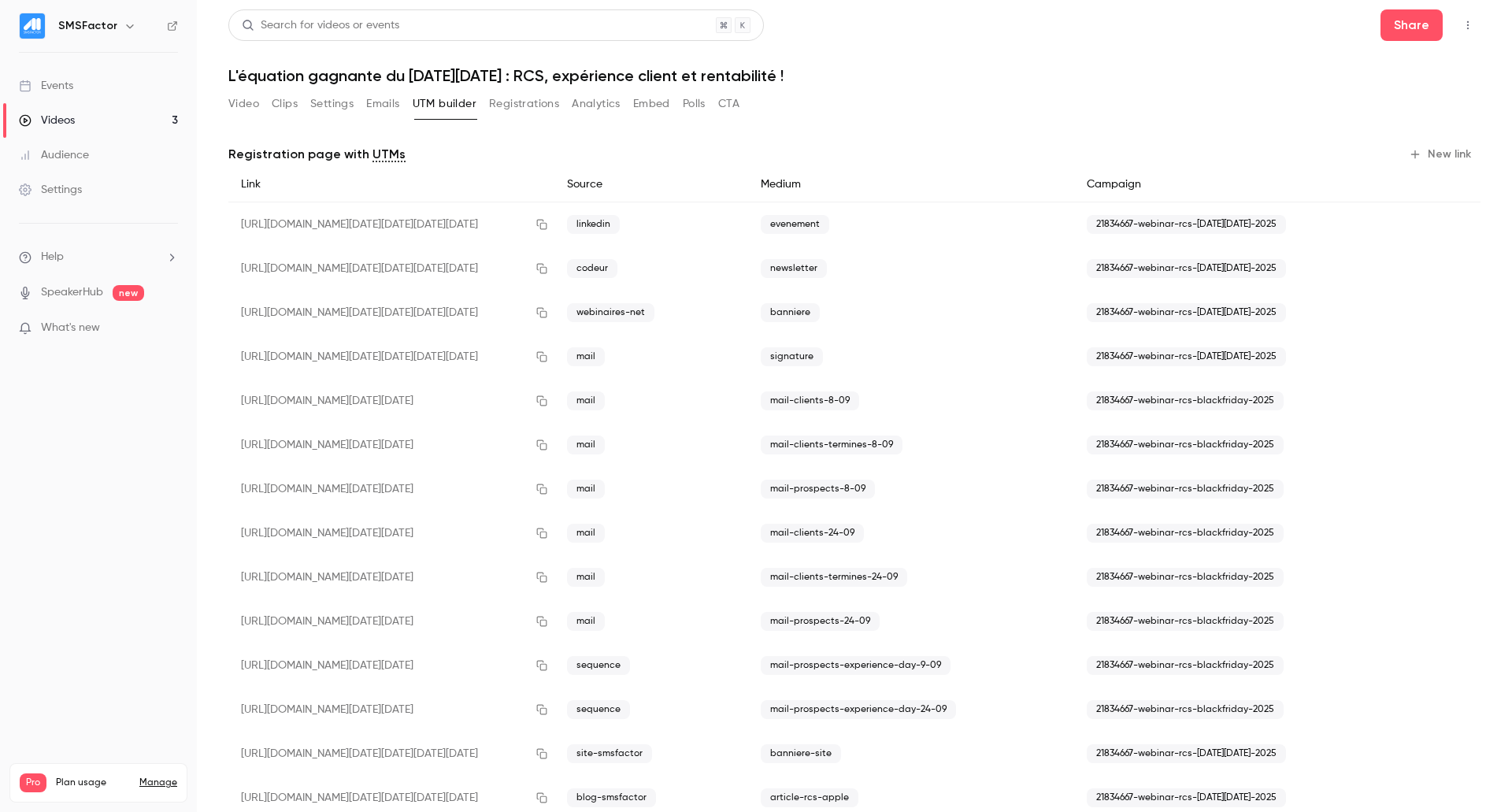
click at [516, 106] on button "Registrations" at bounding box center [524, 103] width 70 height 25
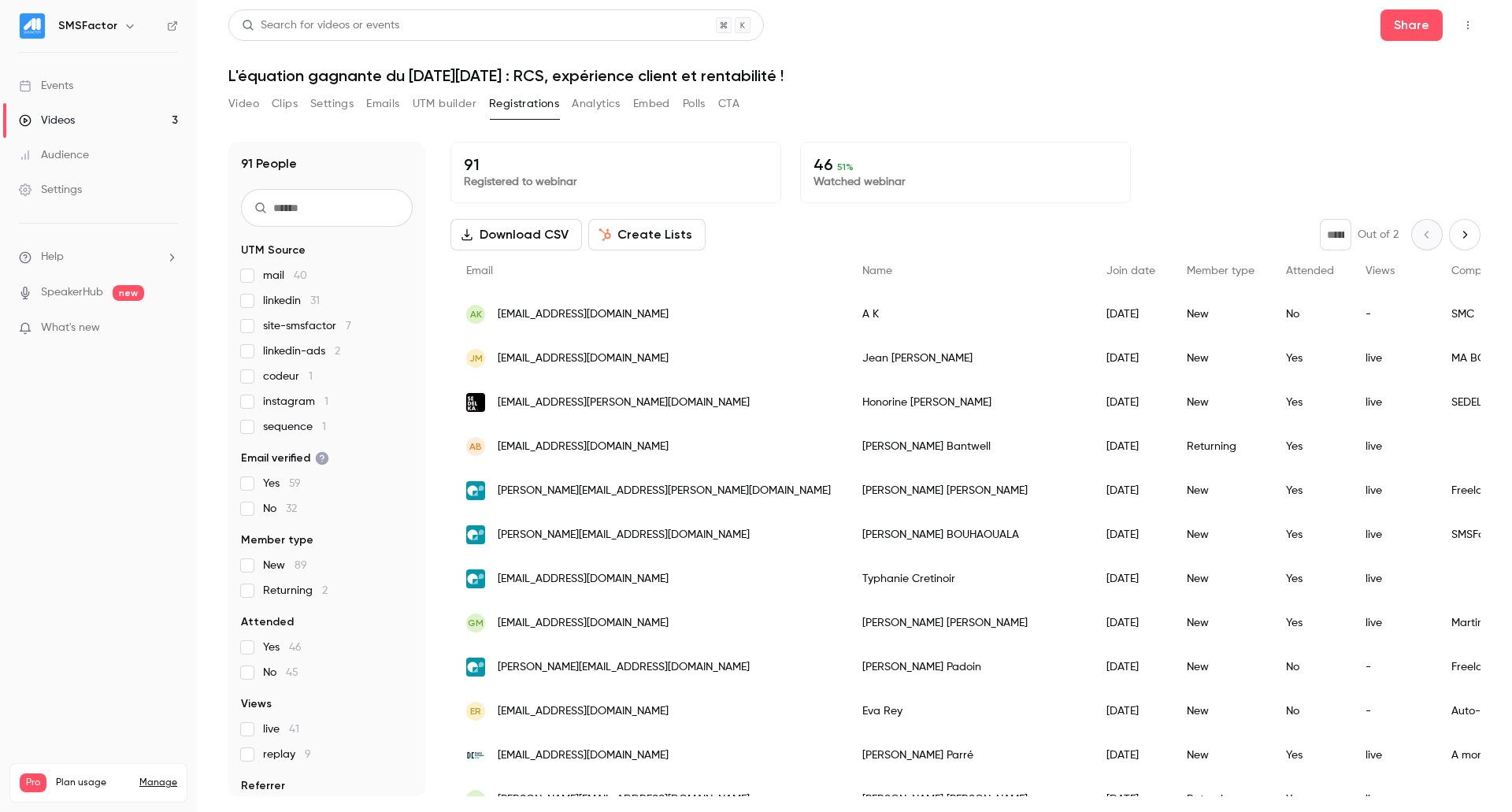
click at [584, 104] on button "Analytics" at bounding box center [596, 103] width 49 height 25
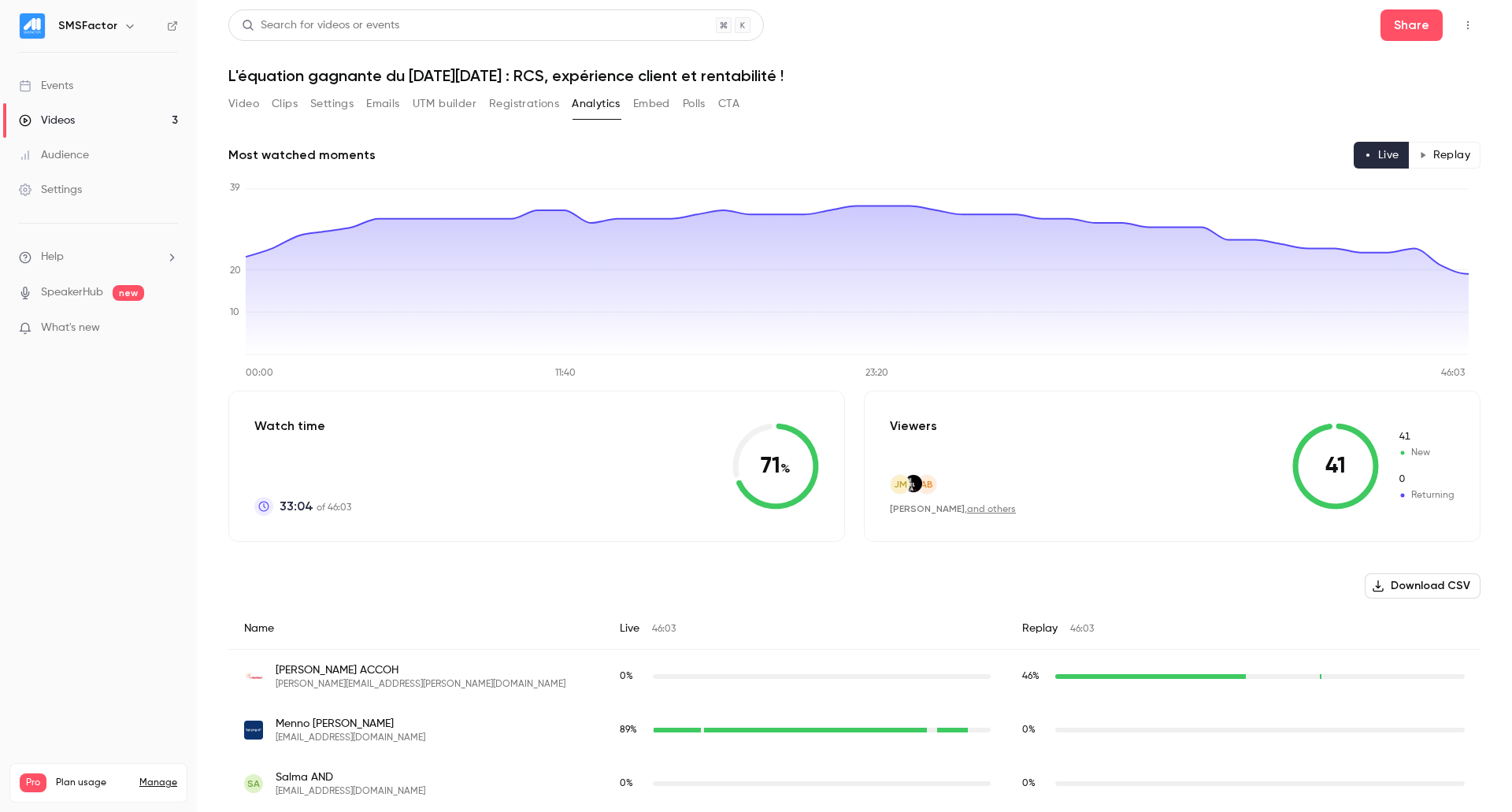
scroll to position [236, 0]
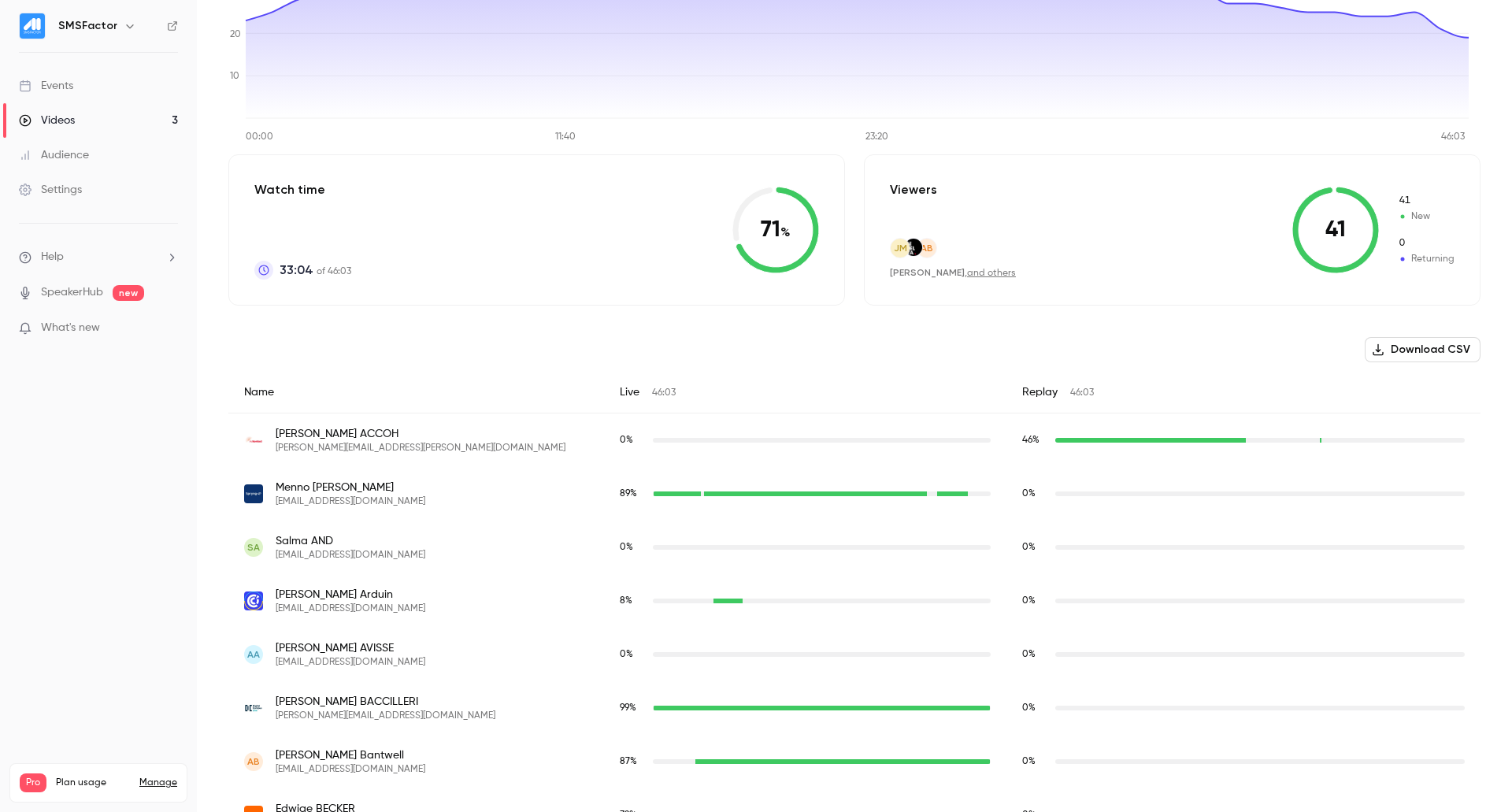
click at [757, 213] on icon at bounding box center [775, 230] width 87 height 87
click at [1179, 183] on div "Viewers JM AB [PERSON_NAME] , and others 41 41 New 0 Returning" at bounding box center [1173, 229] width 617 height 151
click at [977, 265] on div "JM AB [PERSON_NAME] , and others" at bounding box center [953, 259] width 126 height 41
click at [973, 278] on link "and others" at bounding box center [991, 273] width 49 height 9
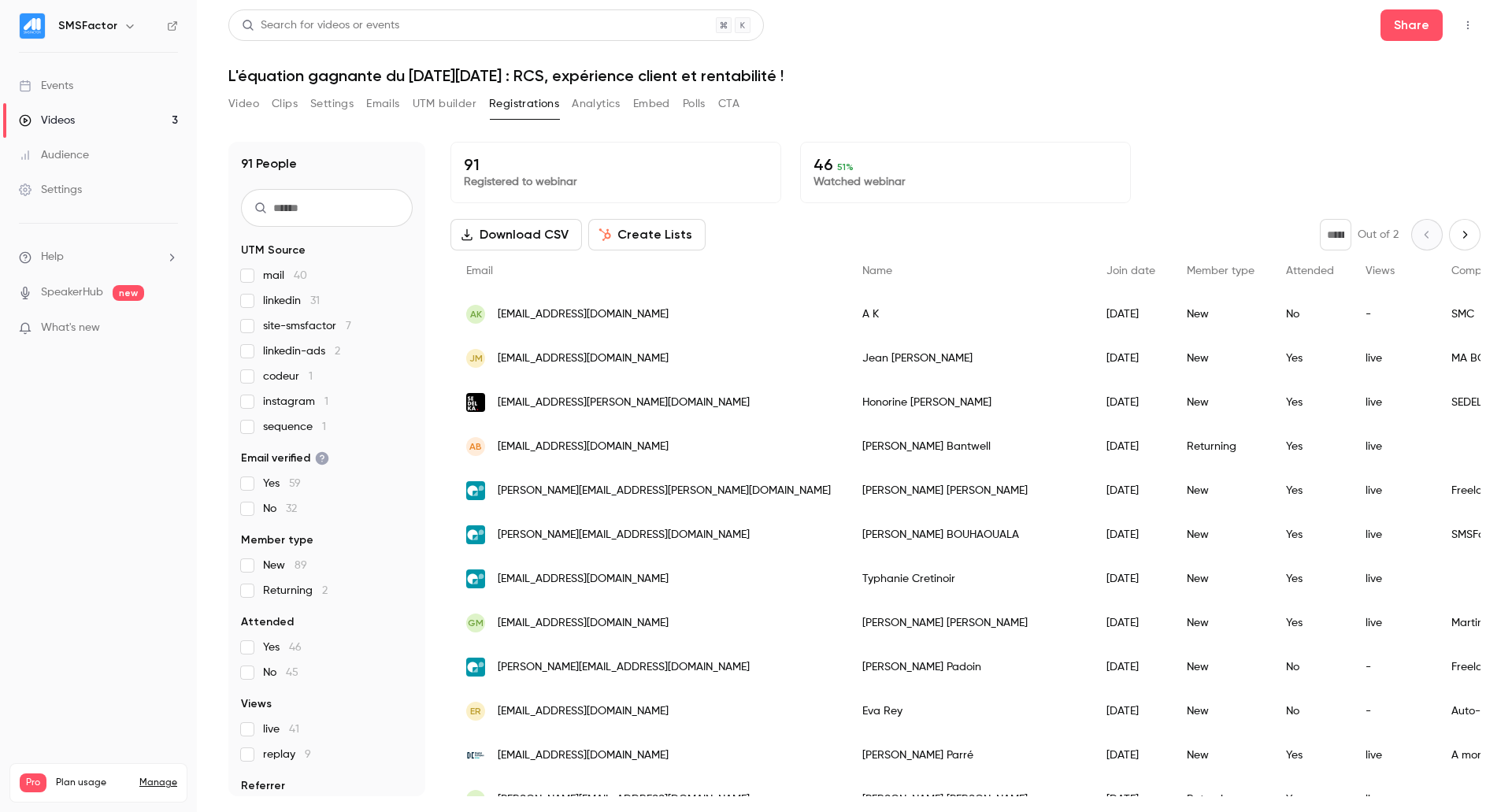
click at [609, 102] on button "Analytics" at bounding box center [596, 103] width 49 height 25
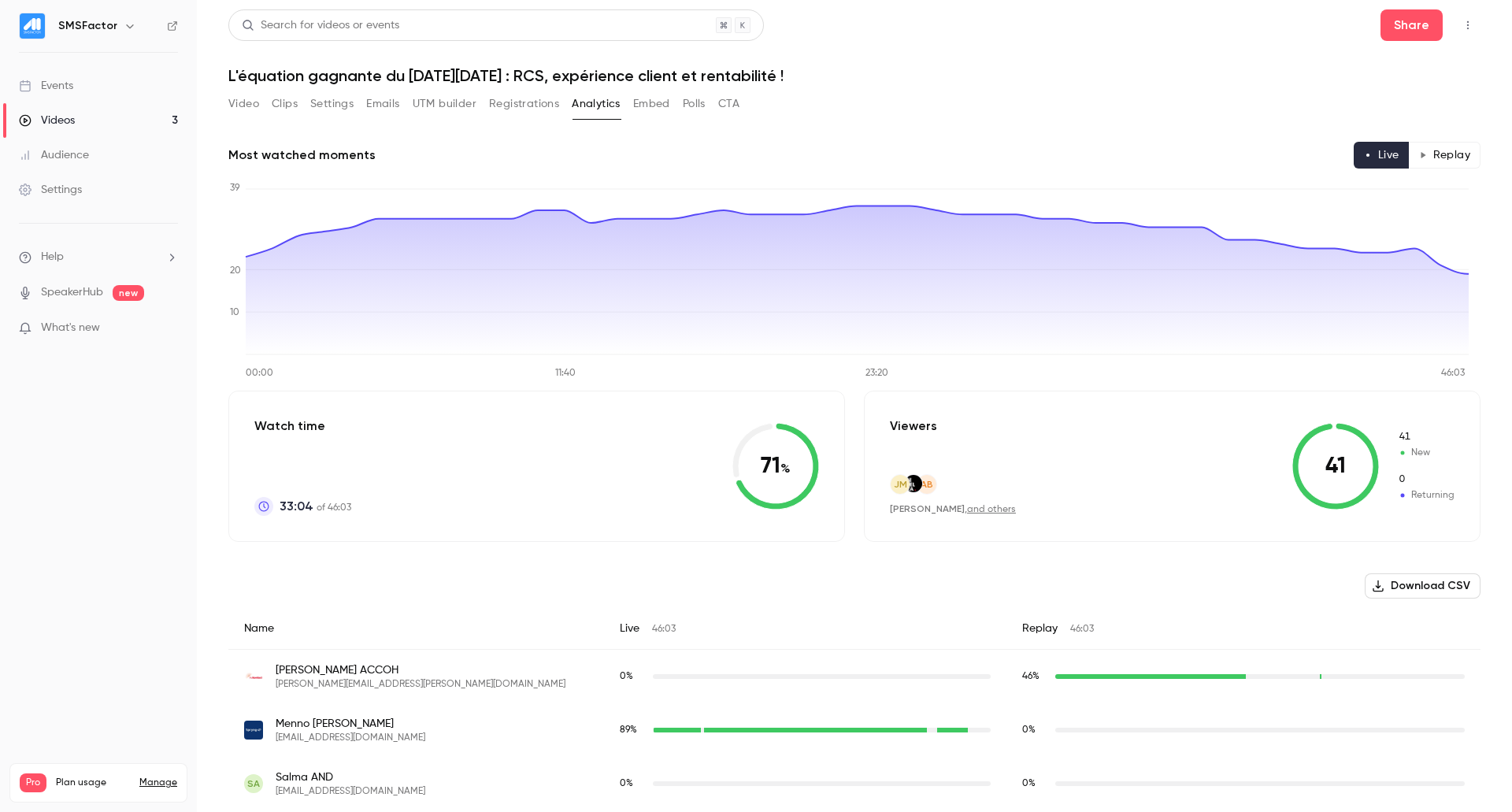
click at [291, 509] on span "33:04" at bounding box center [296, 507] width 34 height 19
click at [301, 506] on span "33:04" at bounding box center [296, 507] width 34 height 19
click at [525, 103] on button "Registrations" at bounding box center [524, 103] width 70 height 25
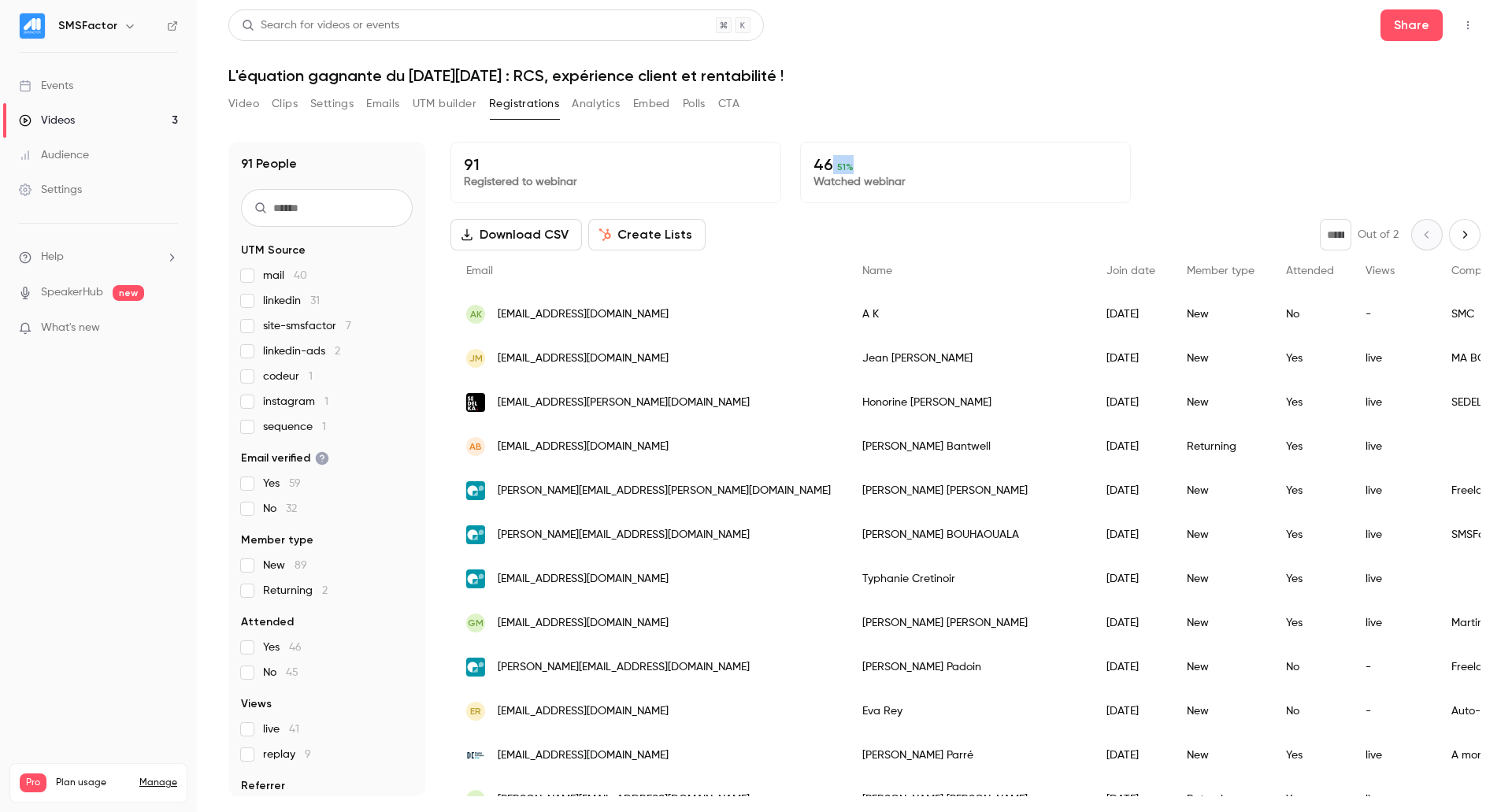
drag, startPoint x: 829, startPoint y: 160, endPoint x: 864, endPoint y: 159, distance: 35.0
click at [864, 159] on p "46 51 %" at bounding box center [965, 165] width 304 height 19
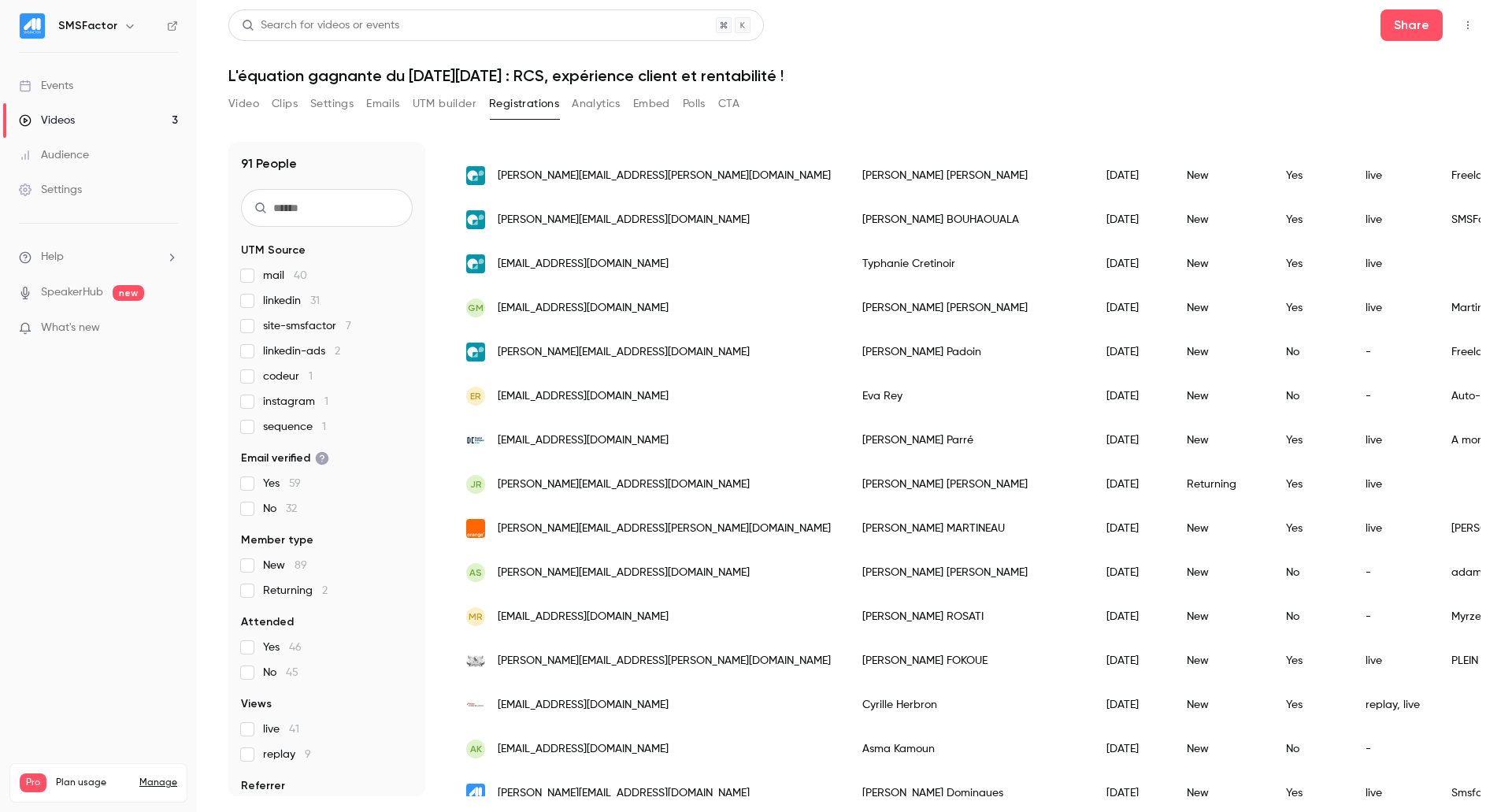
click at [588, 105] on button "Analytics" at bounding box center [596, 103] width 49 height 25
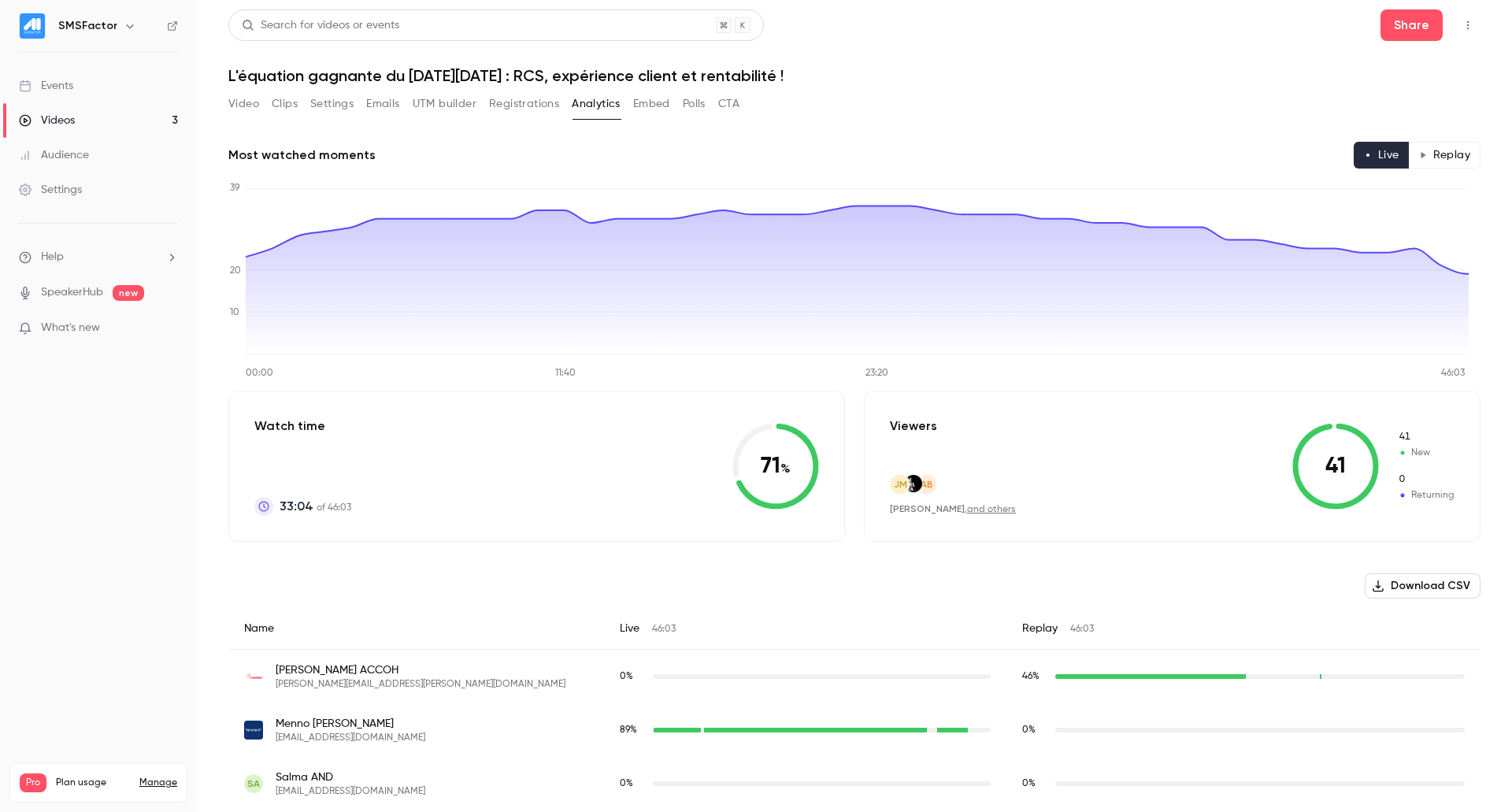
click at [1438, 153] on button "Replay" at bounding box center [1444, 155] width 72 height 27
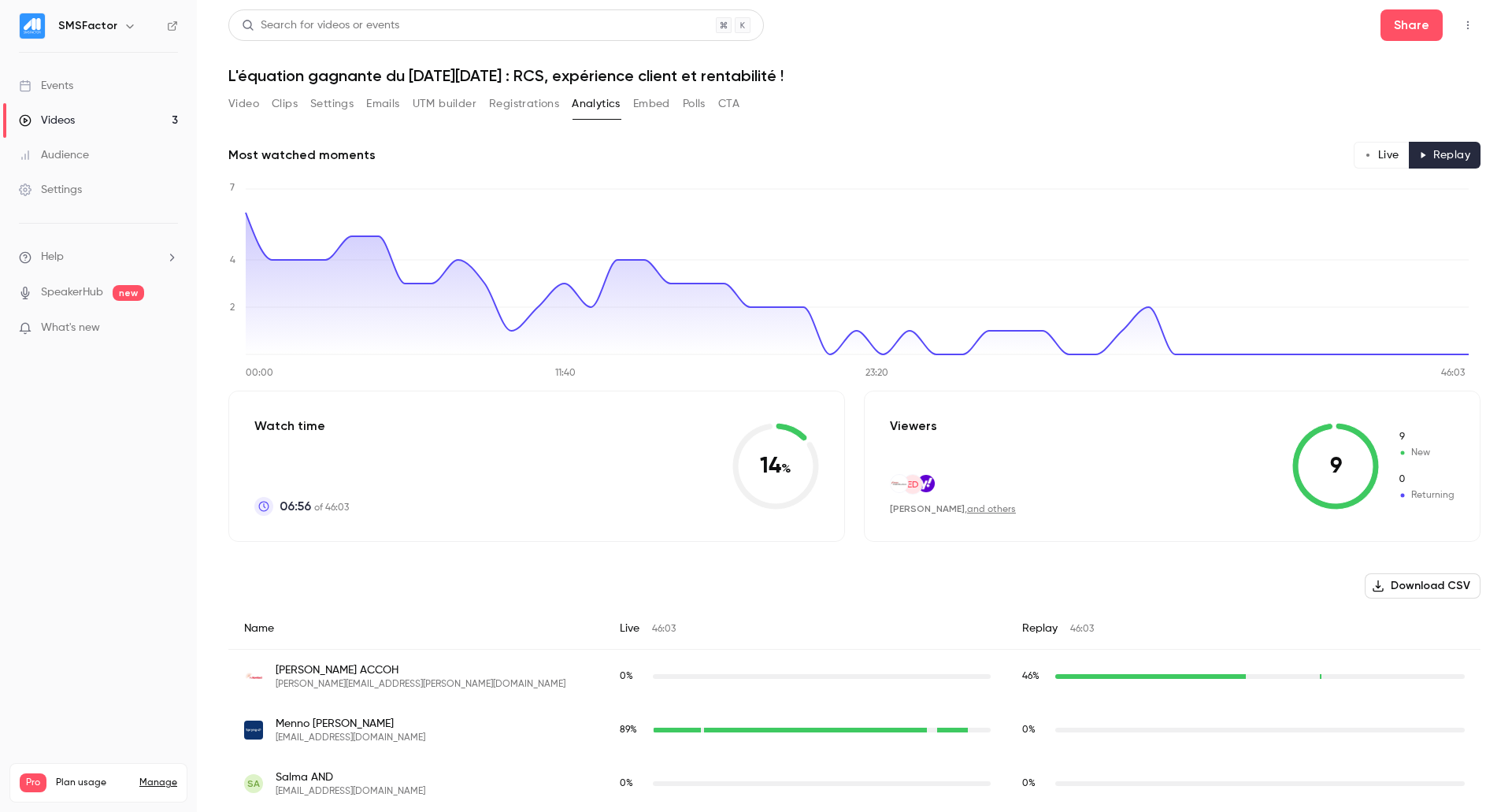
click at [662, 103] on button "Embed" at bounding box center [651, 103] width 37 height 25
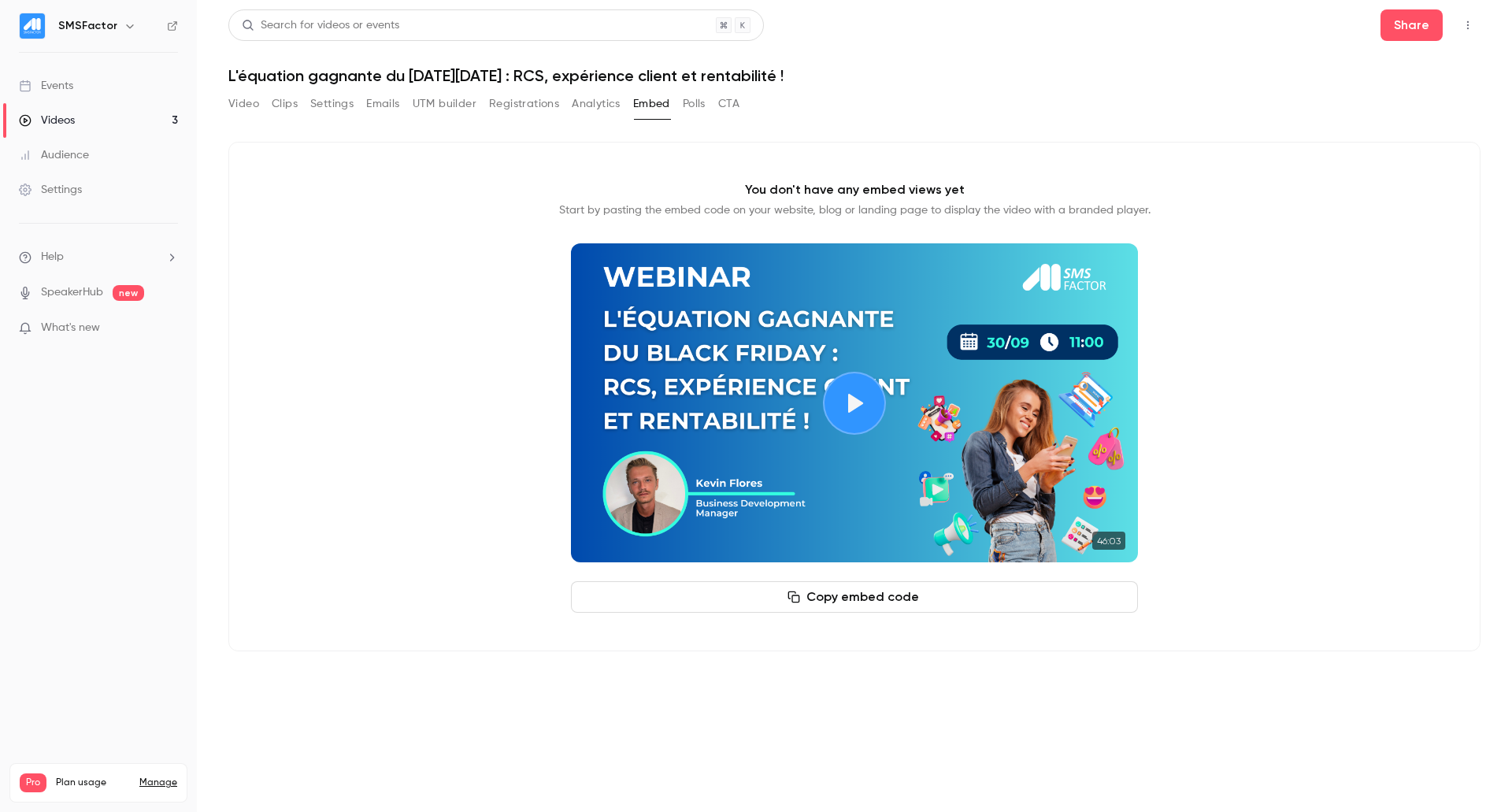
click at [696, 100] on button "Polls" at bounding box center [694, 103] width 23 height 25
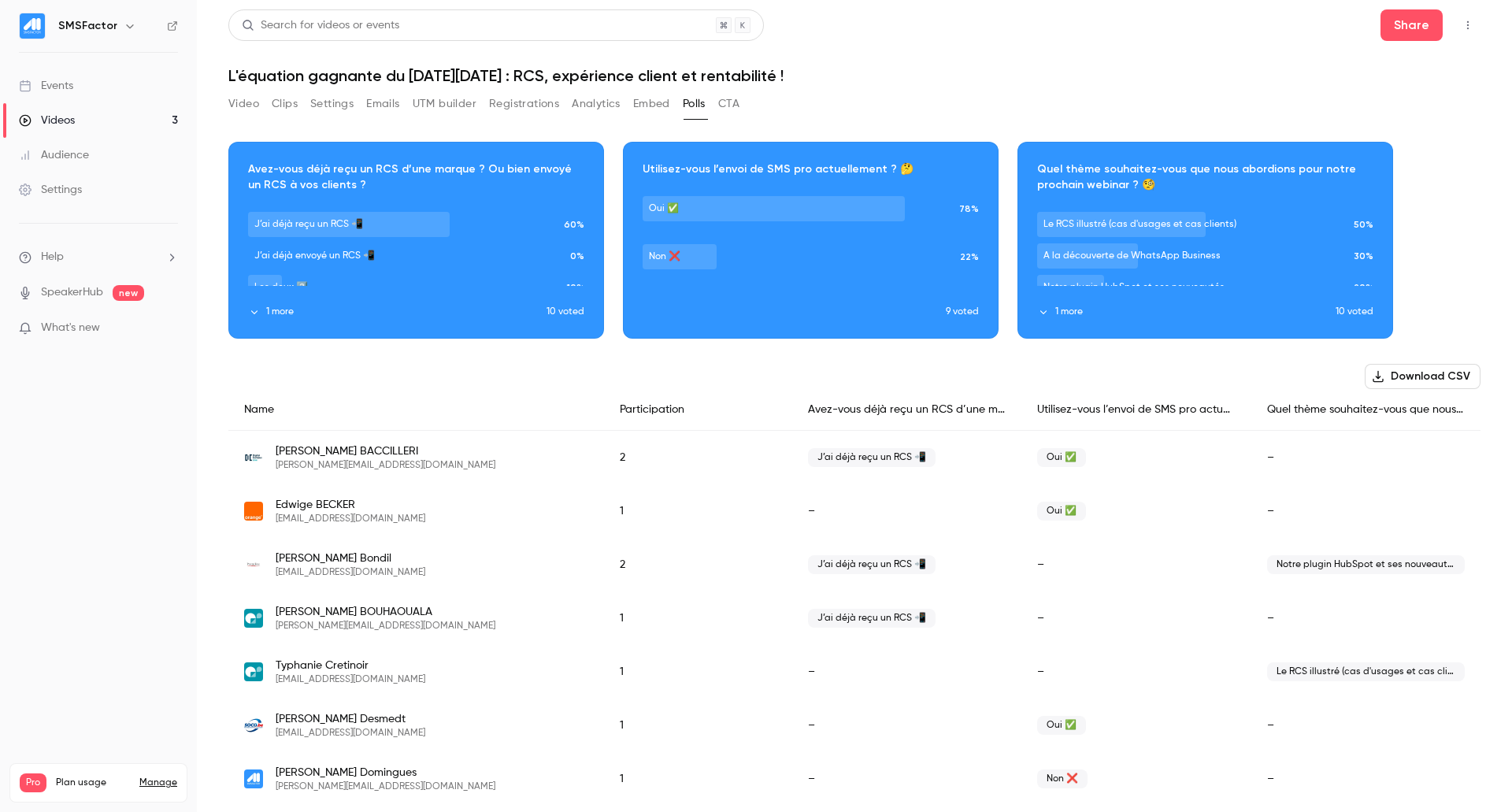
click at [300, 311] on button "1 more" at bounding box center [397, 312] width 298 height 14
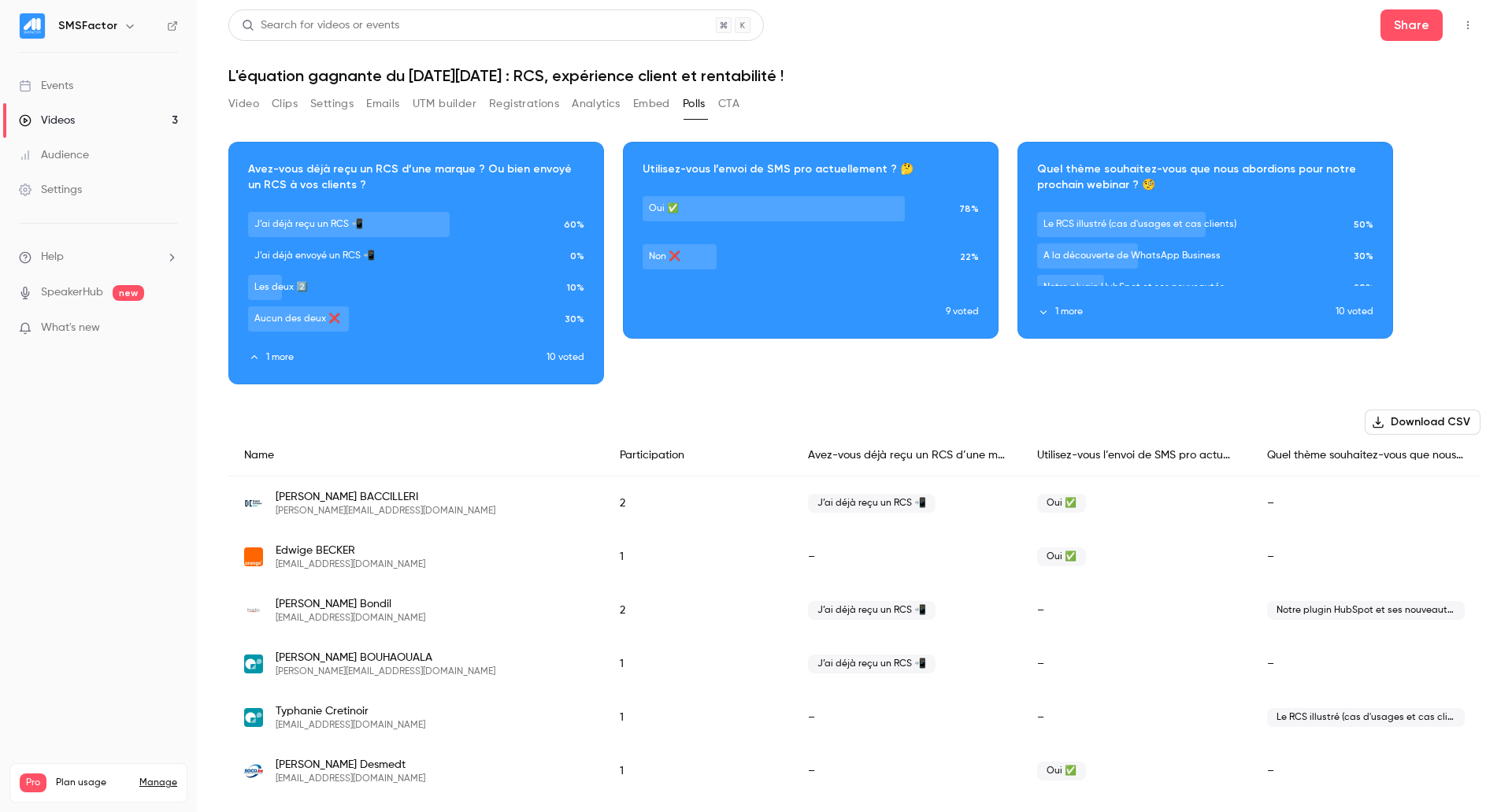
click at [1058, 308] on button "1 more" at bounding box center [1186, 312] width 298 height 14
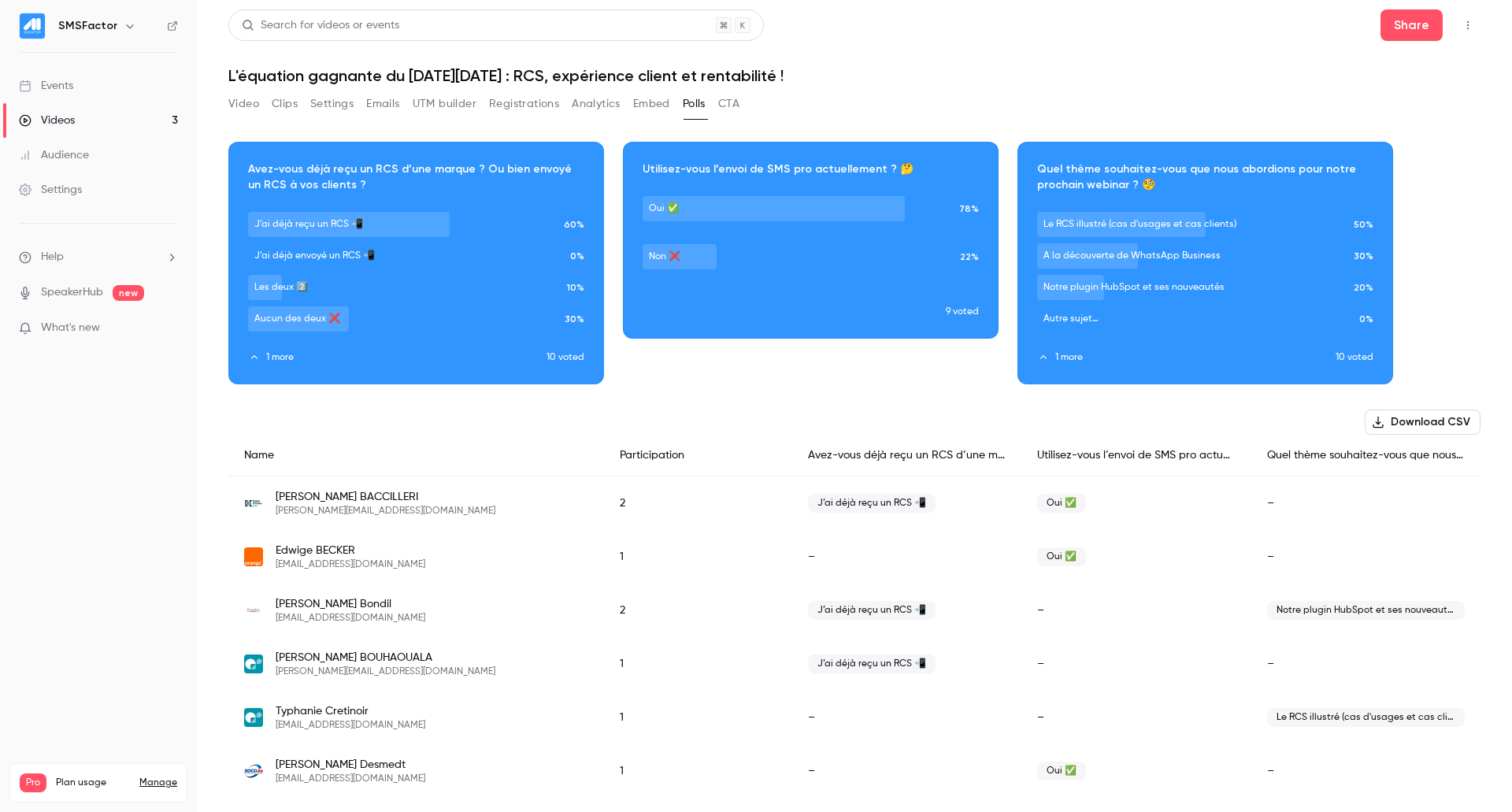
click at [736, 104] on button "CTA" at bounding box center [729, 103] width 22 height 25
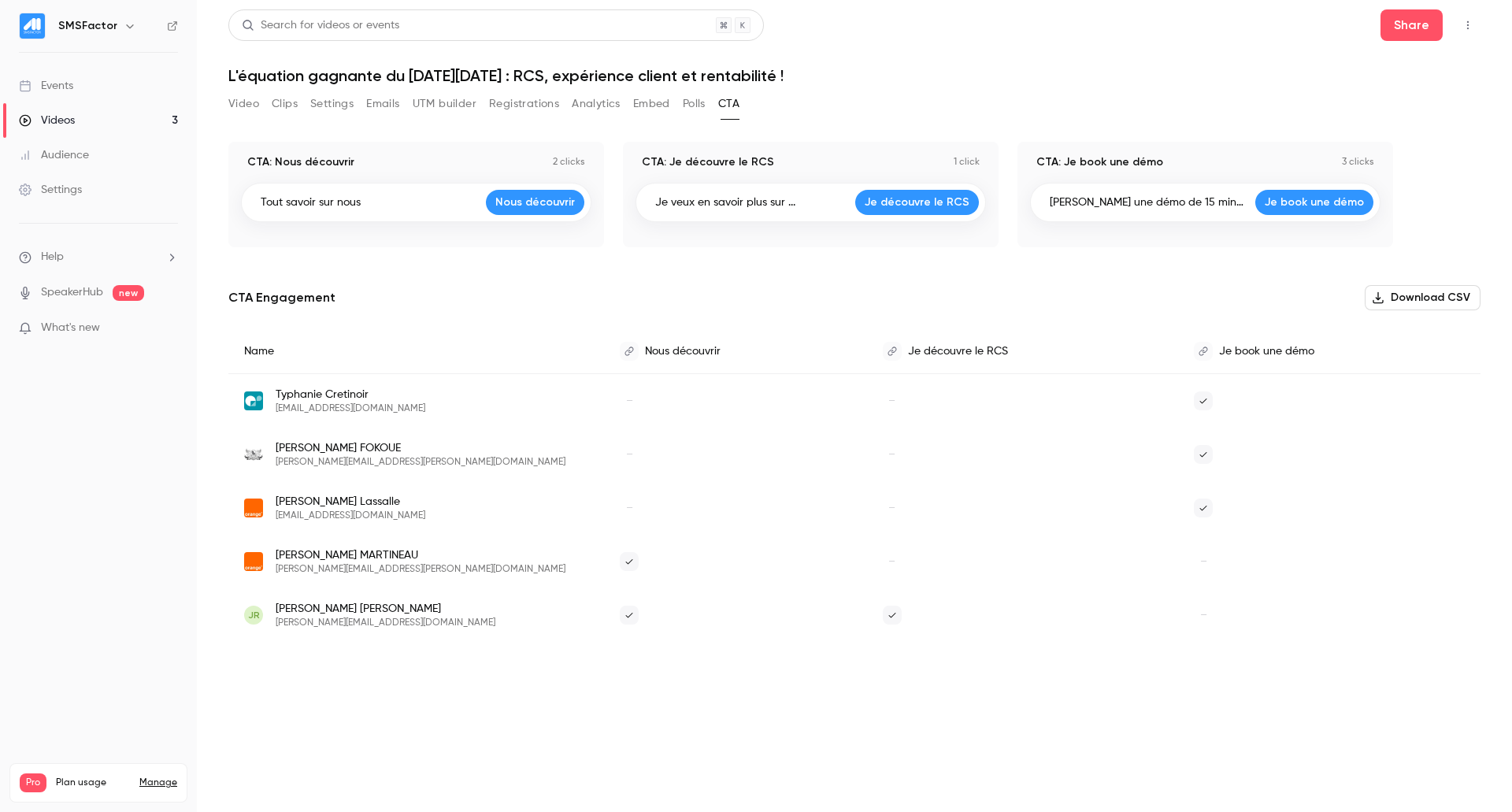
click at [511, 100] on button "Registrations" at bounding box center [524, 103] width 70 height 25
